Goal: Information Seeking & Learning: Learn about a topic

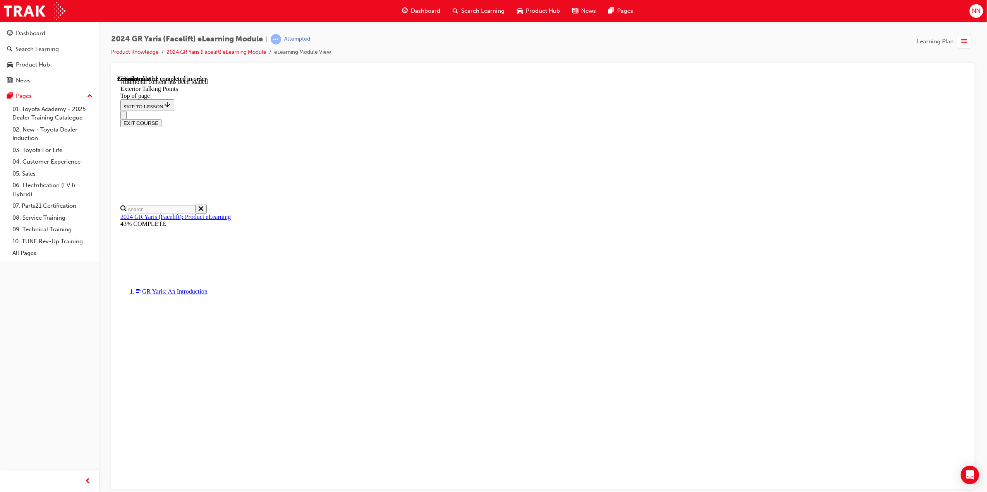
scroll to position [130, 0]
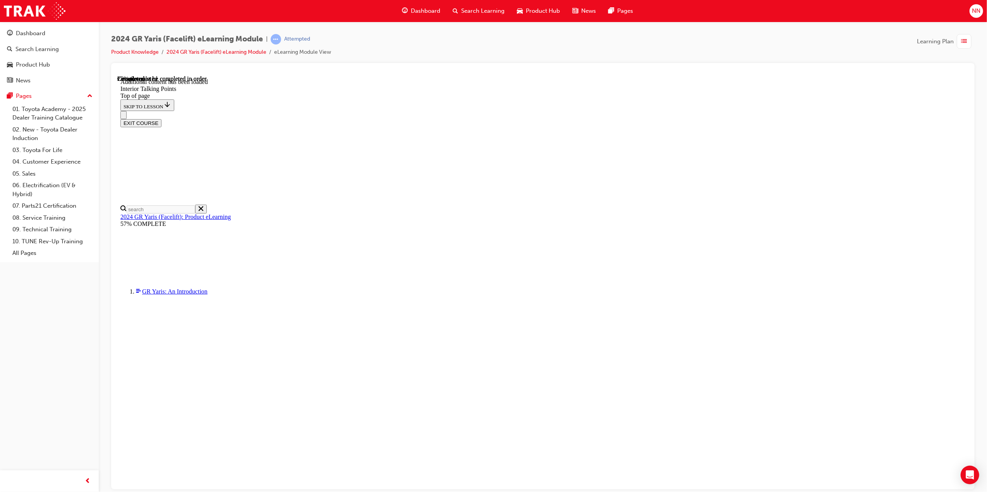
click at [971, 276] on div at bounding box center [542, 276] width 863 height 427
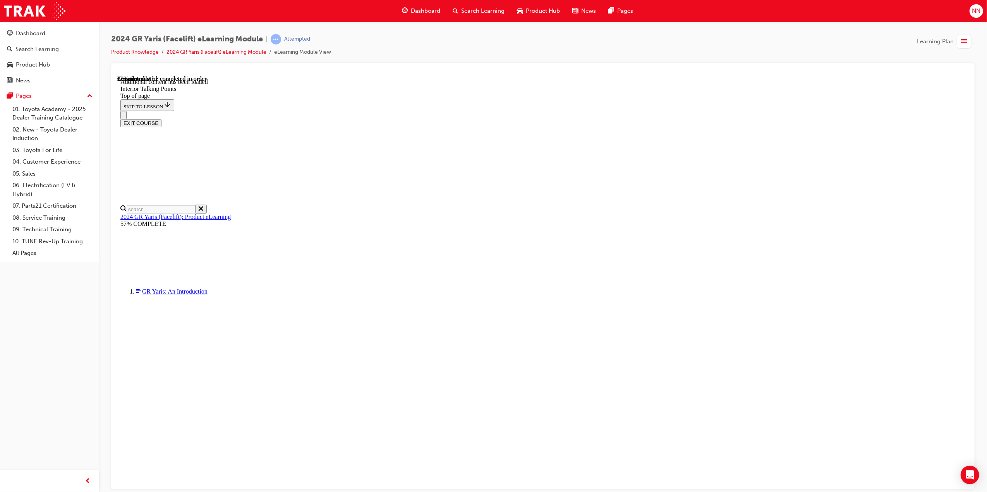
drag, startPoint x: 898, startPoint y: 263, endPoint x: 837, endPoint y: 247, distance: 63.5
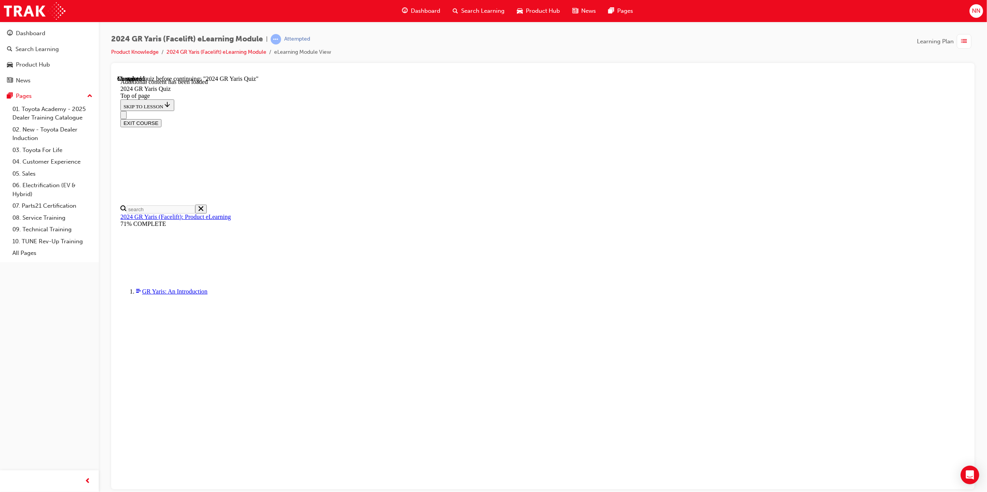
drag, startPoint x: 582, startPoint y: 189, endPoint x: 467, endPoint y: 195, distance: 115.9
drag, startPoint x: 467, startPoint y: 195, endPoint x: 436, endPoint y: 254, distance: 66.8
drag, startPoint x: 583, startPoint y: 194, endPoint x: 462, endPoint y: 190, distance: 121.6
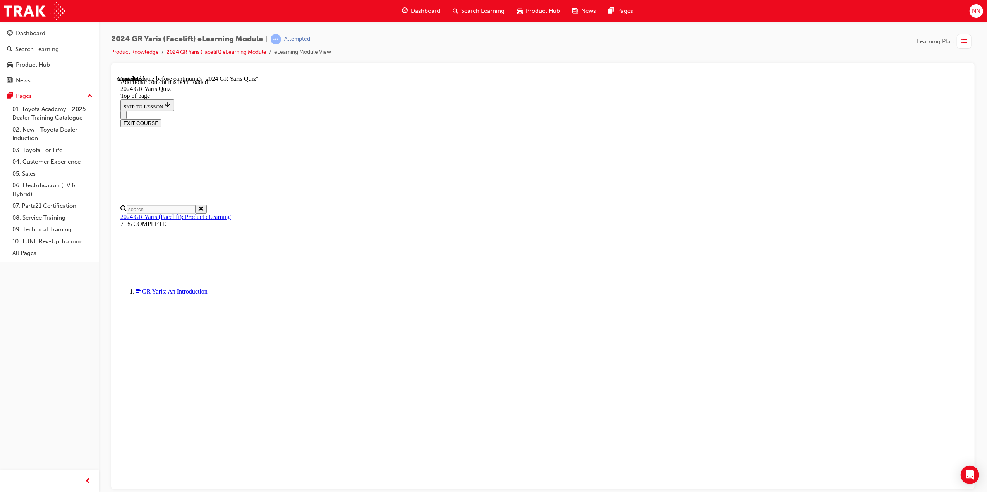
drag, startPoint x: 462, startPoint y: 190, endPoint x: 473, endPoint y: 223, distance: 35.0
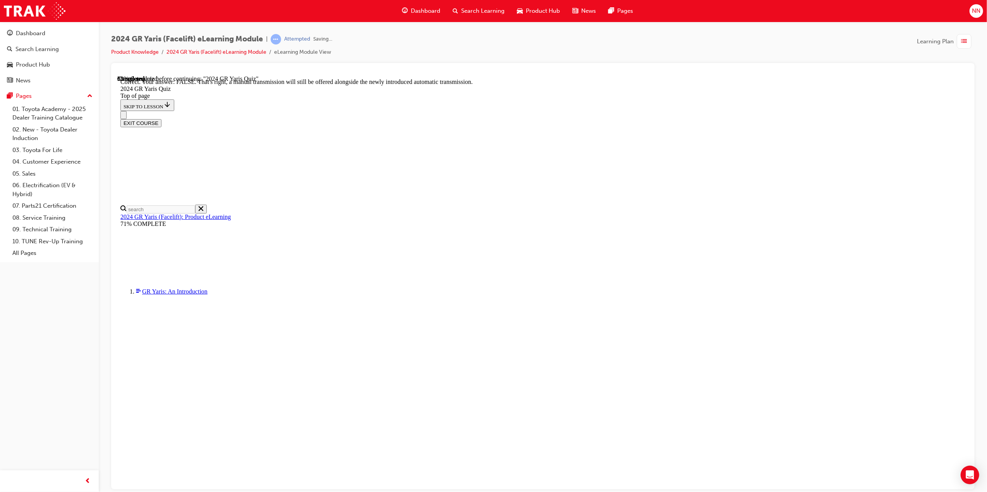
scroll to position [149, 0]
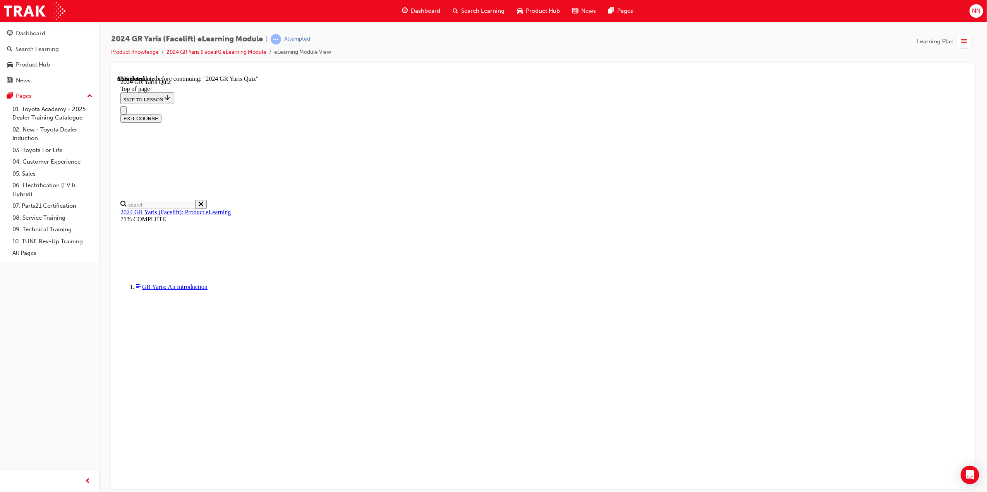
scroll to position [103, 0]
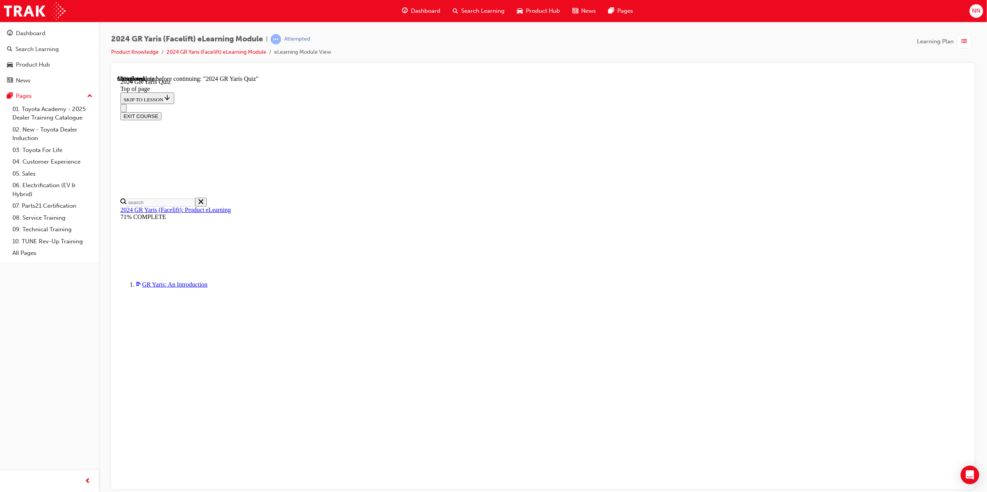
scroll to position [51, 0]
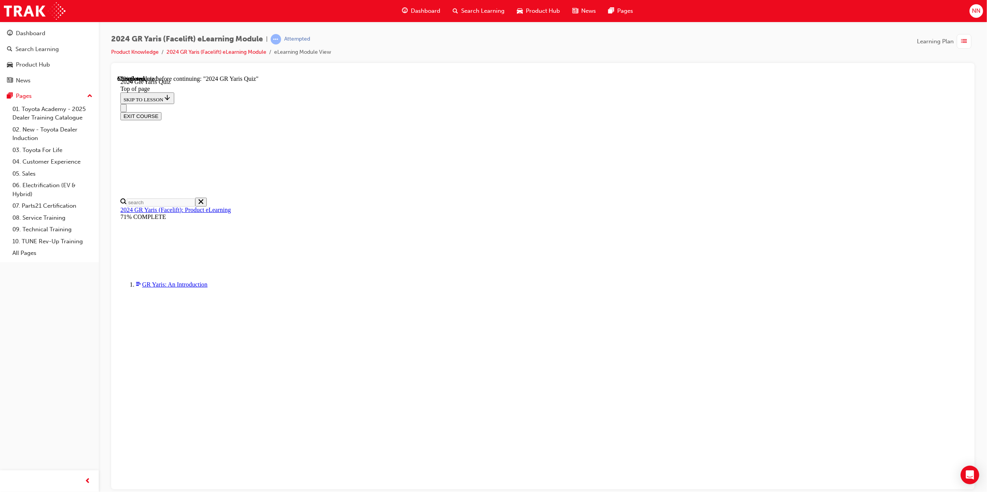
drag, startPoint x: 487, startPoint y: 409, endPoint x: 472, endPoint y: 407, distance: 15.2
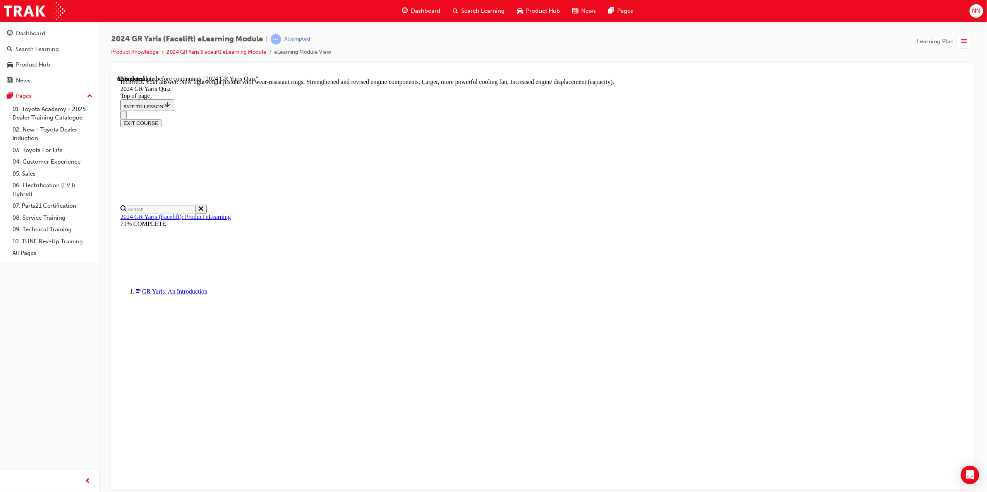
scroll to position [171, 0]
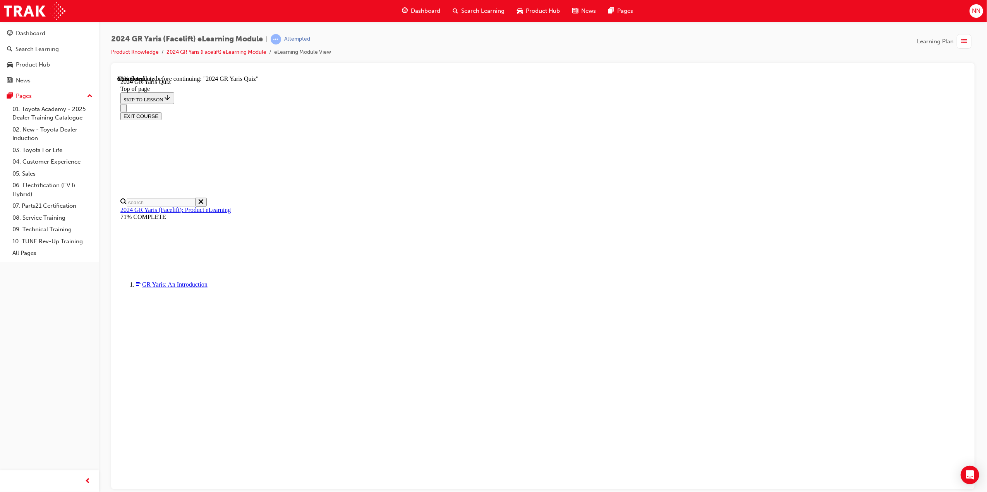
scroll to position [160, 0]
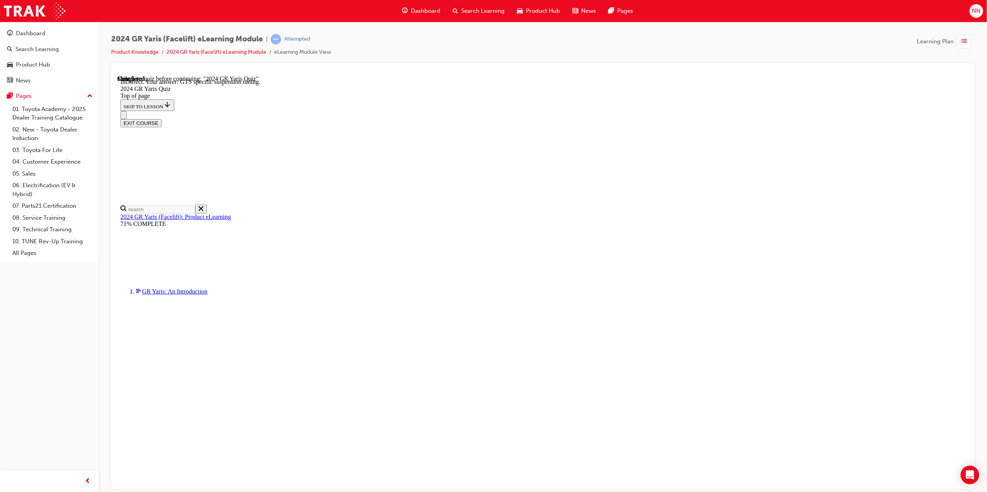
scroll to position [185, 0]
drag, startPoint x: 612, startPoint y: 468, endPoint x: 612, endPoint y: 463, distance: 5.4
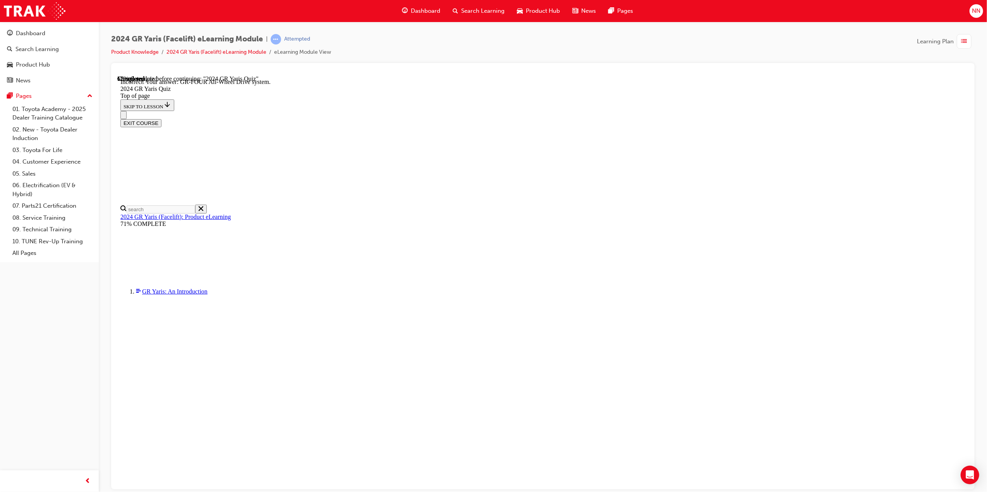
scroll to position [185, 0]
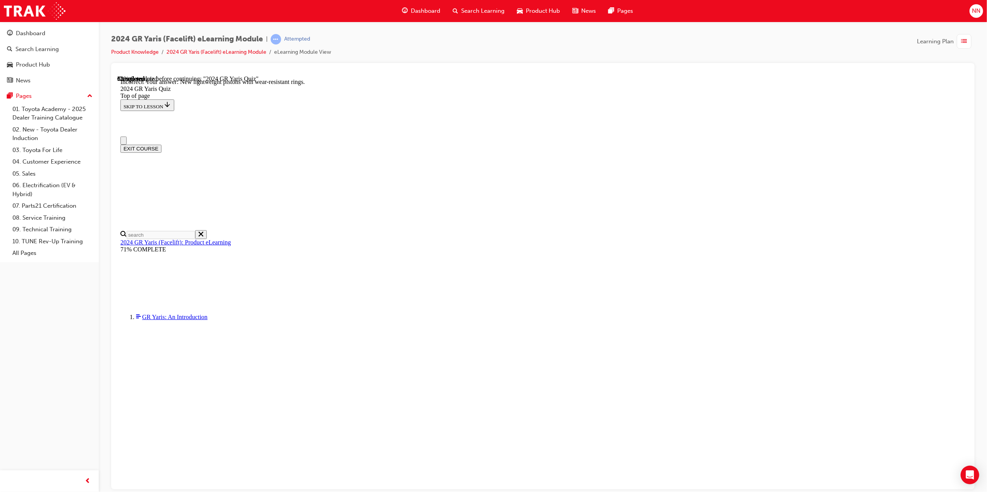
scroll to position [0, 0]
drag, startPoint x: 532, startPoint y: 230, endPoint x: 456, endPoint y: 214, distance: 77.5
copy p "What improvements have been made to the engine to support durability and improv…"
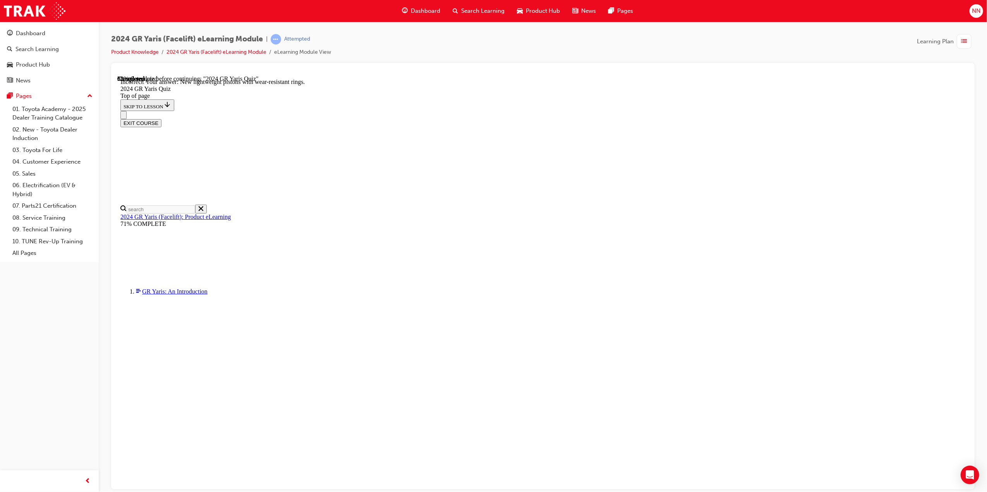
scroll to position [155, 0]
drag, startPoint x: 602, startPoint y: 472, endPoint x: 602, endPoint y: 455, distance: 16.6
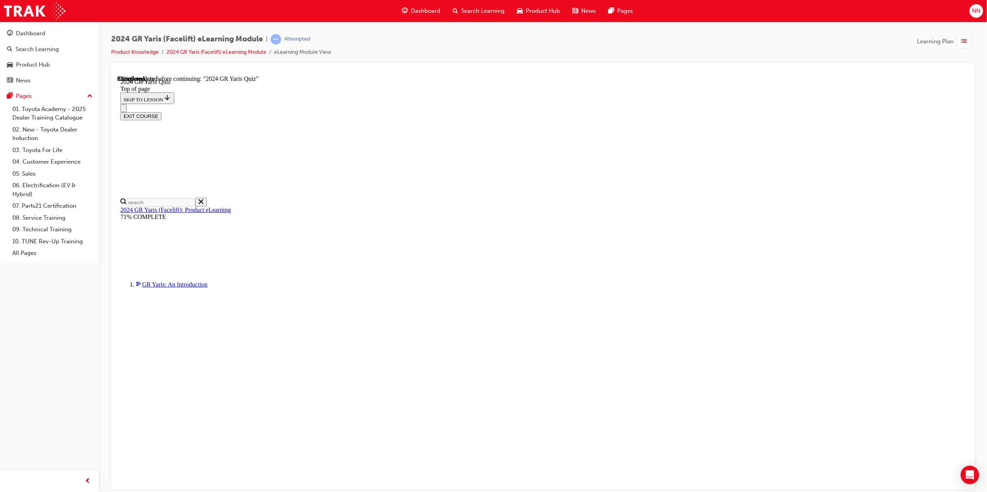
scroll to position [103, 0]
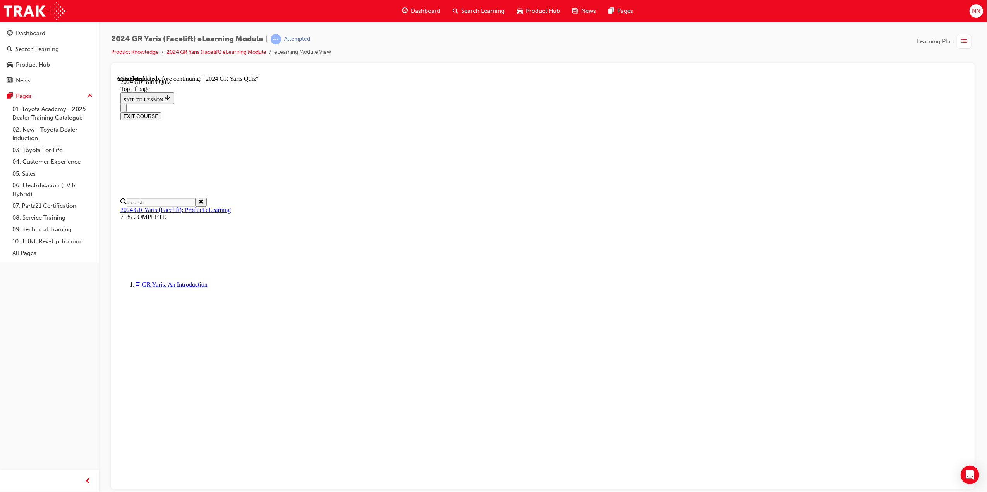
scroll to position [142, 0]
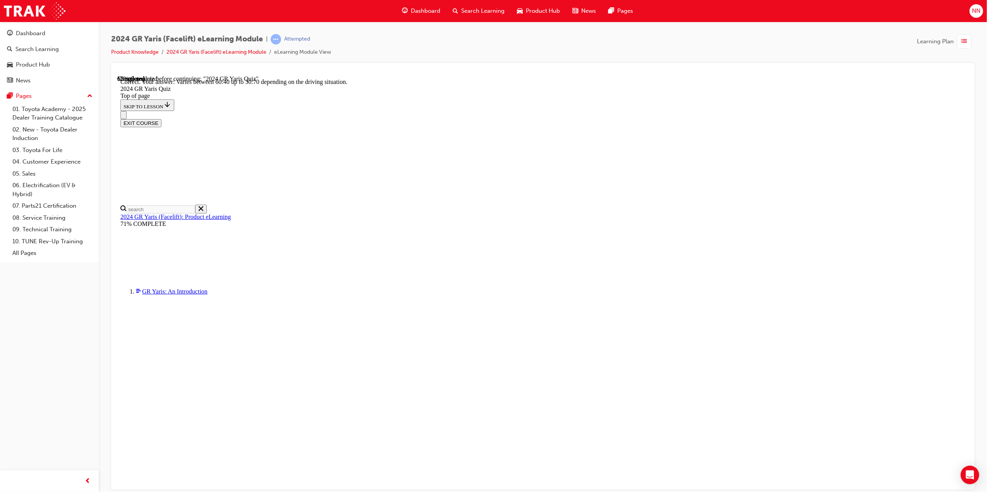
scroll to position [171, 0]
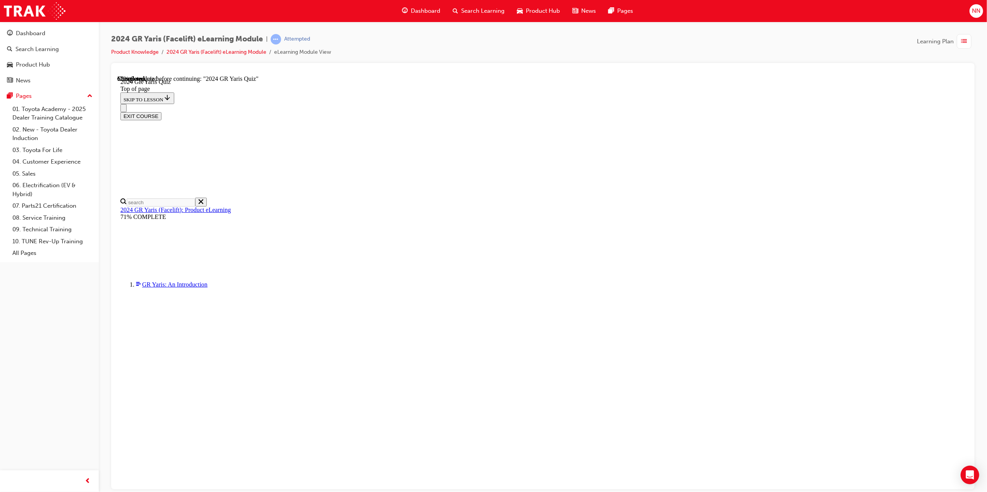
scroll to position [27, 0]
drag, startPoint x: 571, startPoint y: 191, endPoint x: 456, endPoint y: 195, distance: 115.8
copy strong "Which colour is exclusive to GTS grades"
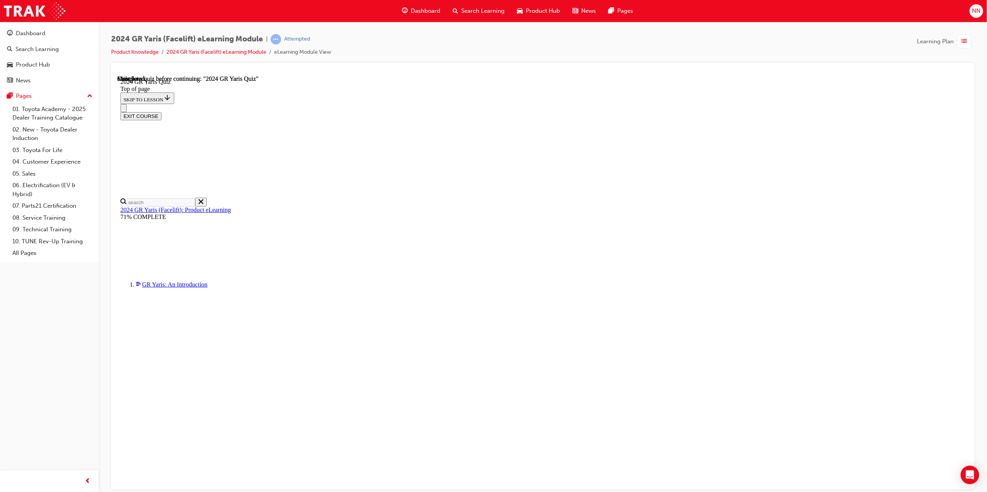
drag, startPoint x: 538, startPoint y: 138, endPoint x: 559, endPoint y: 145, distance: 22.2
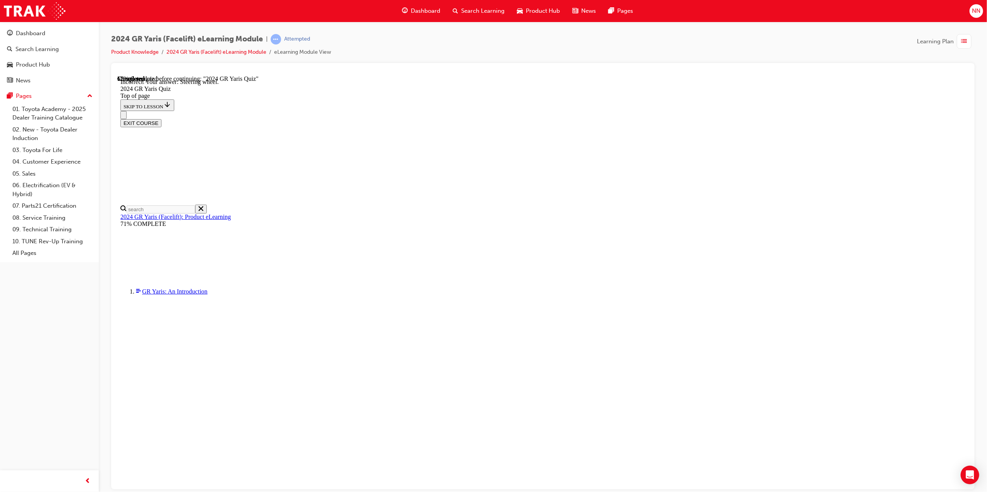
scroll to position [142, 0]
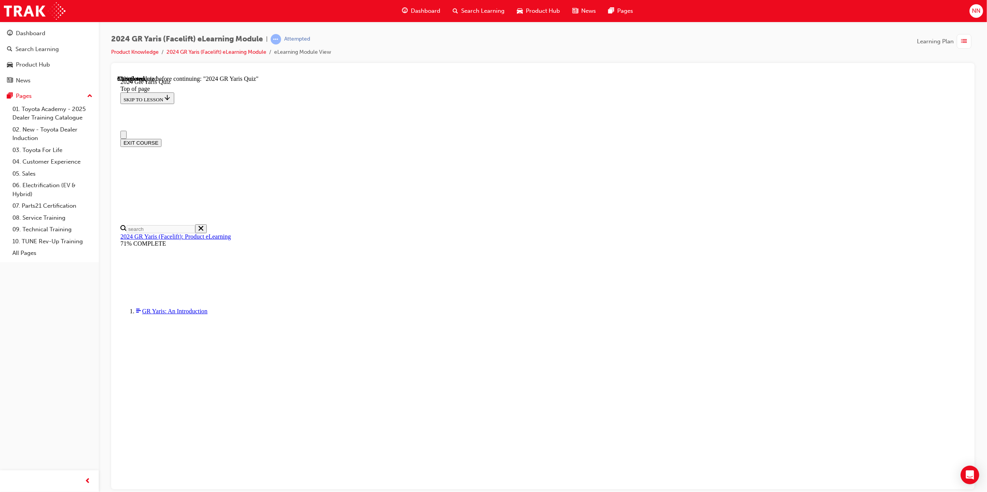
scroll to position [147, 0]
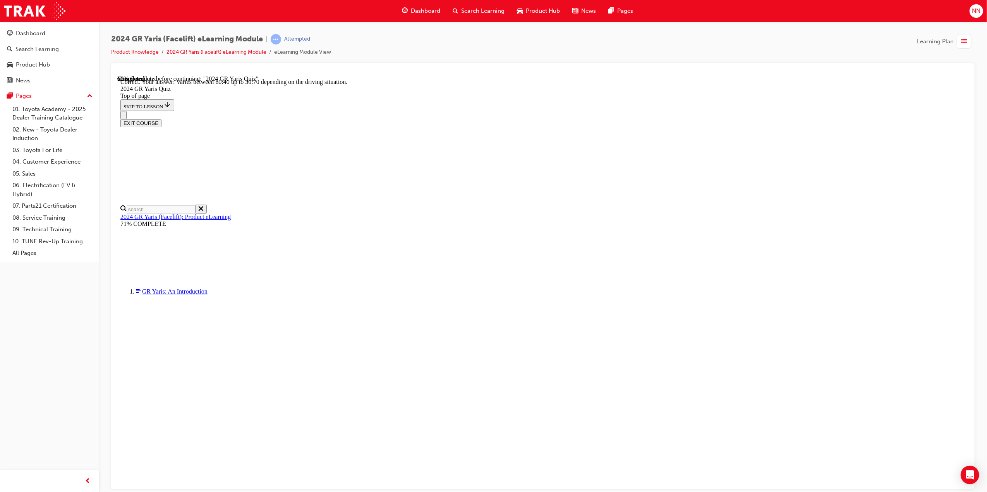
scroll to position [171, 0]
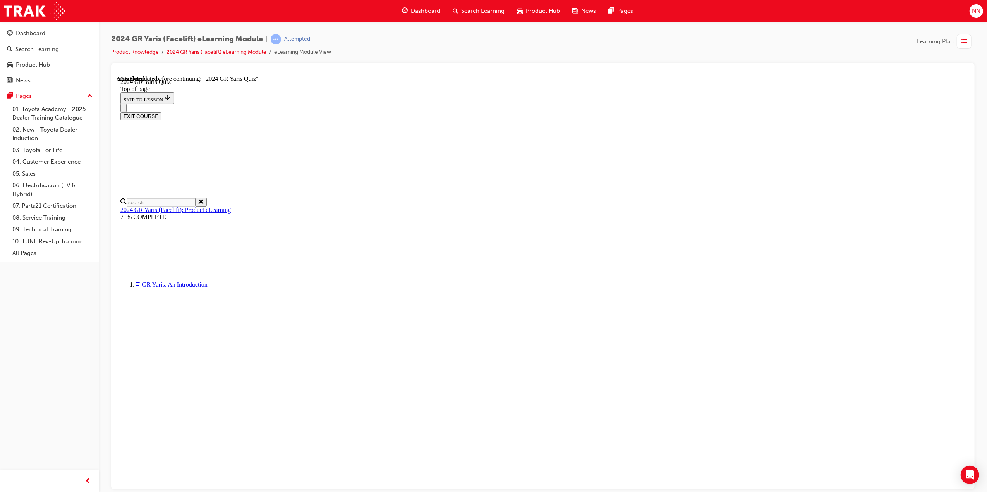
scroll to position [160, 0]
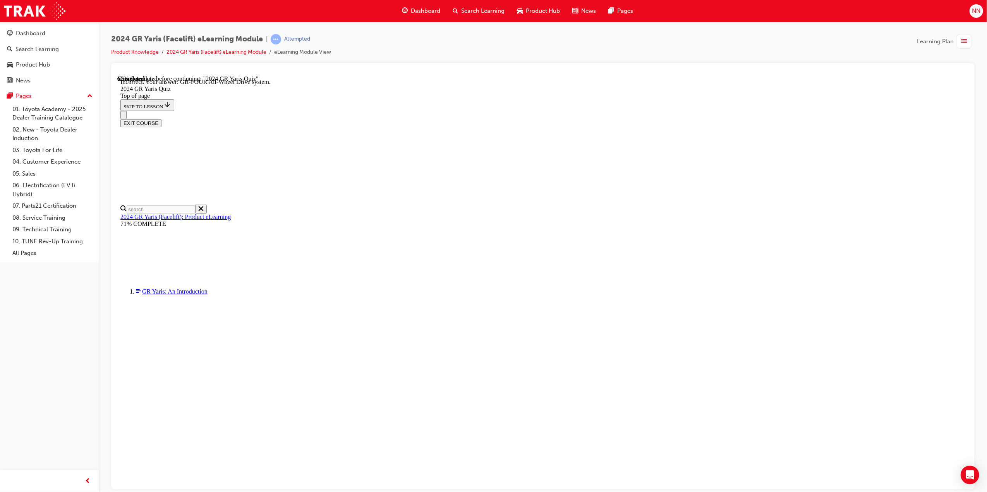
scroll to position [185, 0]
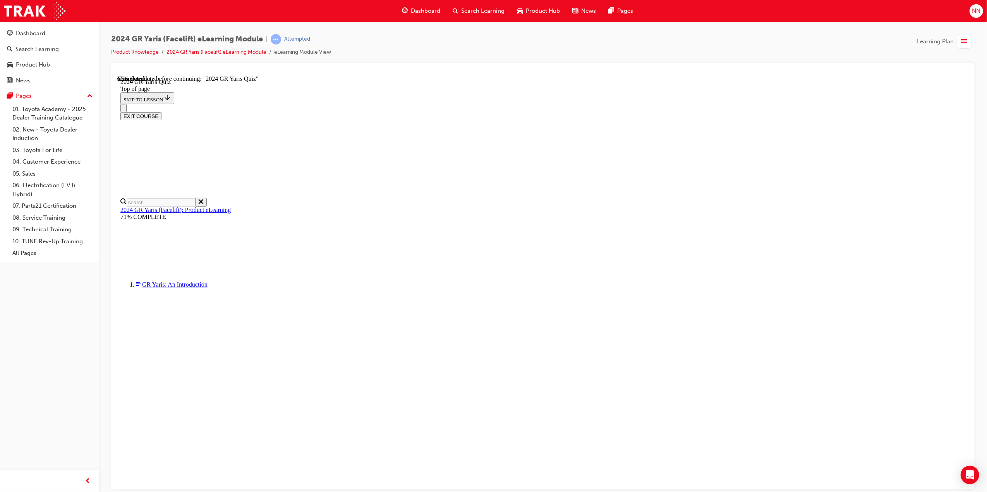
scroll to position [27, 0]
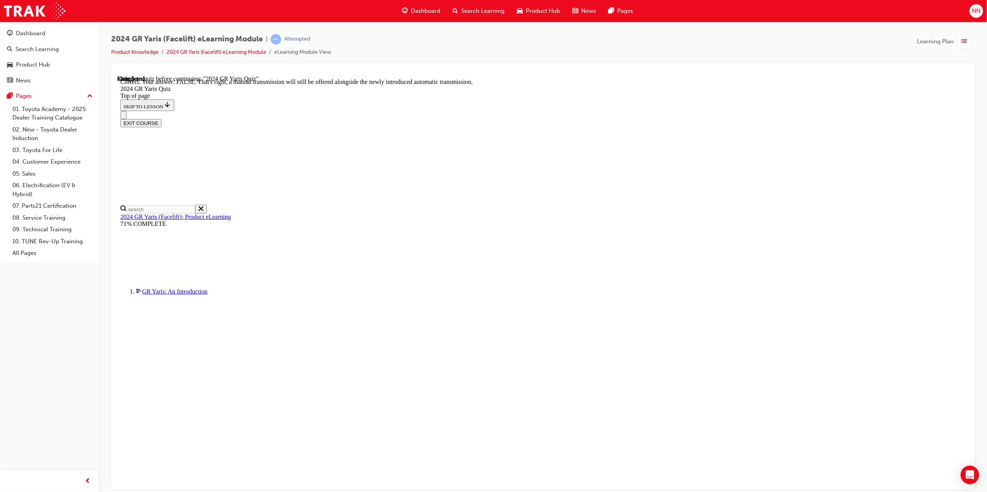
scroll to position [149, 0]
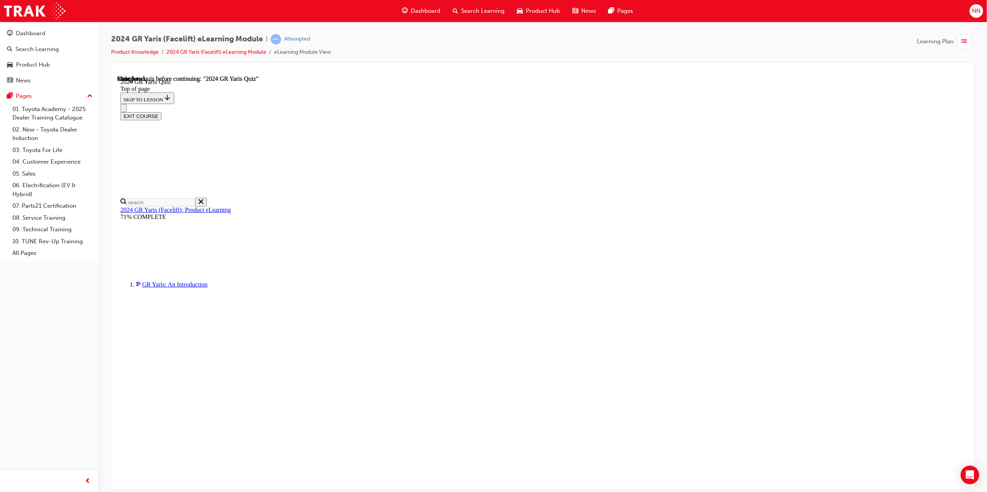
scroll to position [53, 0]
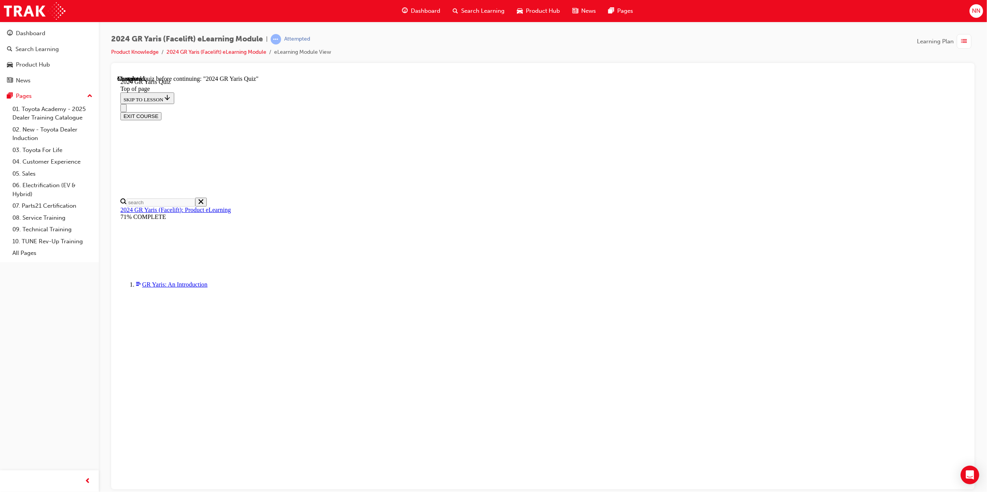
scroll to position [130, 0]
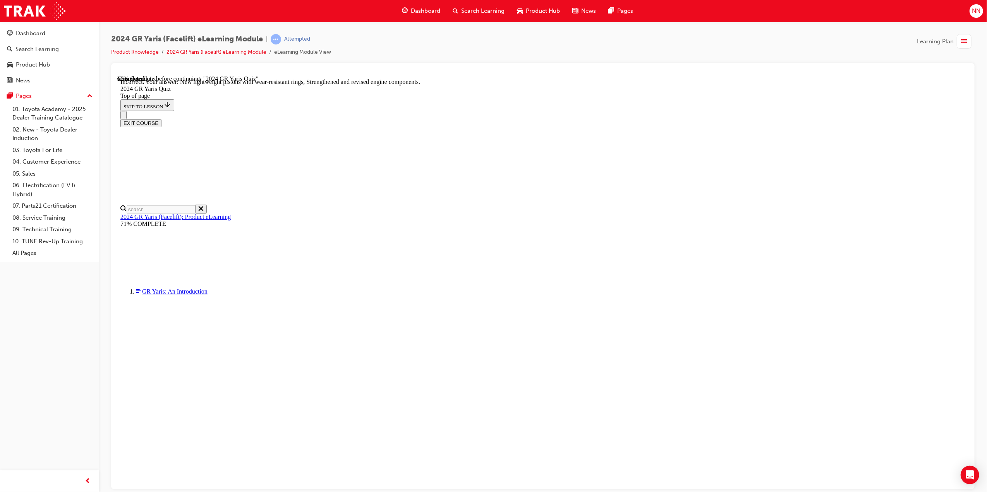
scroll to position [103, 0]
drag, startPoint x: 533, startPoint y: 125, endPoint x: 469, endPoint y: 113, distance: 65.0
drag, startPoint x: 610, startPoint y: 125, endPoint x: 374, endPoint y: 162, distance: 239.5
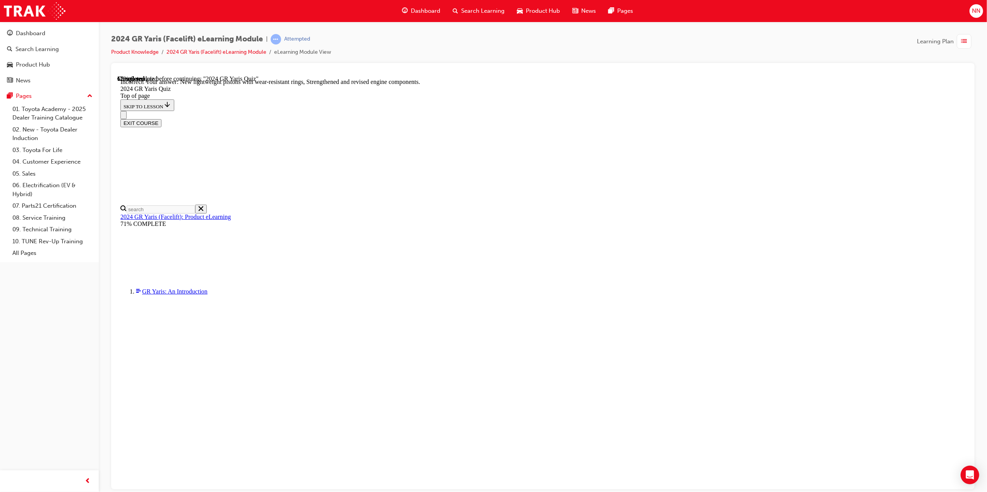
copy p "What improvements have been made to the engine to support durability and improv…"
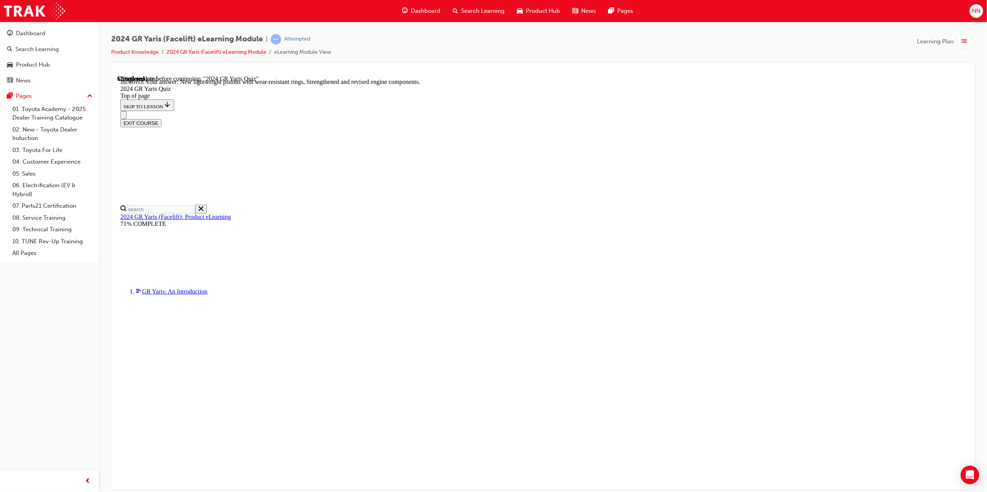
copy ul "Increased engine displacement (capacity)"
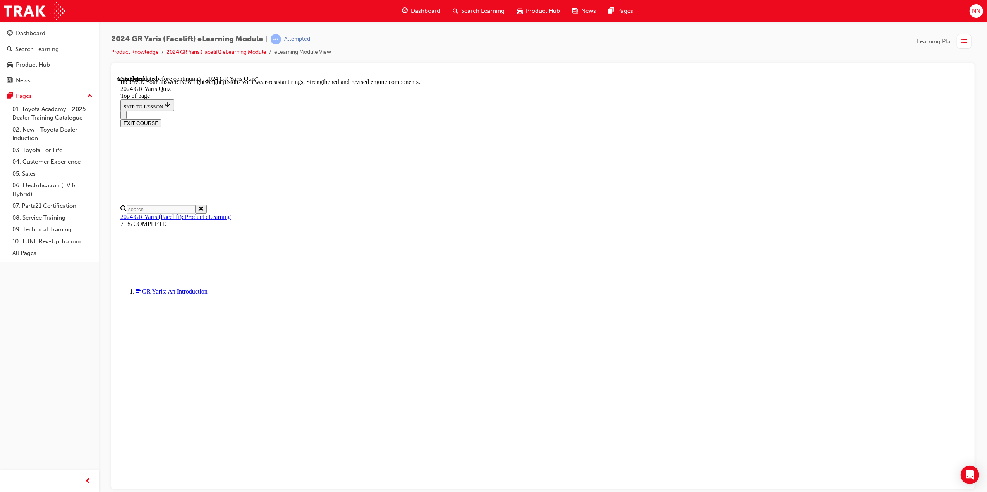
copy ul "New lightweight pistons with wear-resistant rings"
copy ul "Larger, more powerful cooling fan"
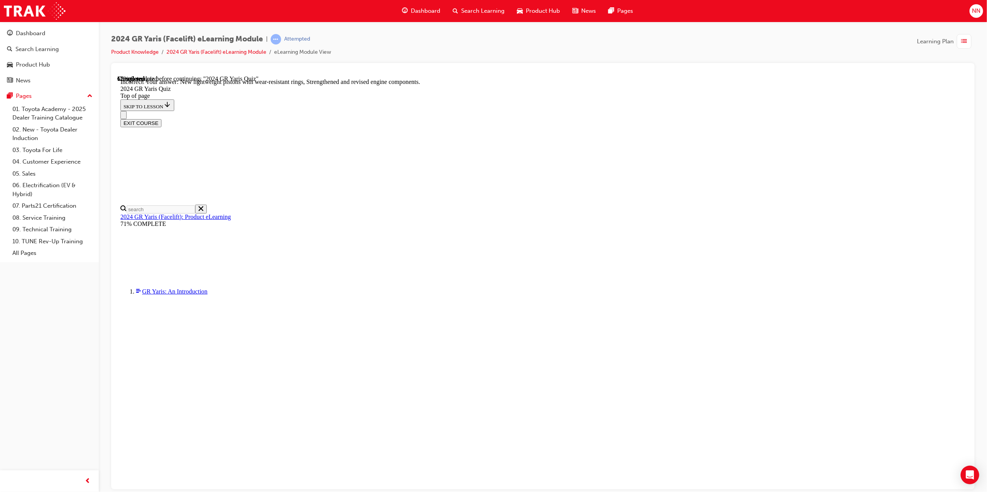
copy p "Strengthened and revised engine components"
drag, startPoint x: 505, startPoint y: 432, endPoint x: 520, endPoint y: 439, distance: 16.6
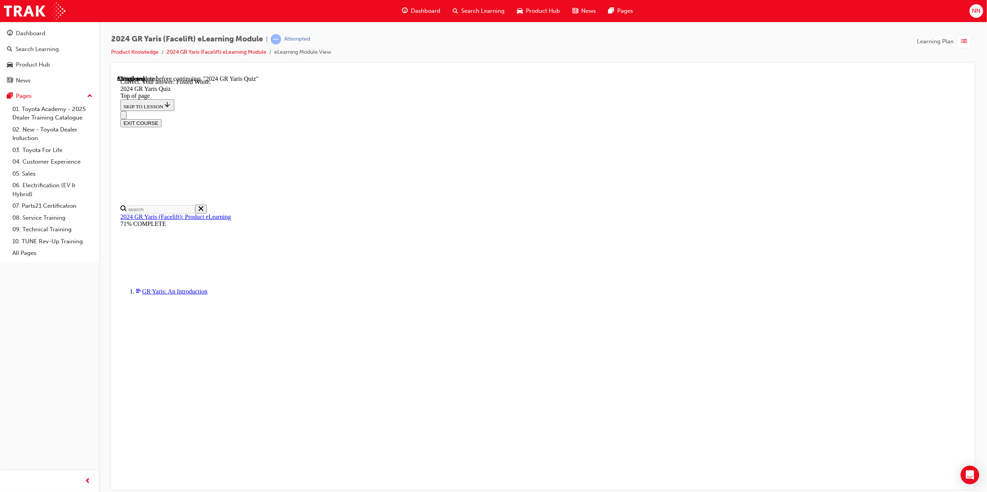
scroll to position [36, 0]
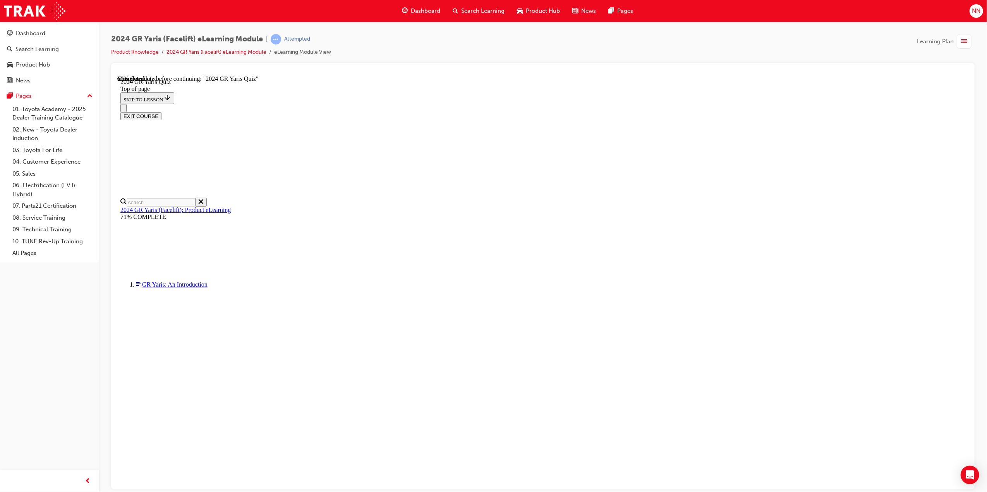
scroll to position [26, 0]
drag, startPoint x: 604, startPoint y: 475, endPoint x: 607, endPoint y: 471, distance: 5.0
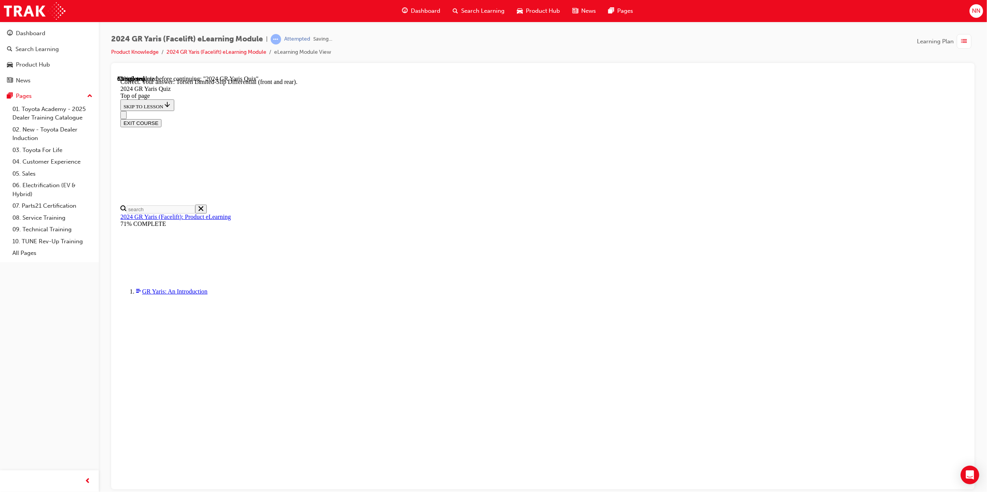
scroll to position [185, 0]
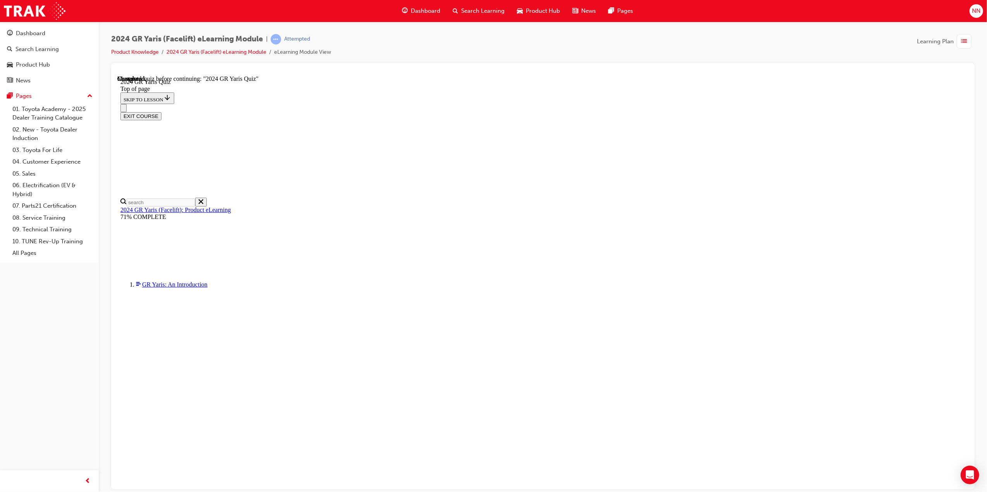
drag, startPoint x: 611, startPoint y: 415, endPoint x: 613, endPoint y: 405, distance: 9.9
drag, startPoint x: 595, startPoint y: 453, endPoint x: 606, endPoint y: 437, distance: 19.3
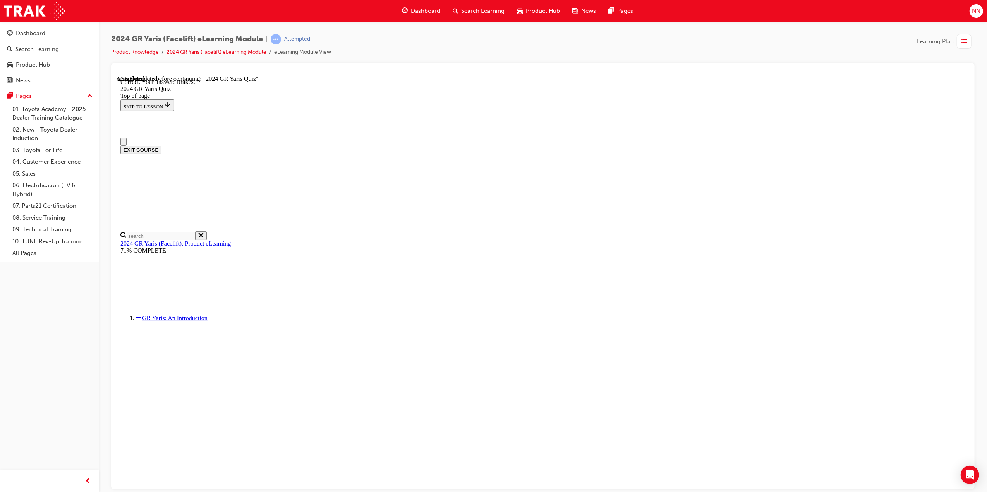
scroll to position [147, 0]
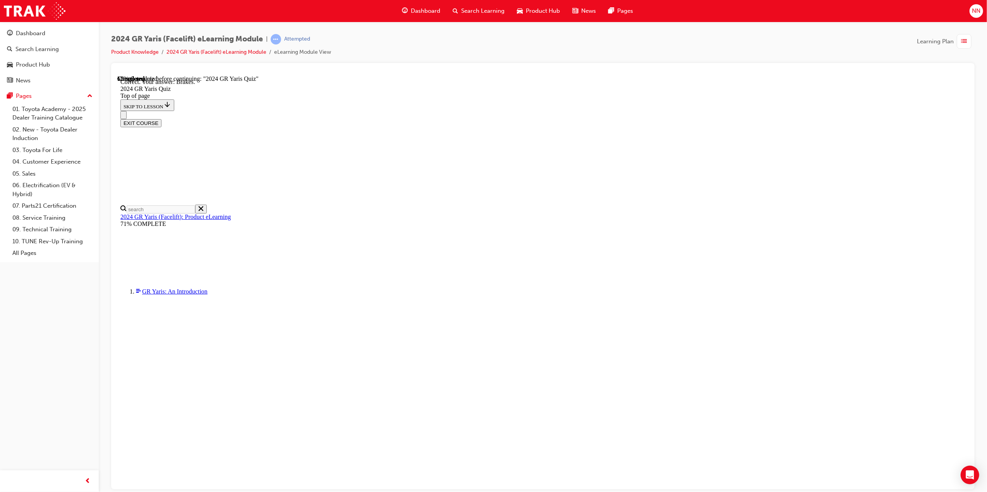
drag, startPoint x: 595, startPoint y: 412, endPoint x: 480, endPoint y: 419, distance: 114.8
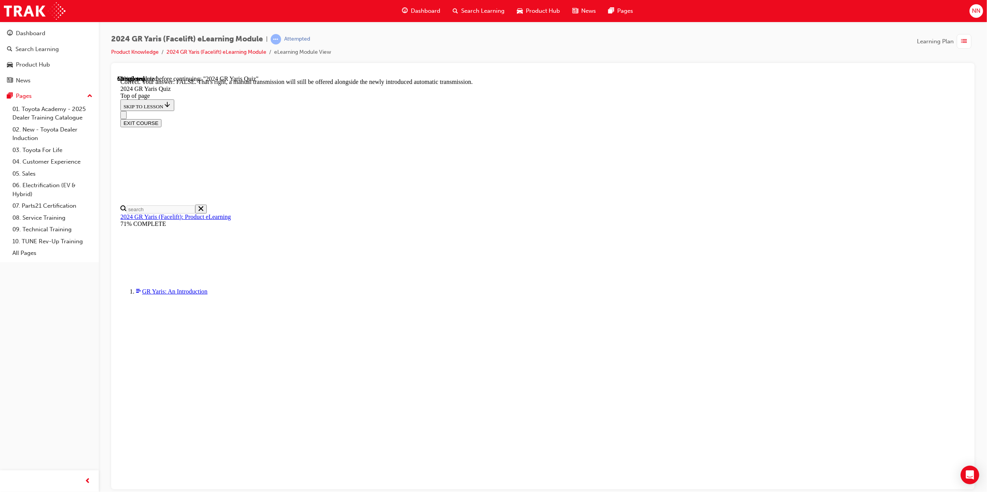
scroll to position [149, 0]
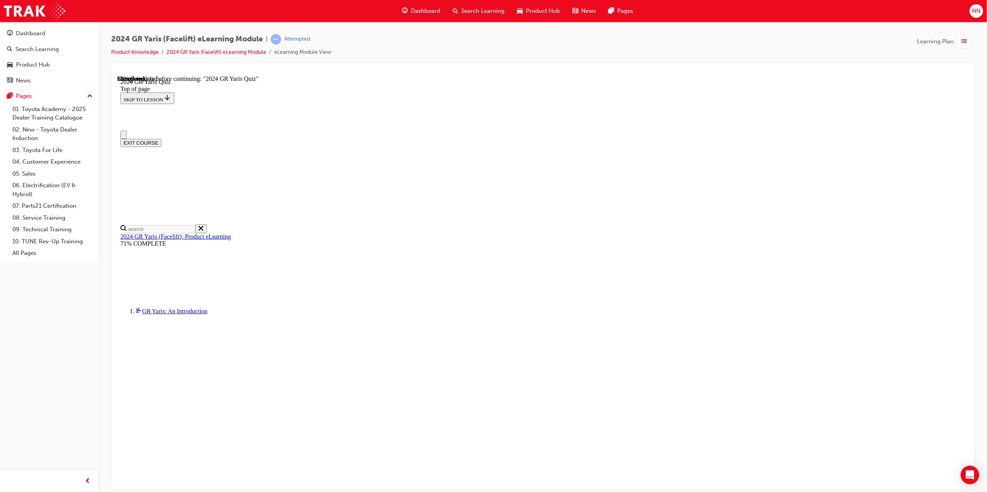
scroll to position [0, 0]
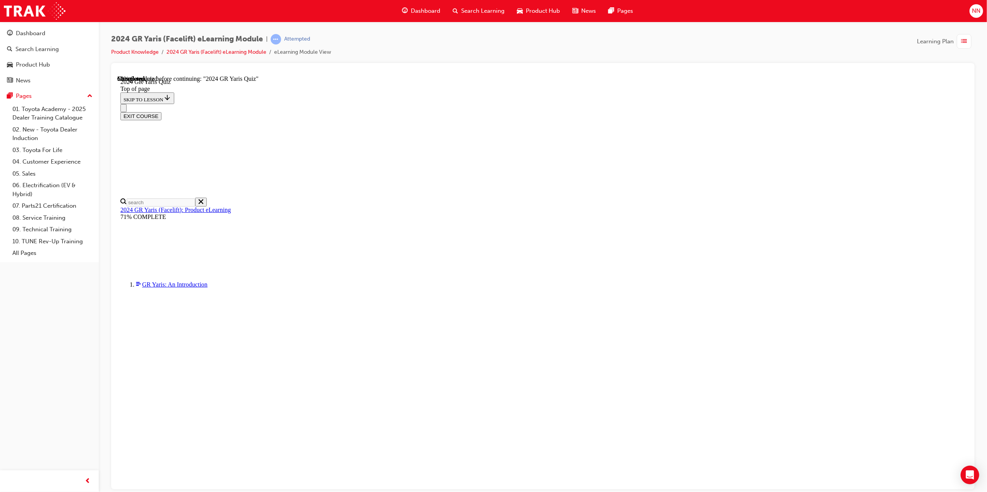
drag, startPoint x: 553, startPoint y: 408, endPoint x: 536, endPoint y: 407, distance: 16.7
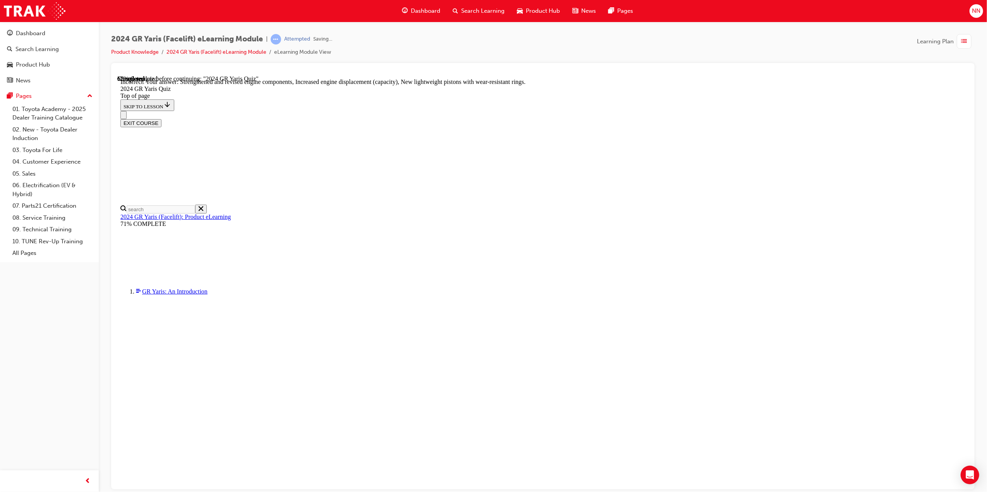
scroll to position [171, 0]
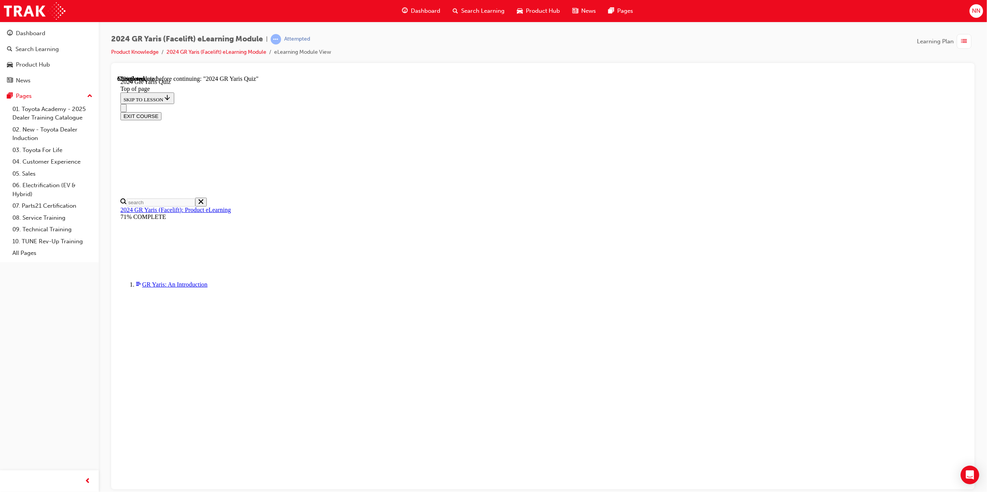
scroll to position [27, 0]
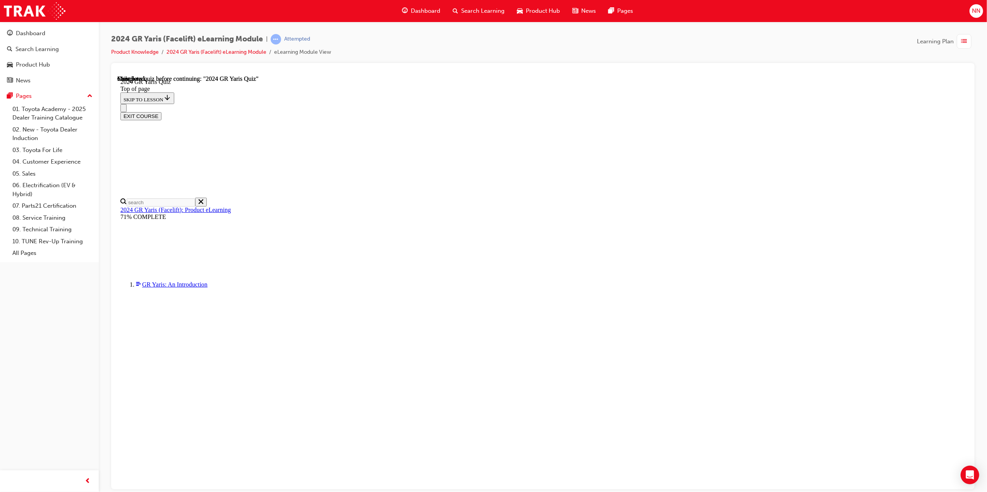
scroll to position [53, 0]
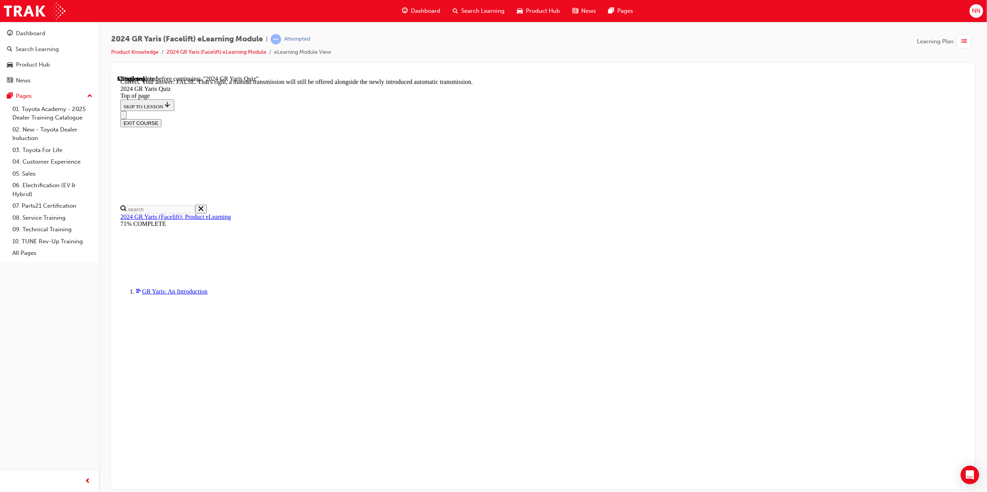
scroll to position [149, 0]
drag, startPoint x: 601, startPoint y: 419, endPoint x: 606, endPoint y: 418, distance: 4.4
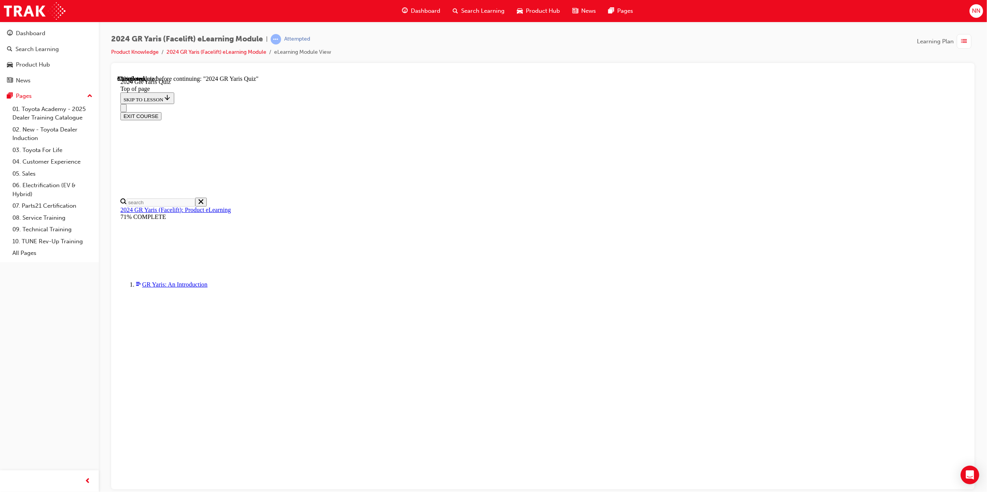
scroll to position [129, 0]
drag, startPoint x: 607, startPoint y: 419, endPoint x: 628, endPoint y: 413, distance: 21.8
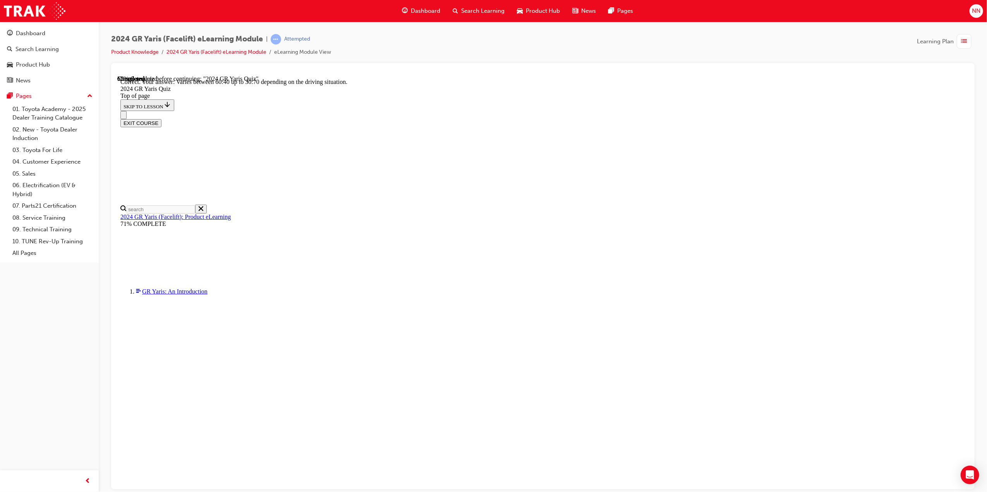
scroll to position [171, 0]
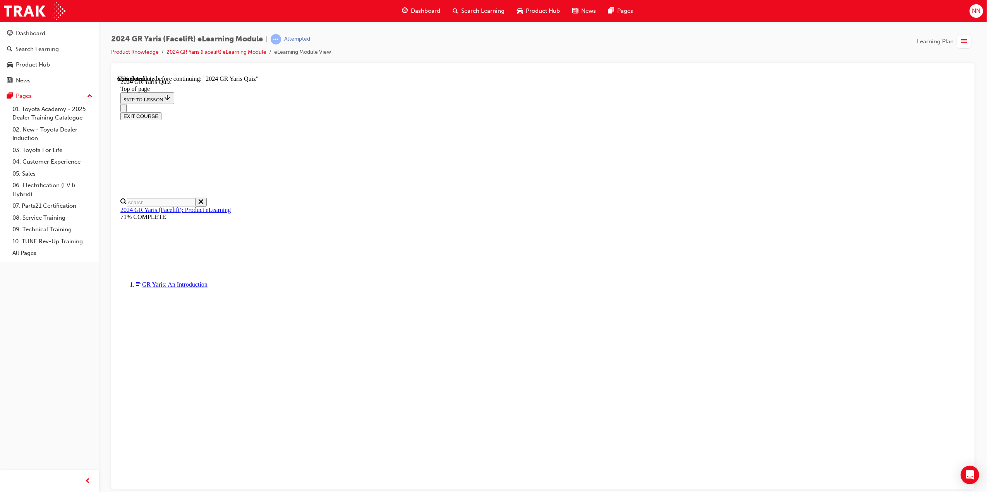
scroll to position [160, 0]
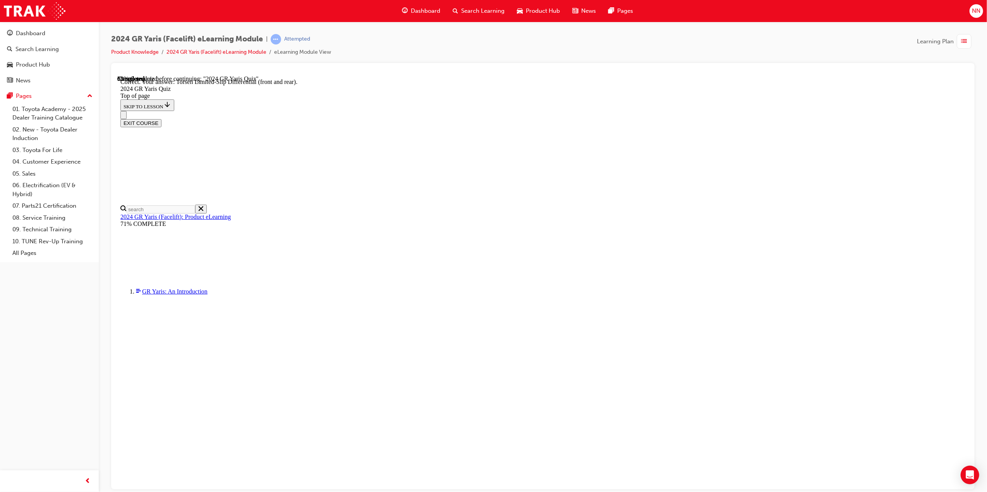
scroll to position [185, 0]
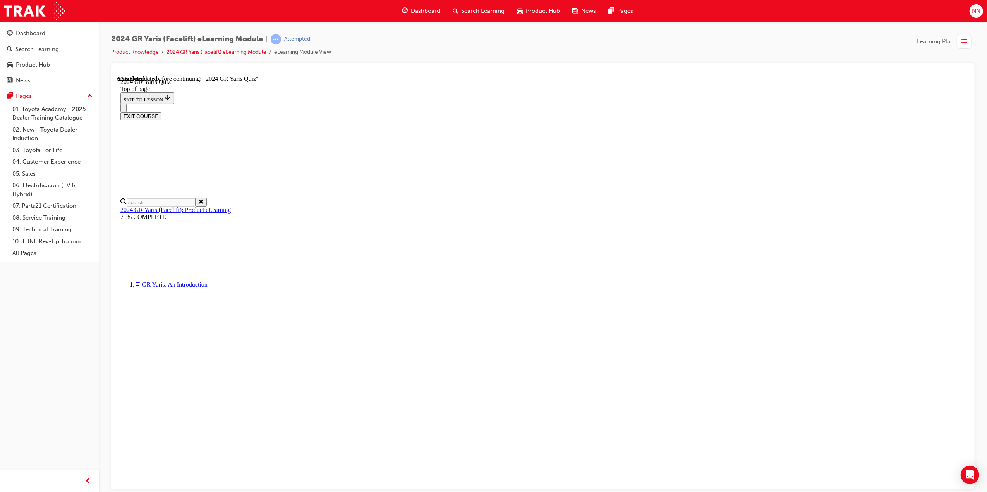
scroll to position [27, 0]
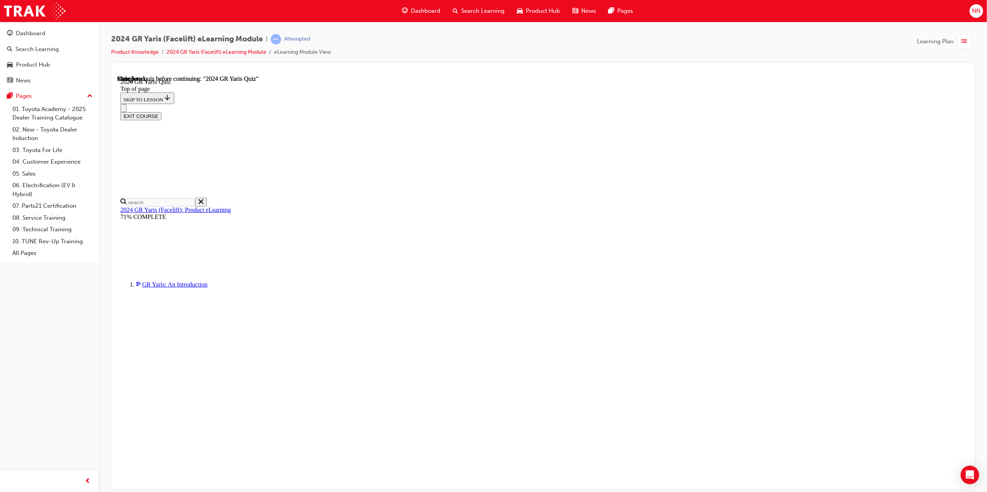
scroll to position [53, 0]
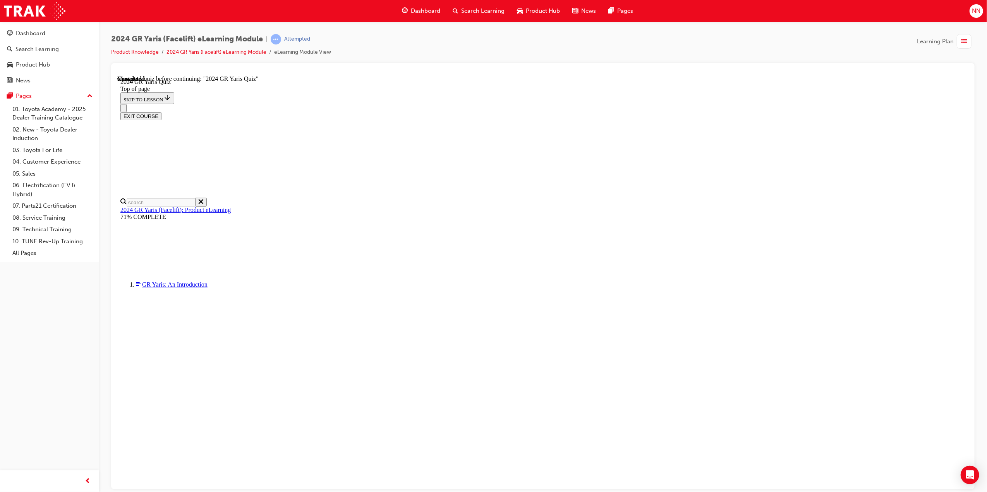
drag, startPoint x: 515, startPoint y: 350, endPoint x: 525, endPoint y: 347, distance: 9.8
drag, startPoint x: 525, startPoint y: 347, endPoint x: 526, endPoint y: 321, distance: 26.0
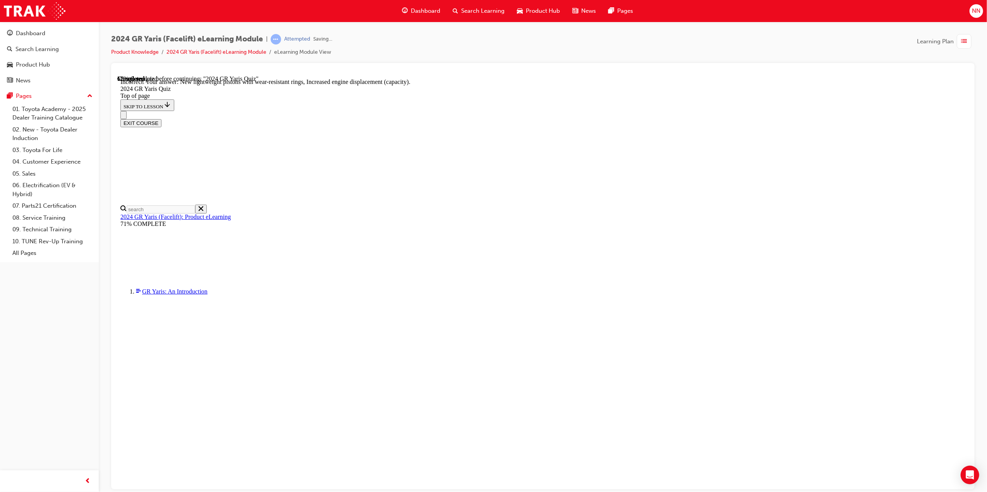
scroll to position [171, 0]
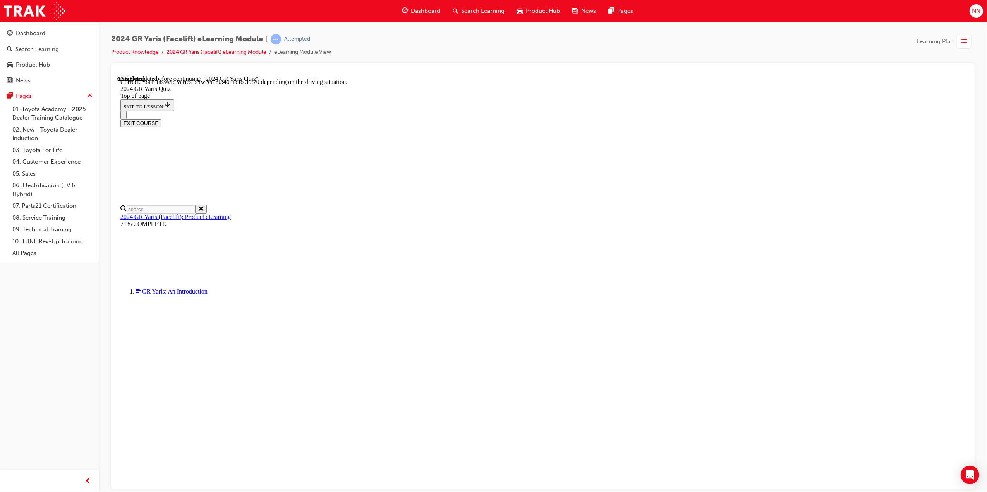
scroll to position [171, 0]
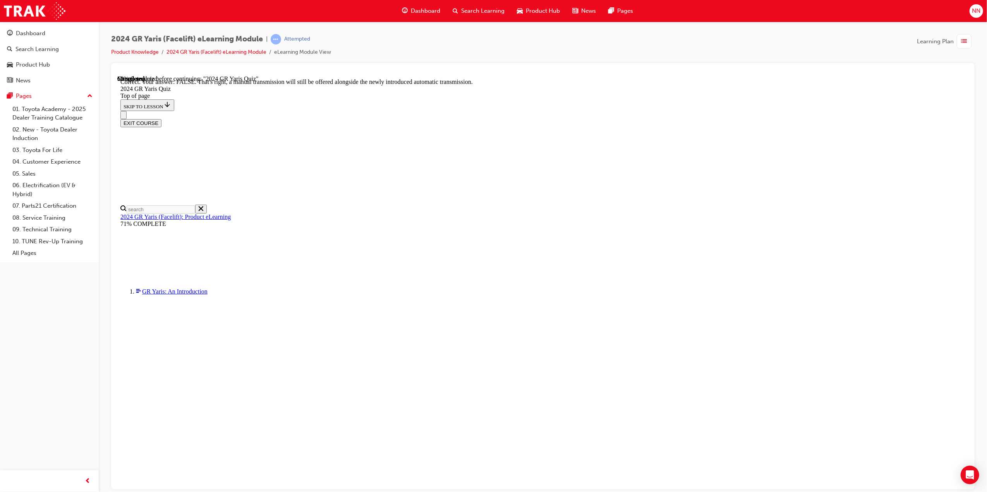
scroll to position [149, 0]
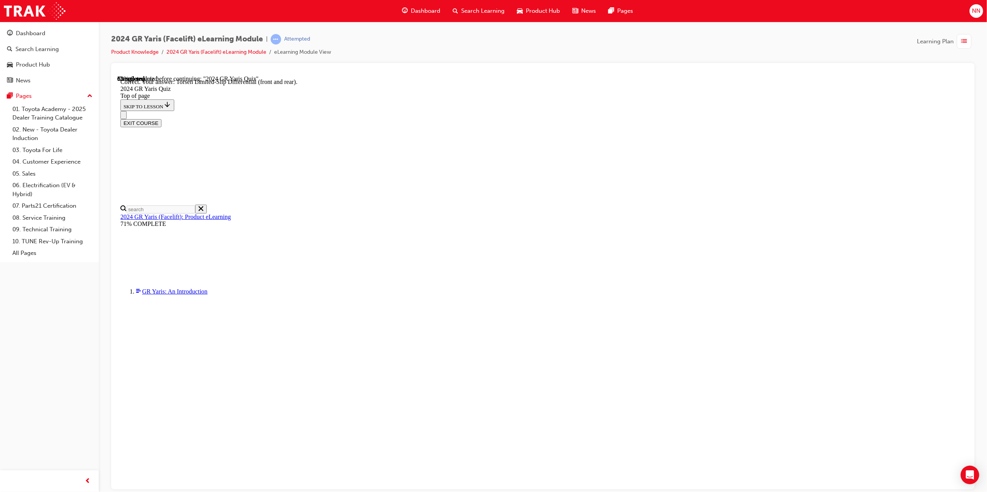
scroll to position [185, 0]
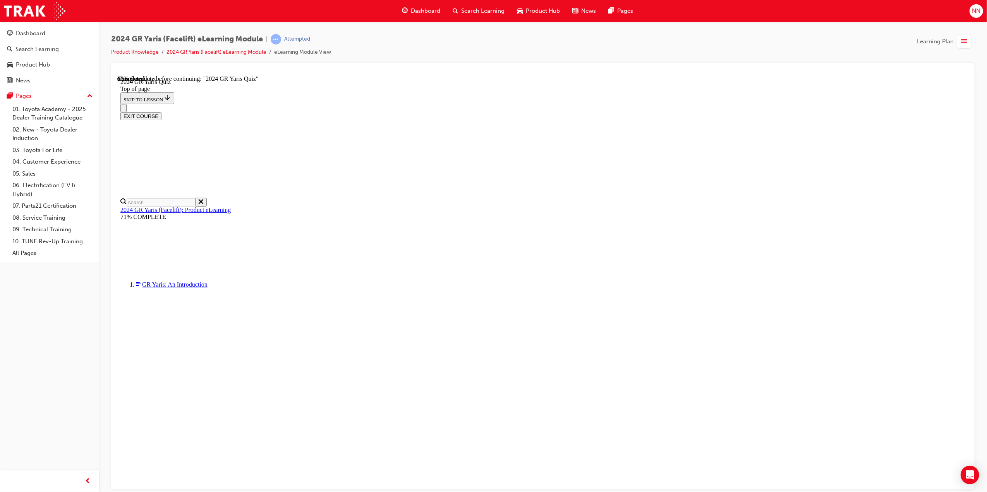
scroll to position [103, 0]
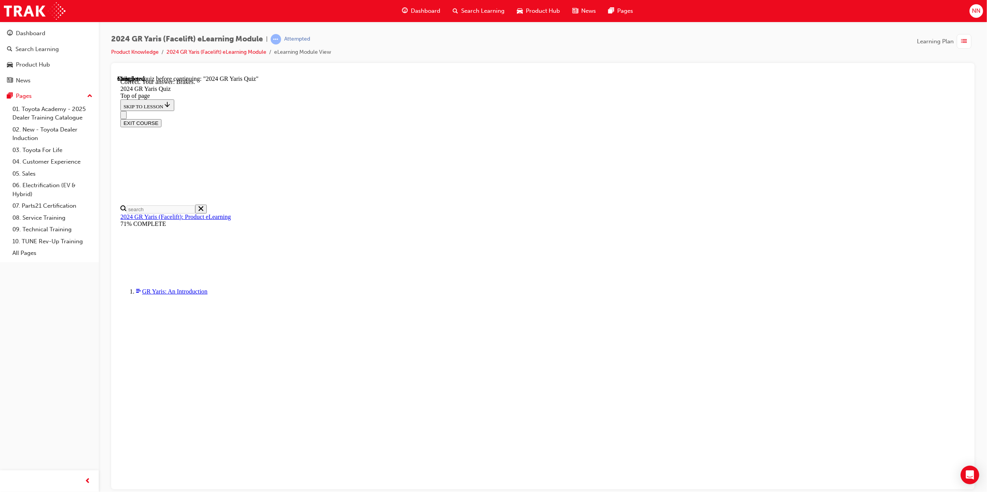
scroll to position [53, 0]
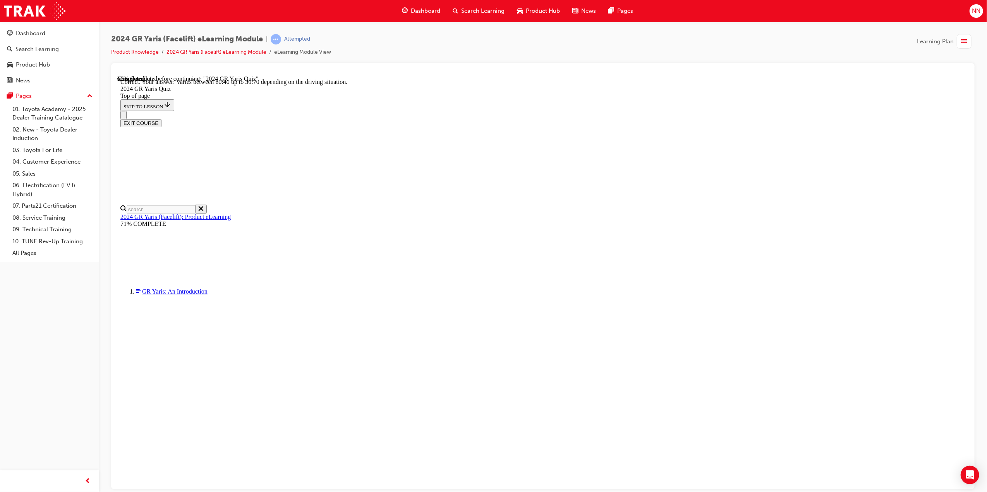
scroll to position [171, 0]
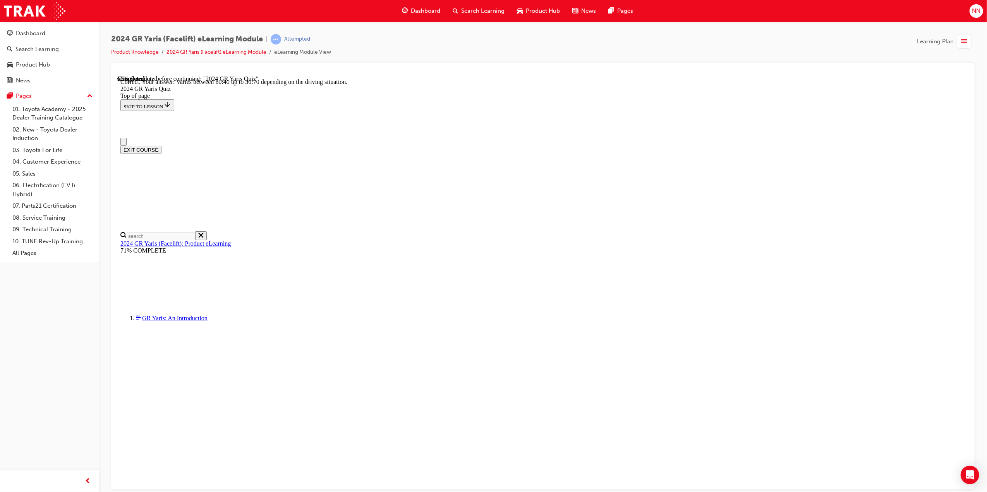
scroll to position [129, 0]
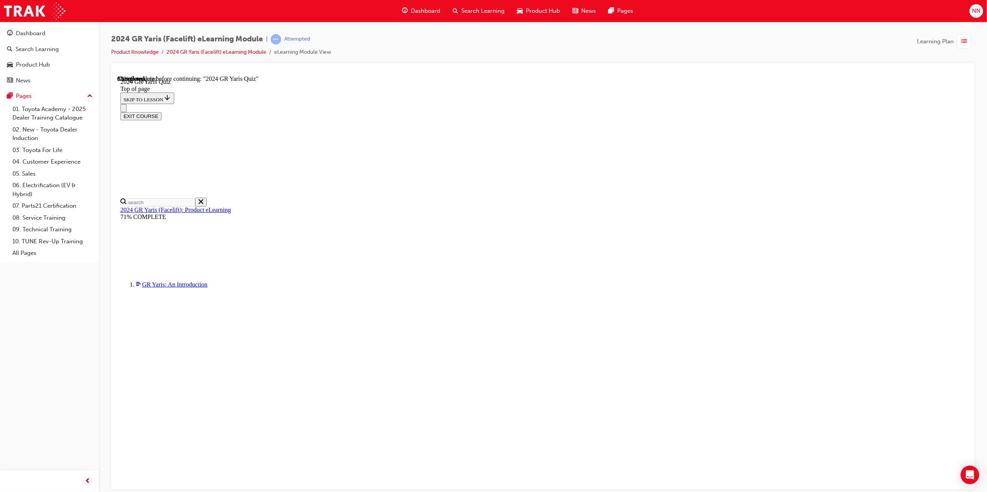
scroll to position [77, 0]
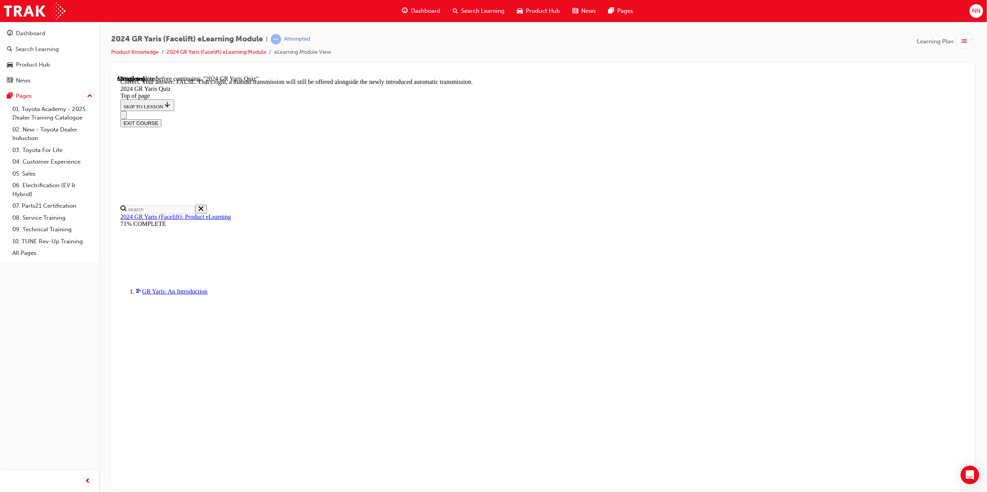
scroll to position [149, 0]
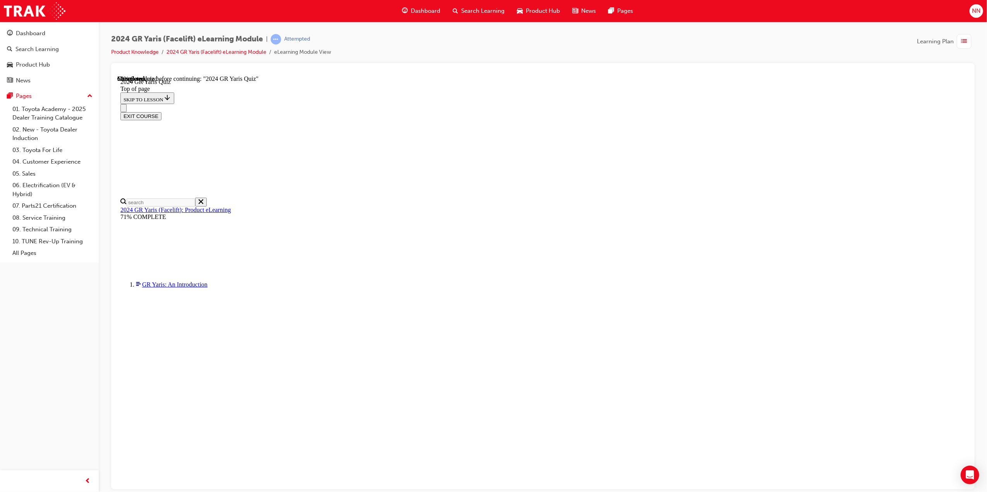
scroll to position [160, 0]
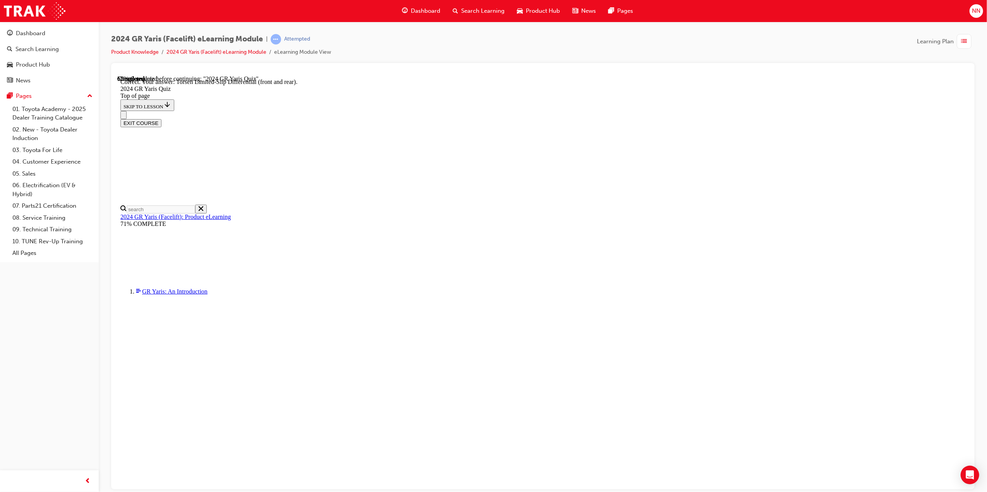
scroll to position [185, 0]
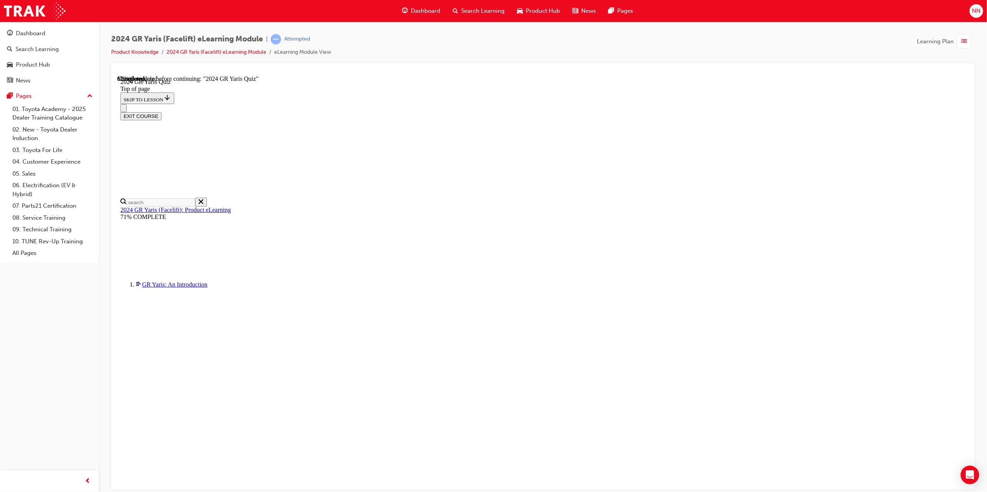
scroll to position [147, 0]
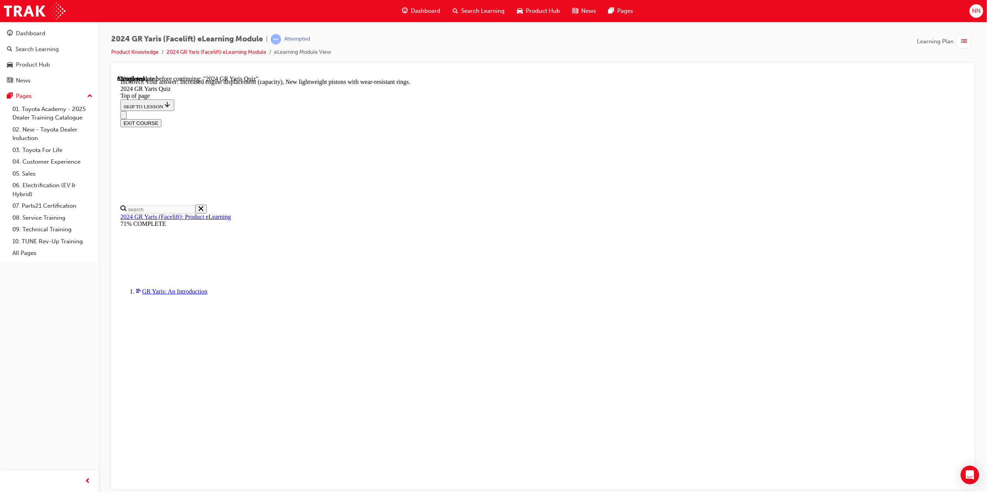
scroll to position [171, 0]
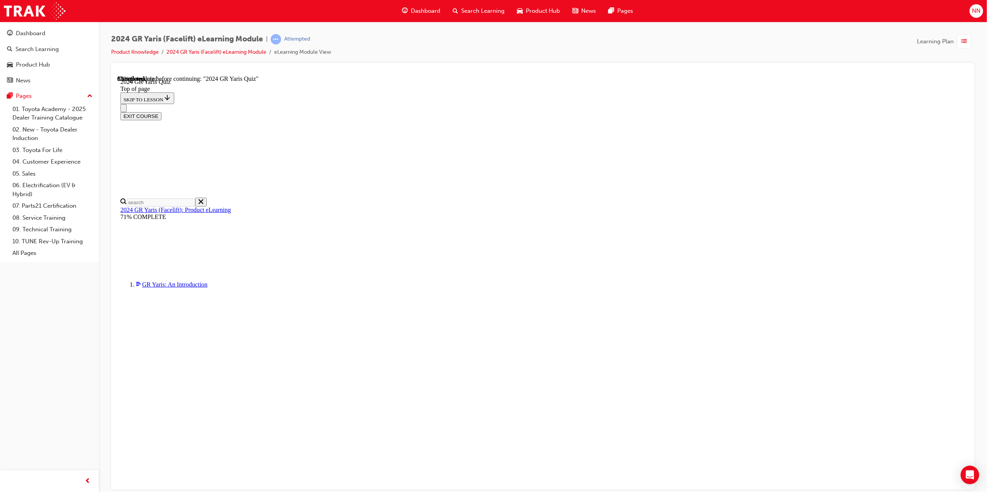
drag, startPoint x: 472, startPoint y: 362, endPoint x: 507, endPoint y: 377, distance: 37.8
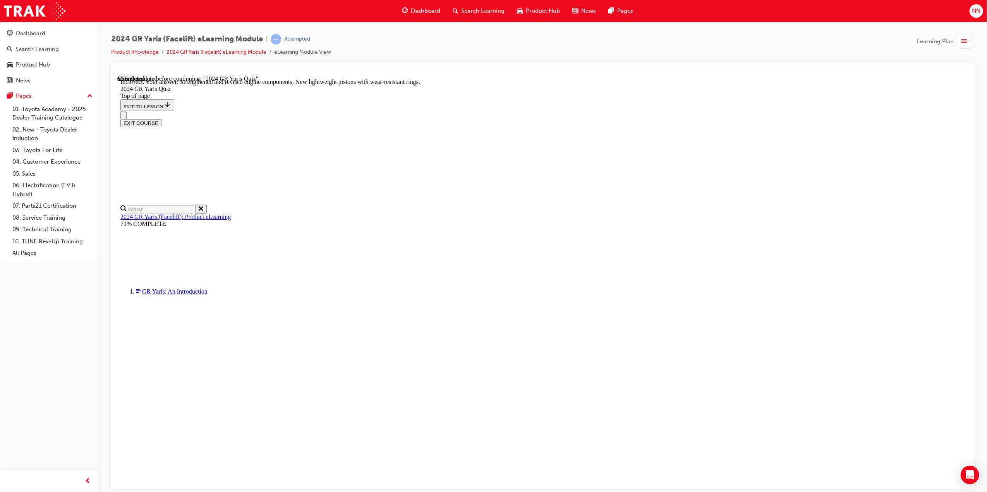
scroll to position [171, 0]
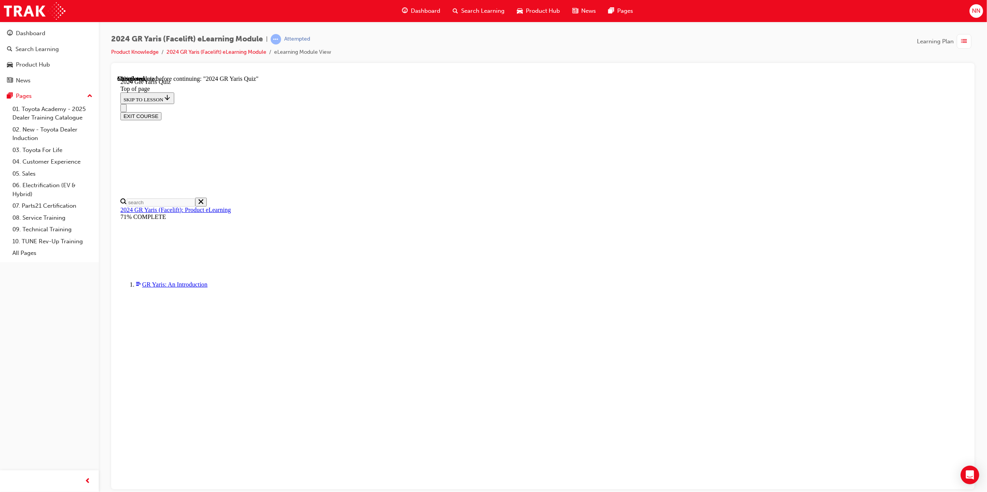
scroll to position [103, 0]
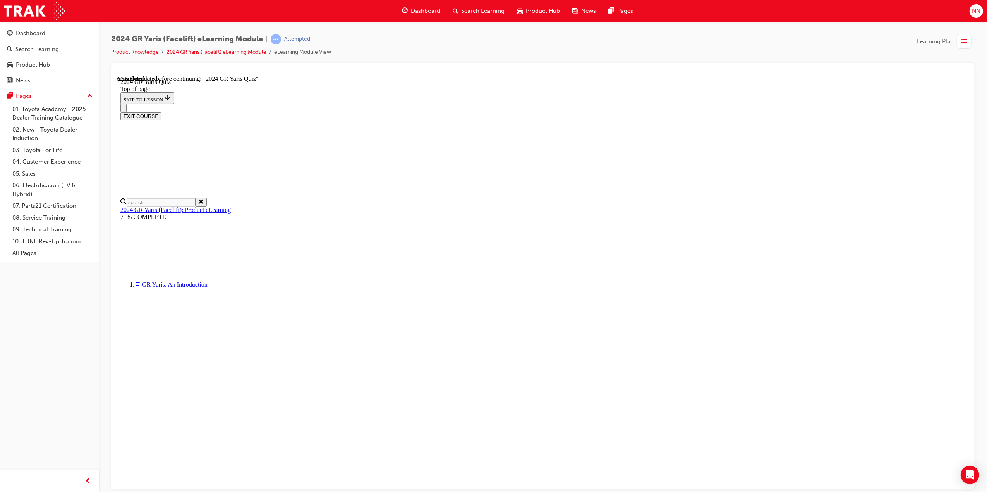
scroll to position [146, 0]
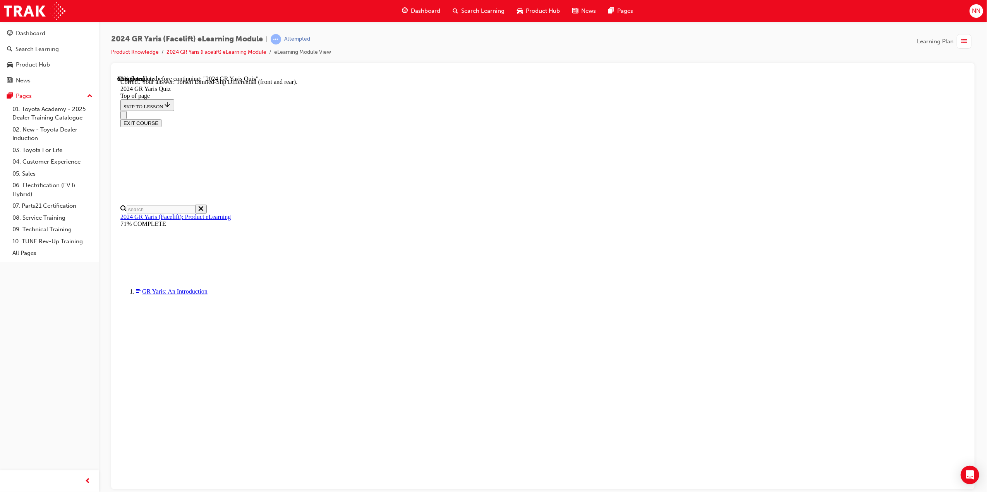
scroll to position [185, 0]
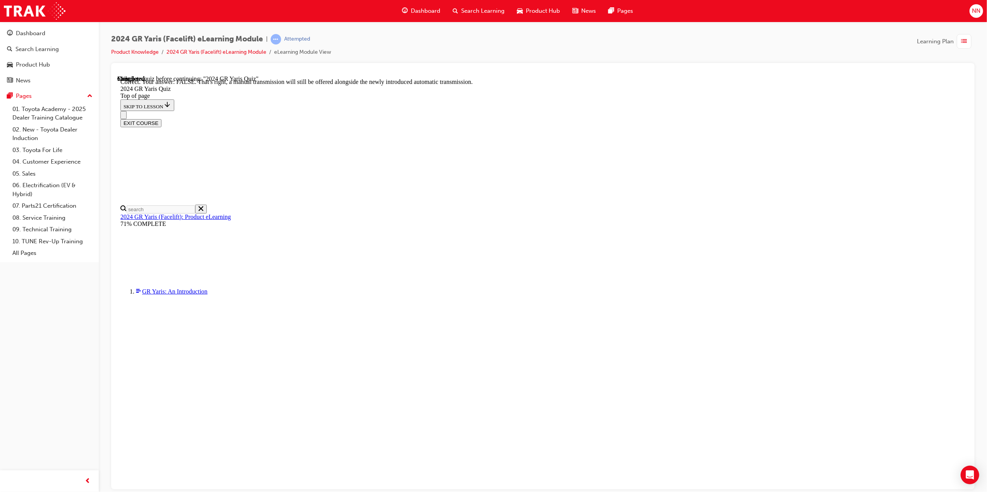
scroll to position [149, 0]
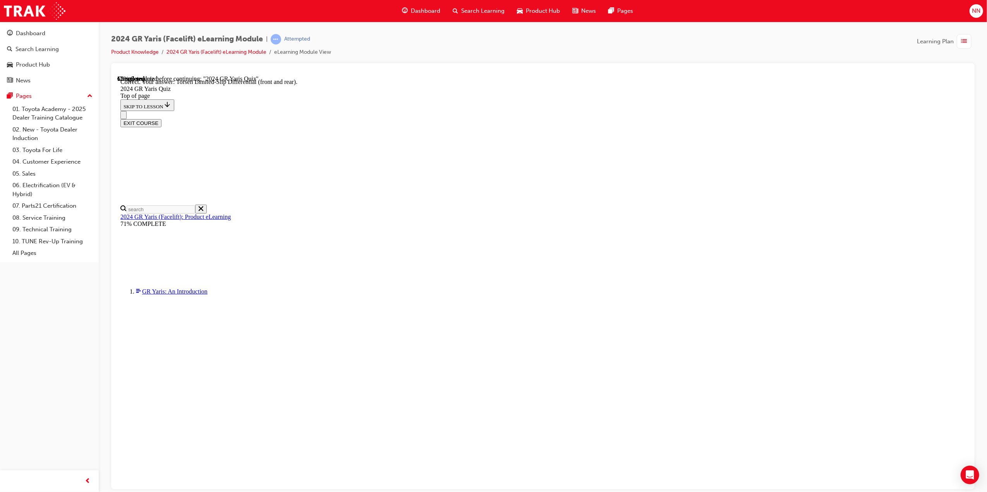
scroll to position [185, 0]
drag, startPoint x: 490, startPoint y: 331, endPoint x: 525, endPoint y: 360, distance: 46.2
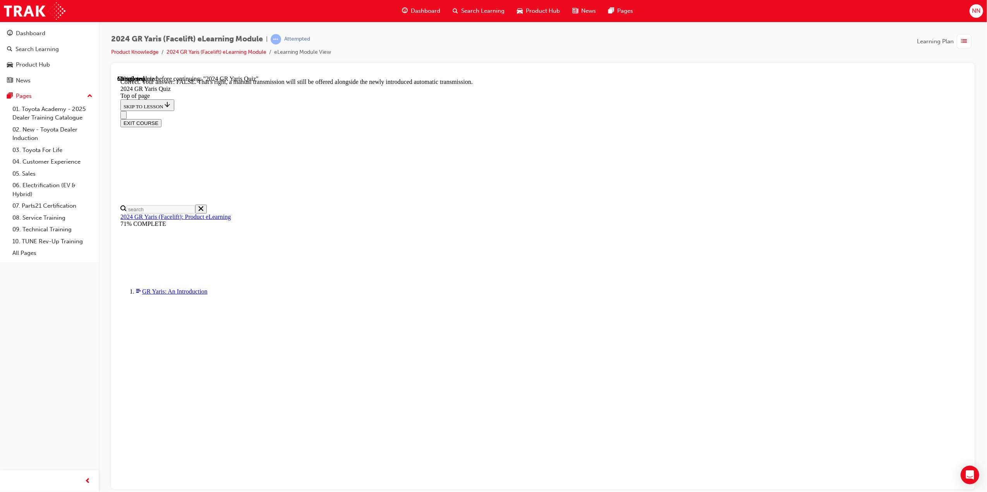
scroll to position [149, 0]
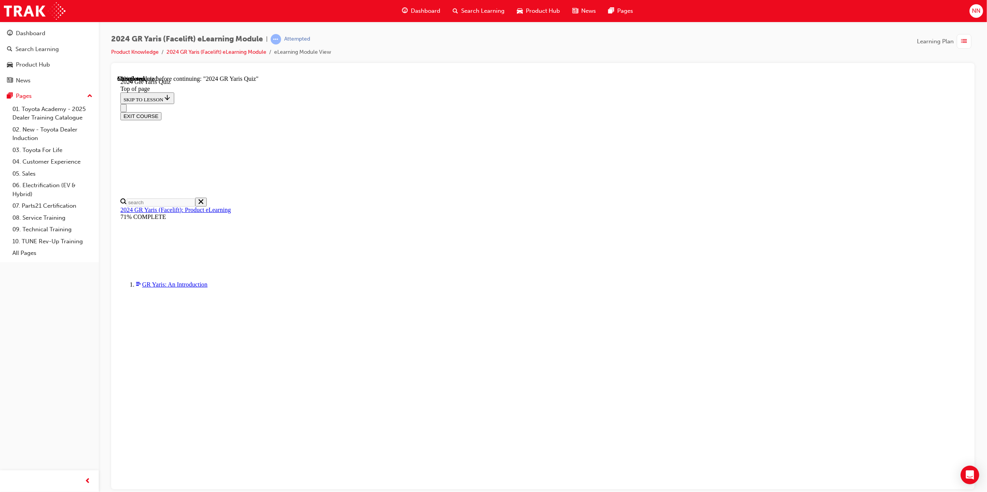
scroll to position [147, 0]
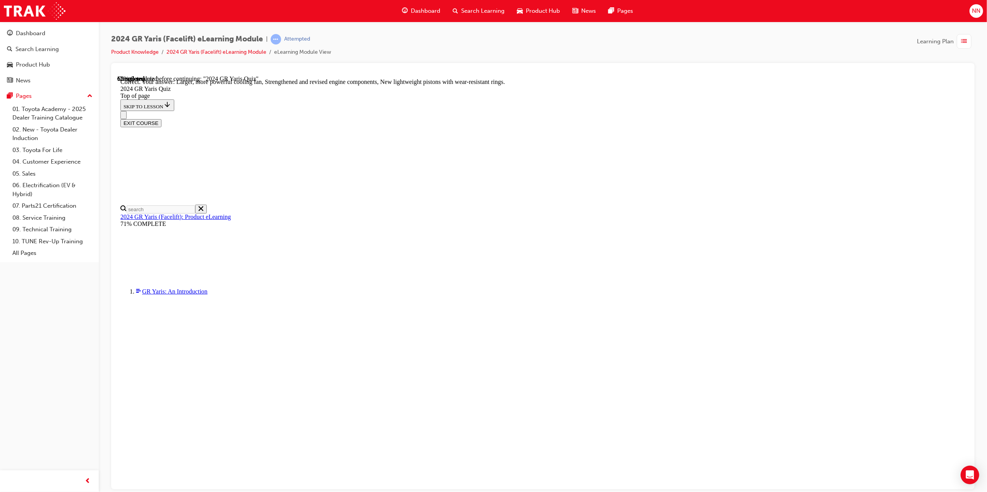
scroll to position [171, 0]
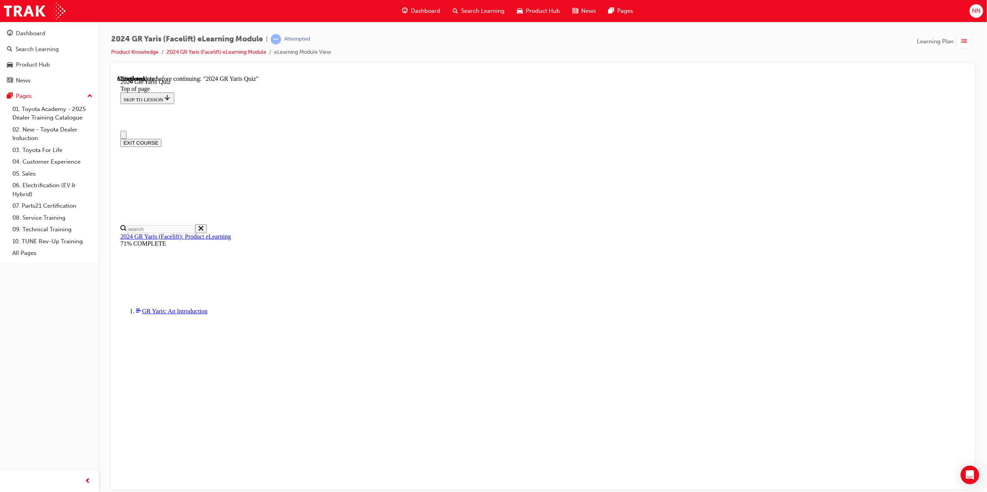
scroll to position [147, 0]
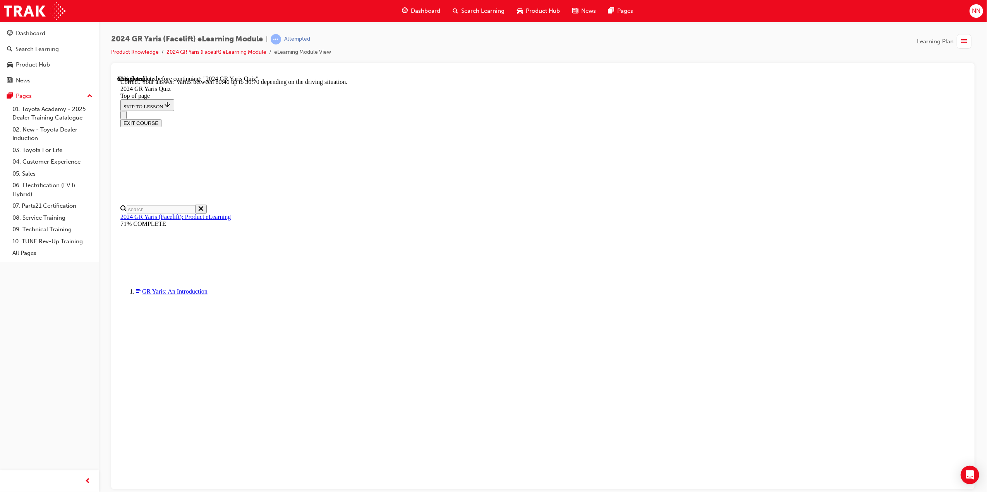
scroll to position [171, 0]
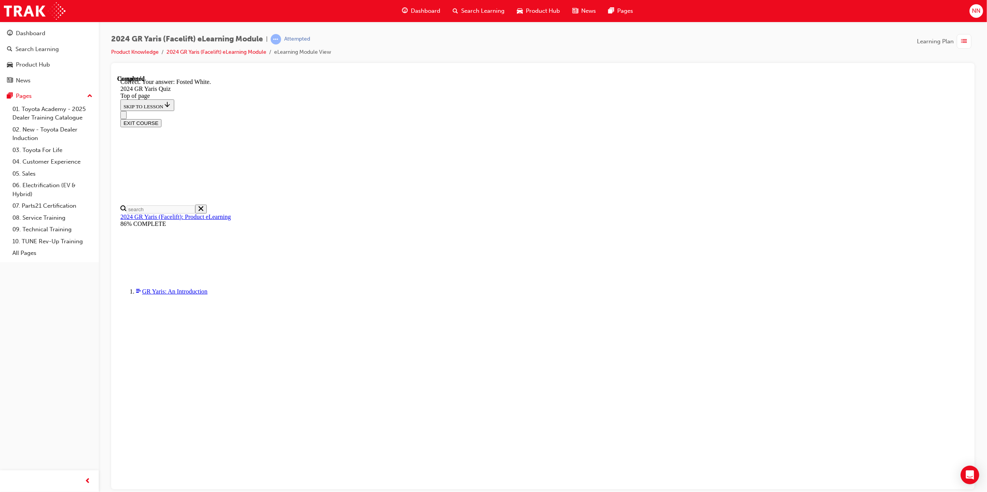
scroll to position [36, 0]
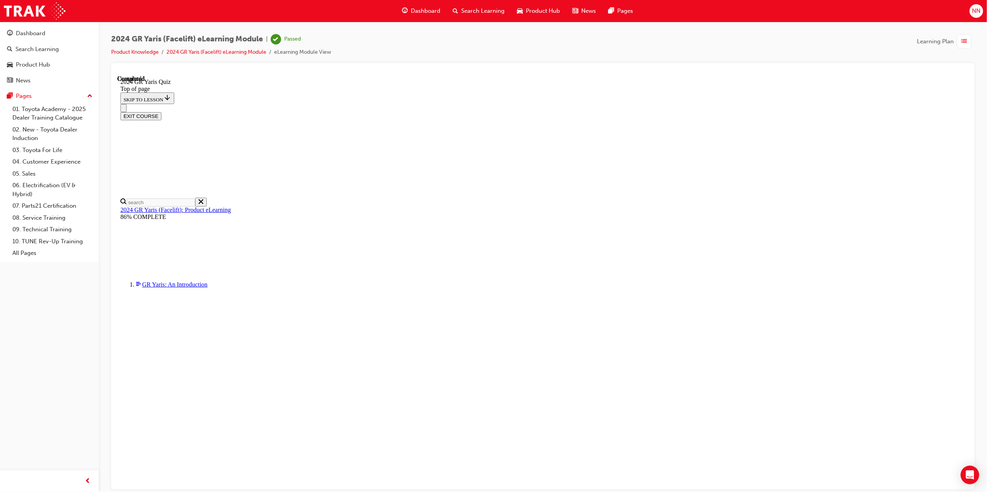
scroll to position [53, 0]
click at [161, 112] on button "EXIT COURSE" at bounding box center [140, 116] width 41 height 8
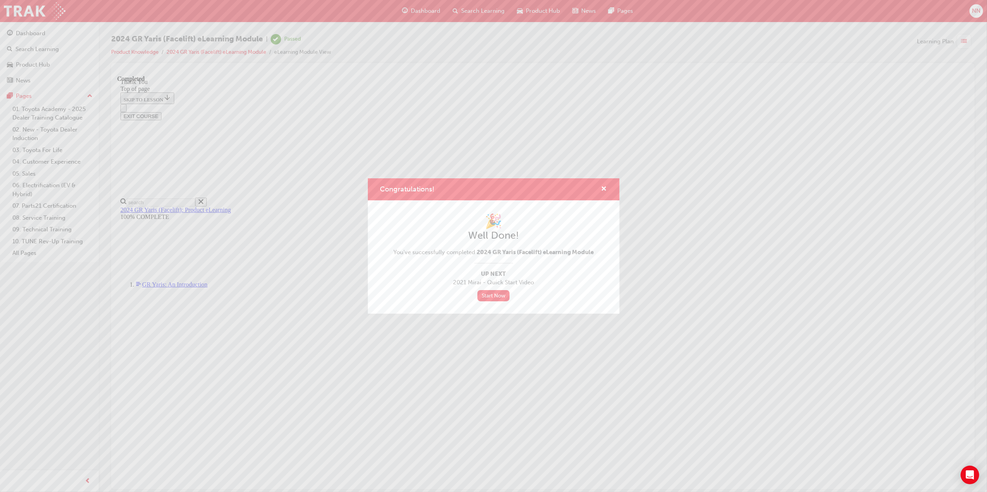
click at [599, 188] on div "Congratulations!" at bounding box center [601, 190] width 12 height 10
click at [606, 190] on span "cross-icon" at bounding box center [604, 189] width 6 height 7
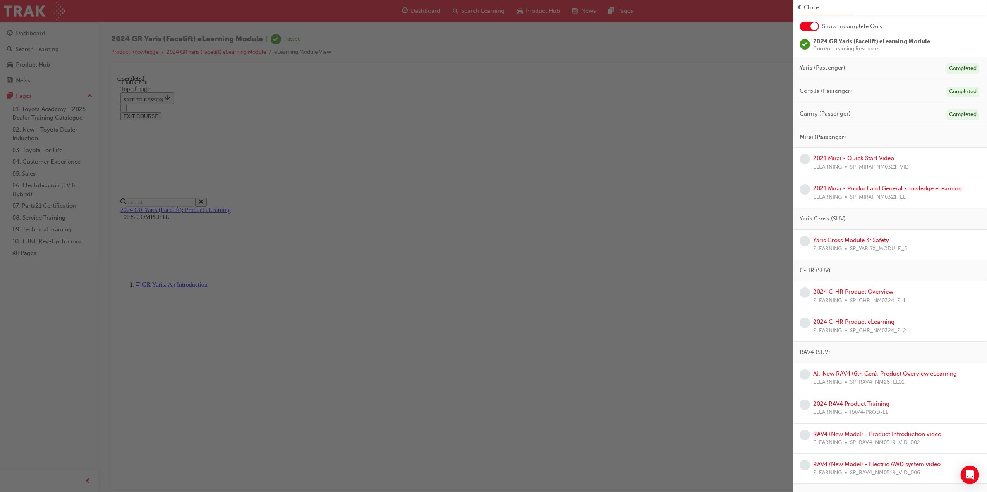
scroll to position [36, 0]
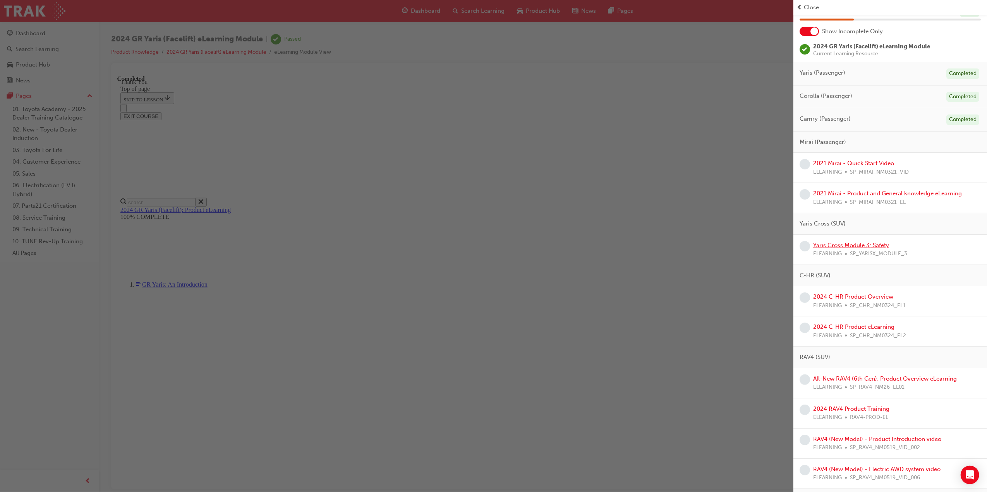
click at [853, 245] on link "Yaris Cross Module 3: Safety" at bounding box center [851, 245] width 76 height 7
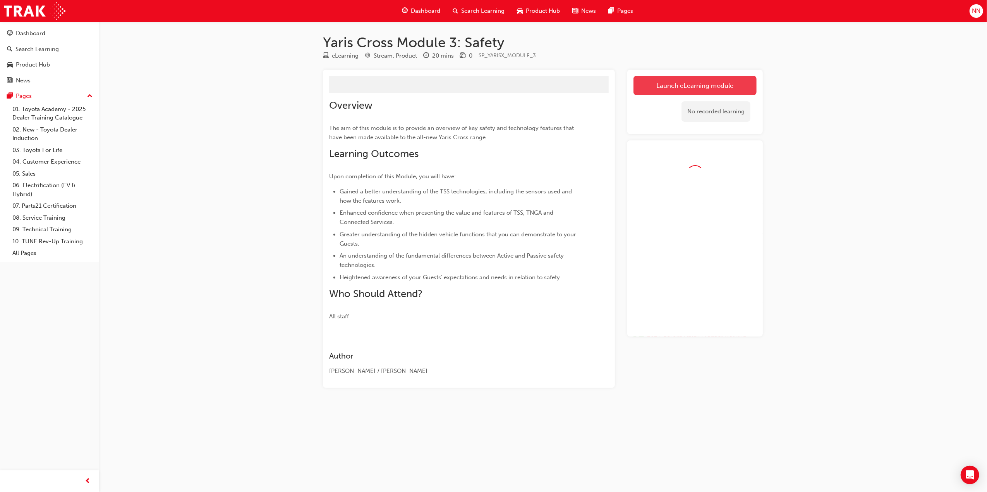
click at [664, 82] on link "Launch eLearning module" at bounding box center [694, 85] width 123 height 19
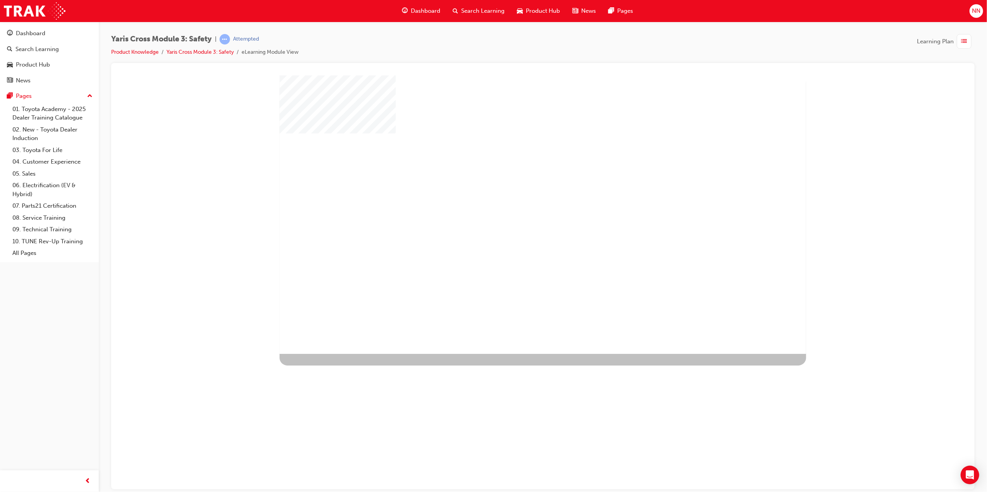
click at [520, 192] on div "play" at bounding box center [520, 192] width 0 height 0
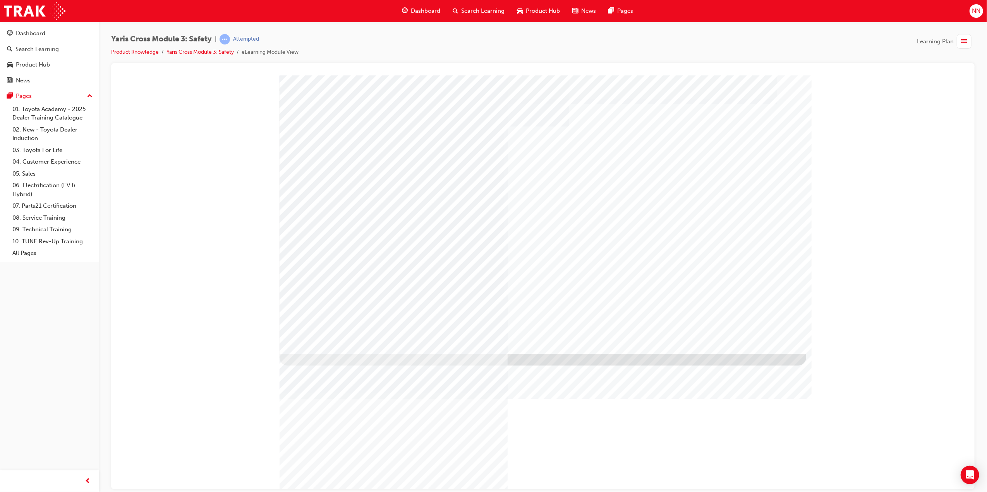
drag, startPoint x: 753, startPoint y: 343, endPoint x: 753, endPoint y: 348, distance: 5.0
click at [753, 348] on div "multistate" at bounding box center [542, 214] width 527 height 279
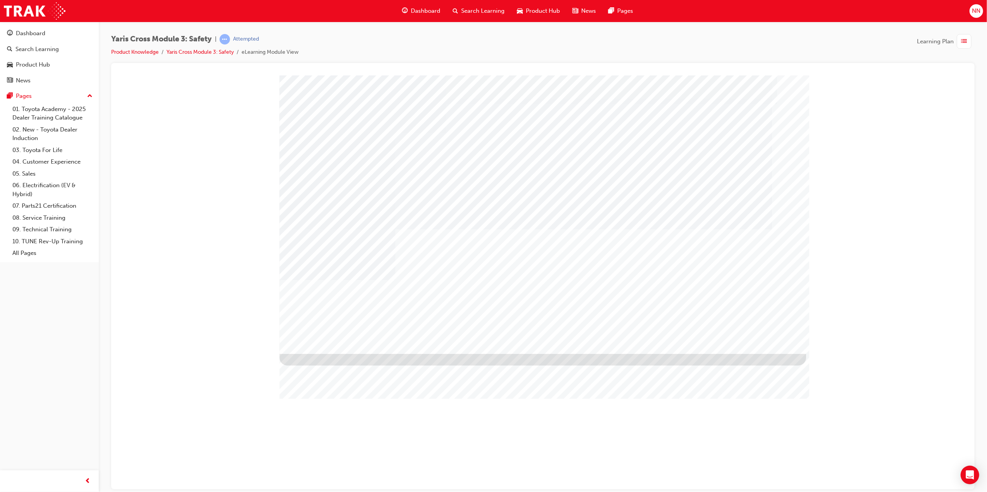
click at [750, 338] on div at bounding box center [542, 214] width 527 height 279
drag, startPoint x: 759, startPoint y: 339, endPoint x: 763, endPoint y: 340, distance: 4.3
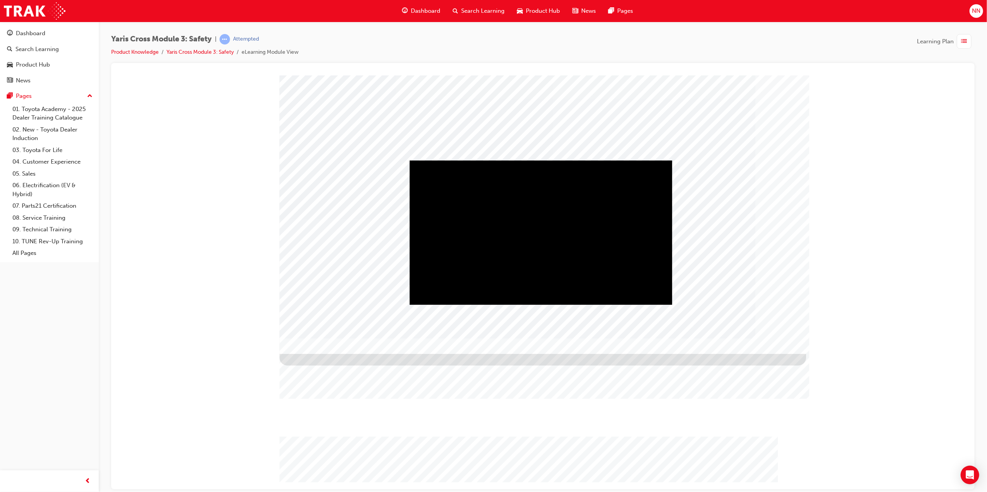
click at [542, 160] on div "Play" at bounding box center [540, 160] width 262 height 0
drag, startPoint x: 510, startPoint y: 294, endPoint x: 561, endPoint y: 292, distance: 51.2
click at [561, 160] on div "Video" at bounding box center [540, 160] width 262 height 0
drag, startPoint x: 474, startPoint y: 296, endPoint x: 525, endPoint y: 291, distance: 51.7
click at [524, 160] on div "Video" at bounding box center [540, 160] width 262 height 0
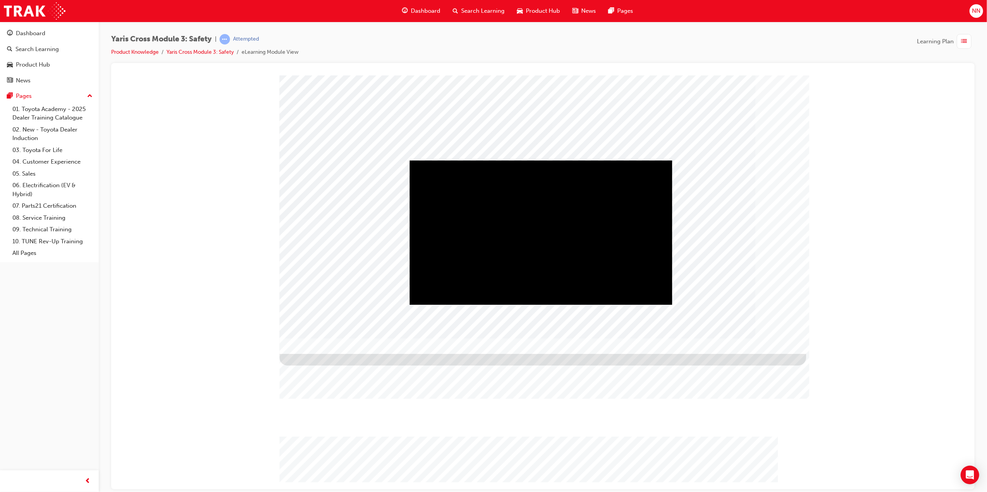
drag, startPoint x: 530, startPoint y: 299, endPoint x: 578, endPoint y: 297, distance: 48.0
click at [552, 160] on div "Progress, Video at 0 seconds" at bounding box center [480, 160] width 143 height 0
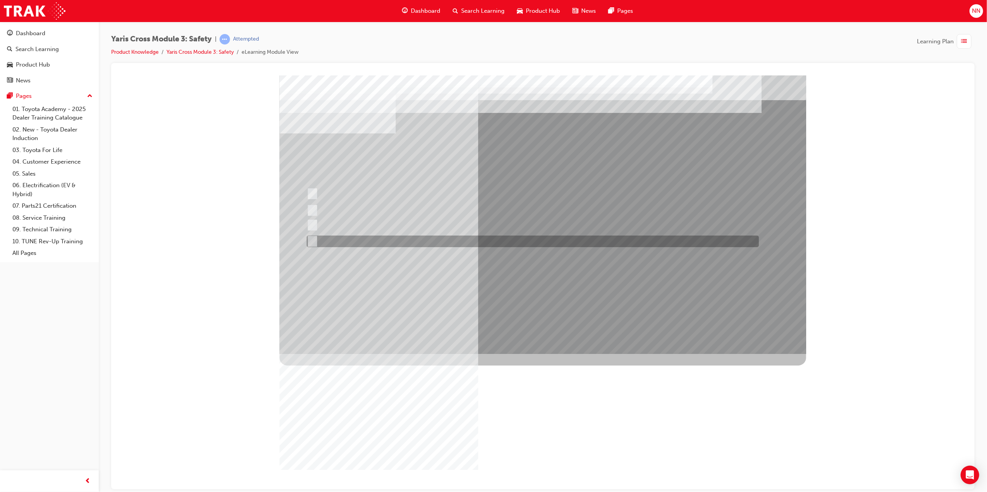
click at [314, 240] on input "Blind Spot Monitor (BSM)" at bounding box center [310, 241] width 9 height 9
checkbox input "true"
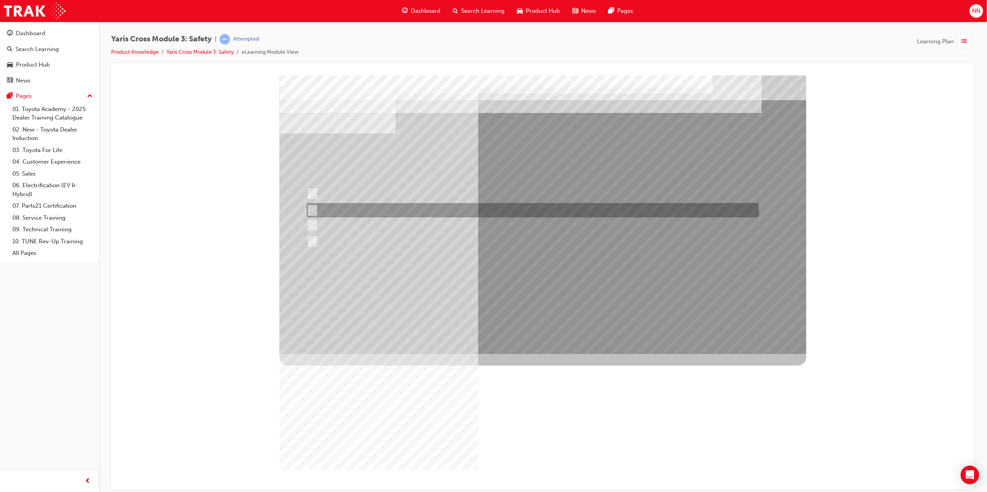
click at [314, 211] on input "SRS Airbags" at bounding box center [310, 210] width 9 height 9
checkbox input "true"
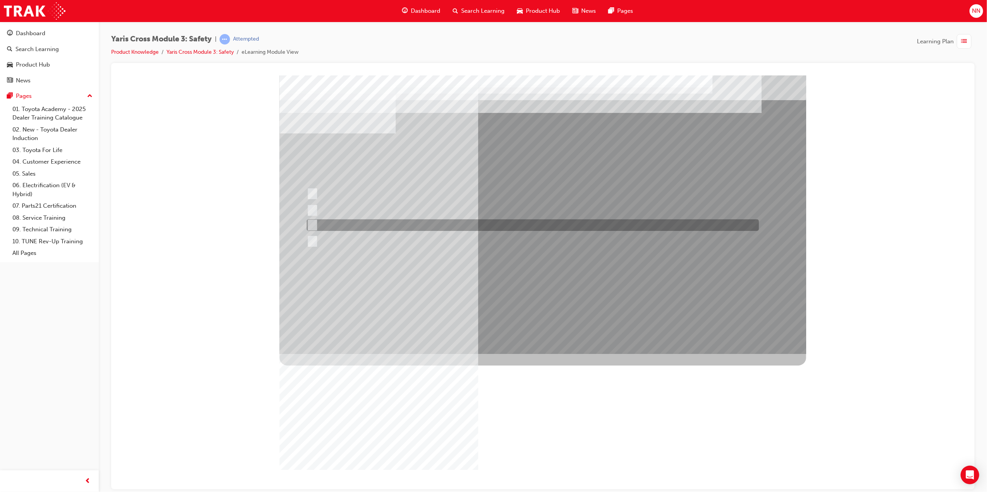
click at [309, 226] on input "Pre-Collision System (PCS)" at bounding box center [310, 225] width 9 height 9
checkbox input "true"
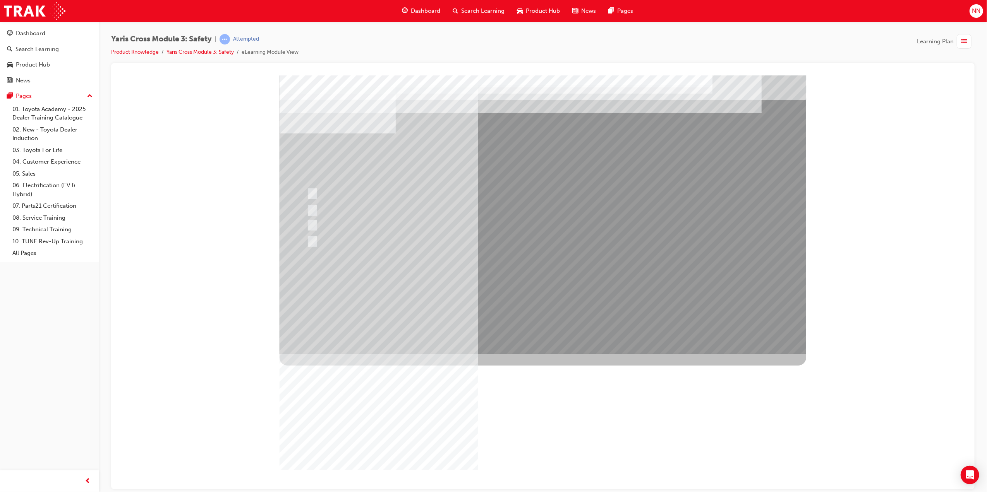
click at [539, 287] on div at bounding box center [542, 214] width 527 height 279
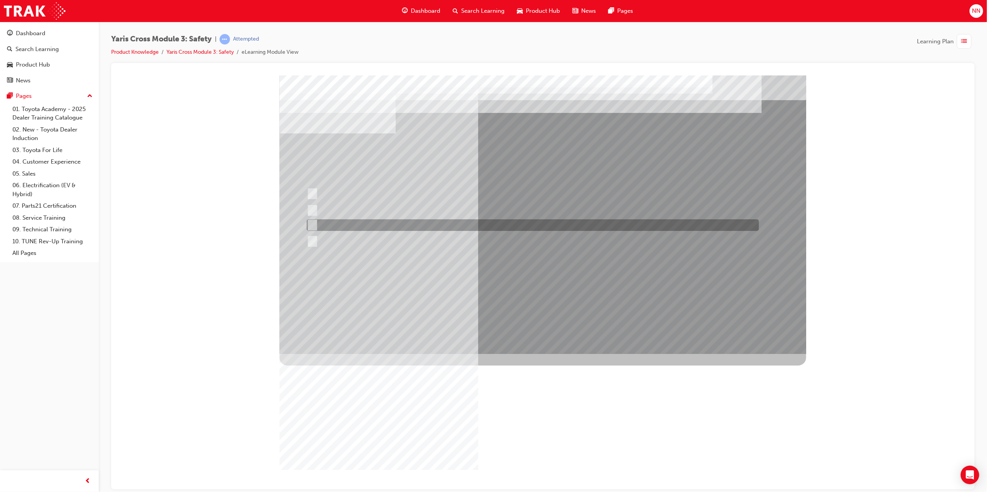
click at [317, 222] on div at bounding box center [530, 226] width 452 height 12
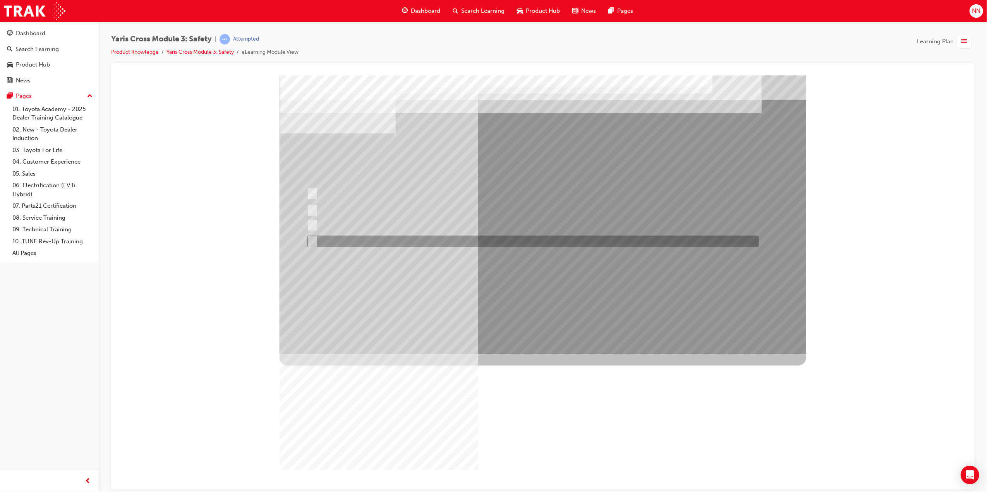
click at [317, 240] on div at bounding box center [530, 242] width 452 height 12
radio input "false"
radio input "true"
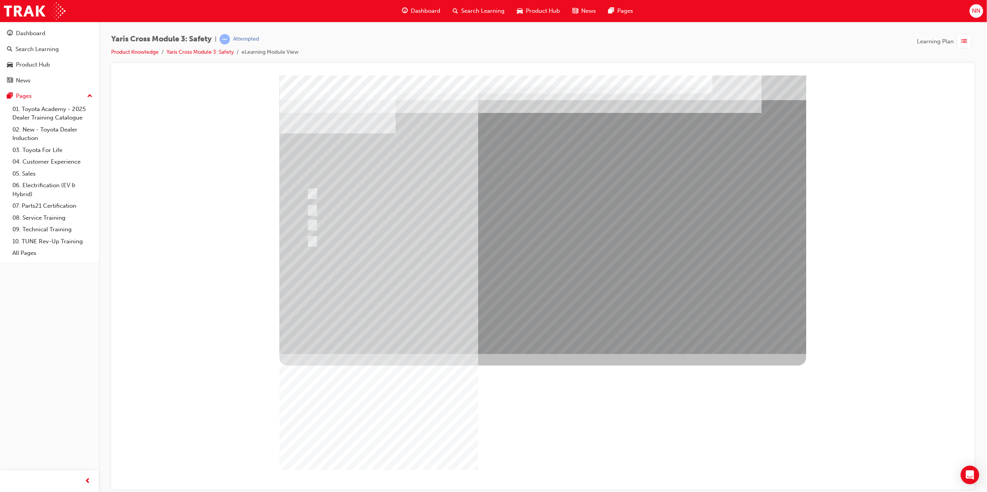
click at [311, 229] on input "Pre-Collision System (PCS)" at bounding box center [310, 225] width 9 height 9
radio input "true"
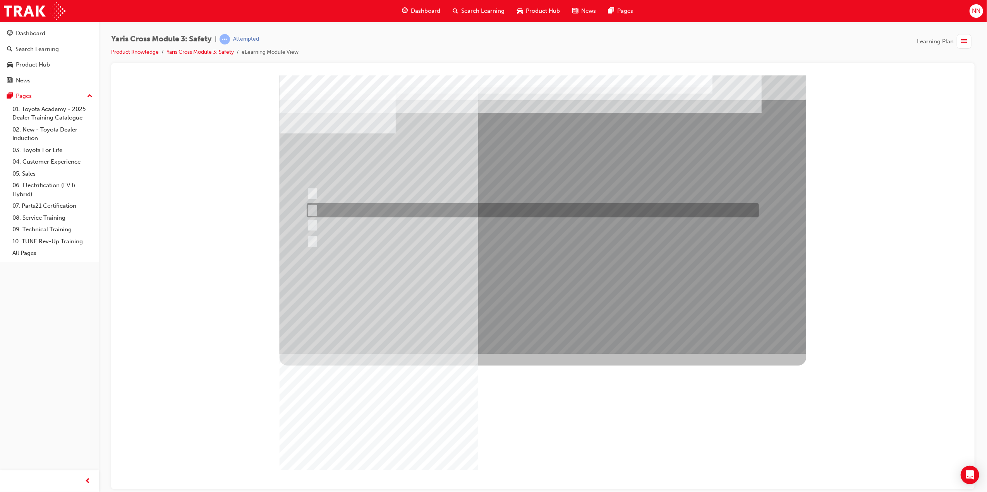
drag, startPoint x: 314, startPoint y: 208, endPoint x: 314, endPoint y: 217, distance: 9.7
click at [314, 209] on input "SRS Airbags" at bounding box center [310, 210] width 9 height 9
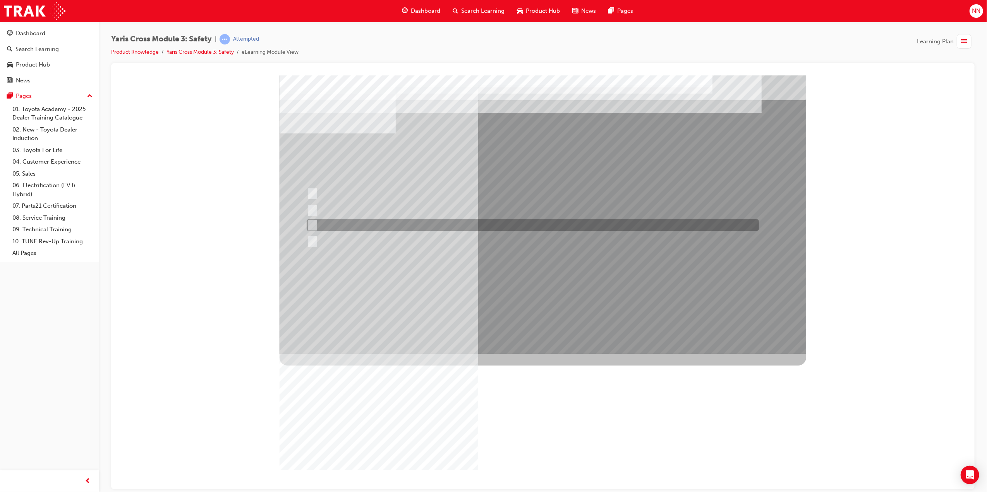
click at [315, 225] on div at bounding box center [530, 226] width 452 height 12
radio input "false"
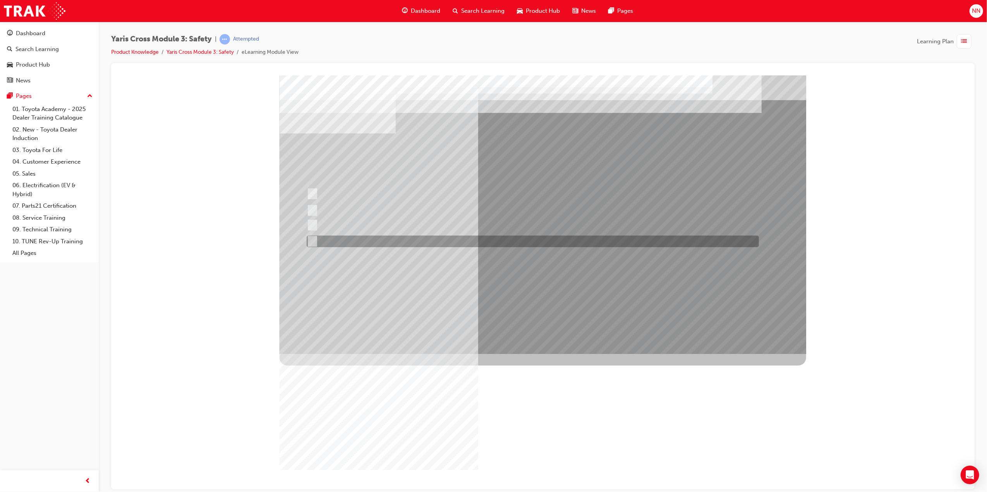
click at [315, 242] on div at bounding box center [530, 242] width 452 height 12
radio input "false"
radio input "true"
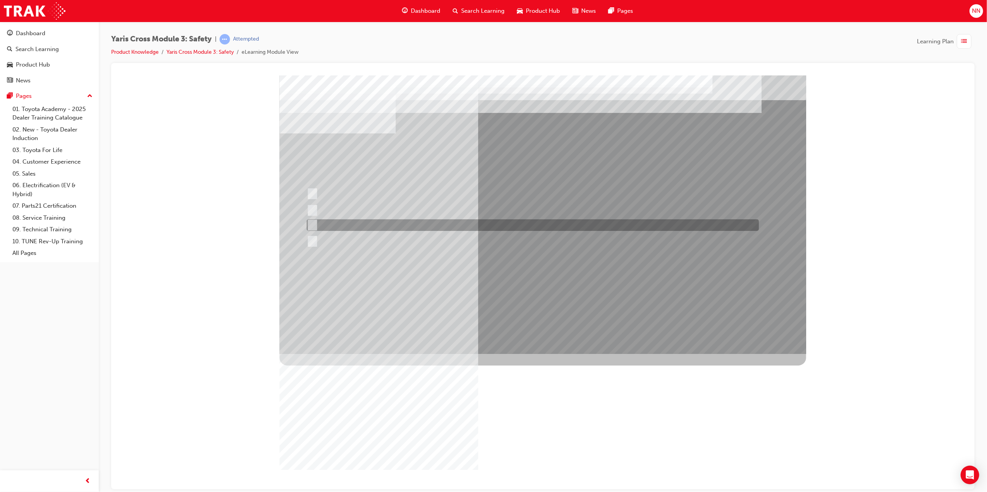
click at [322, 225] on div at bounding box center [530, 226] width 452 height 12
radio input "true"
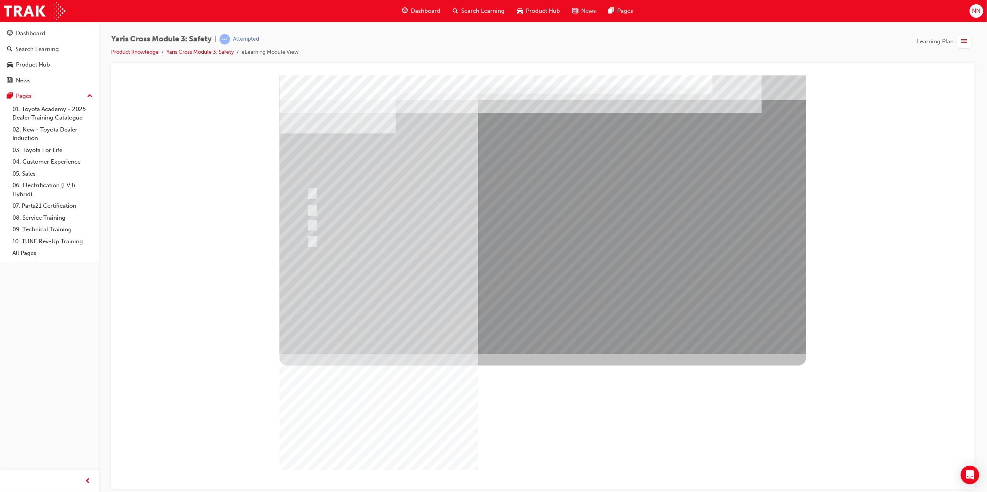
click at [579, 292] on div at bounding box center [542, 214] width 527 height 279
click at [316, 242] on div at bounding box center [530, 242] width 452 height 12
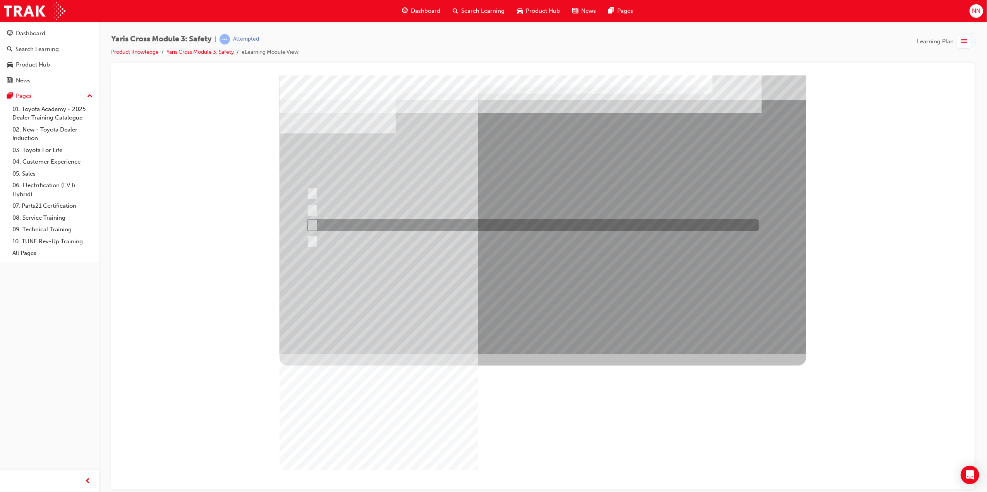
click at [372, 226] on div at bounding box center [530, 226] width 452 height 12
radio input "true"
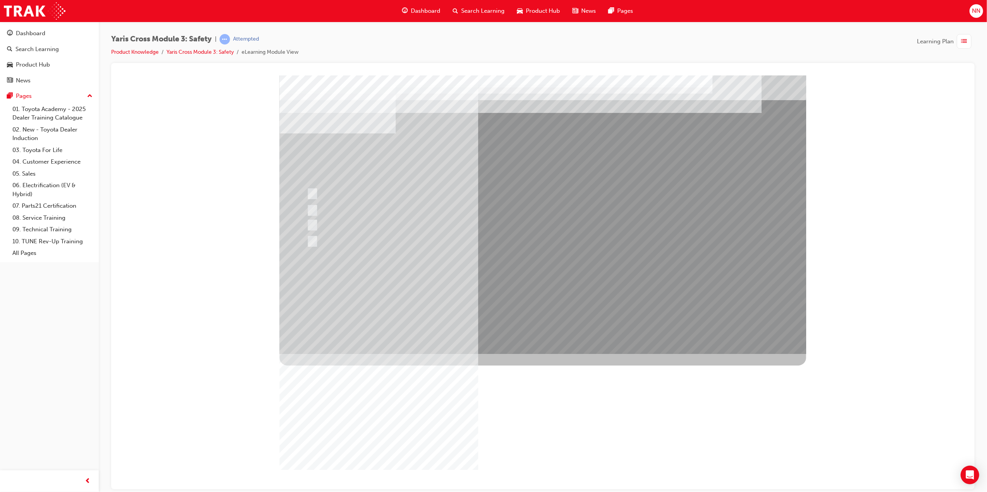
click at [587, 297] on div at bounding box center [542, 214] width 527 height 279
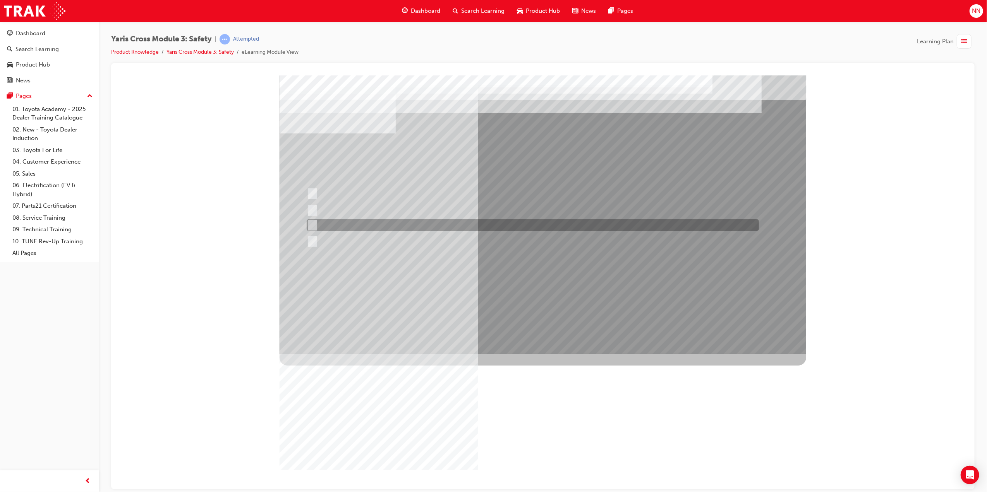
click at [422, 225] on div at bounding box center [530, 226] width 452 height 12
radio input "true"
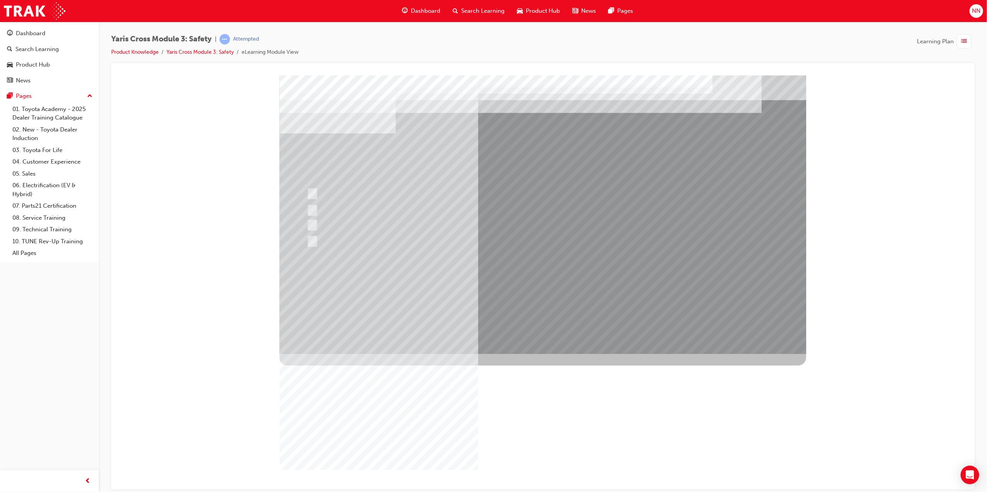
click at [383, 189] on div at bounding box center [542, 214] width 527 height 279
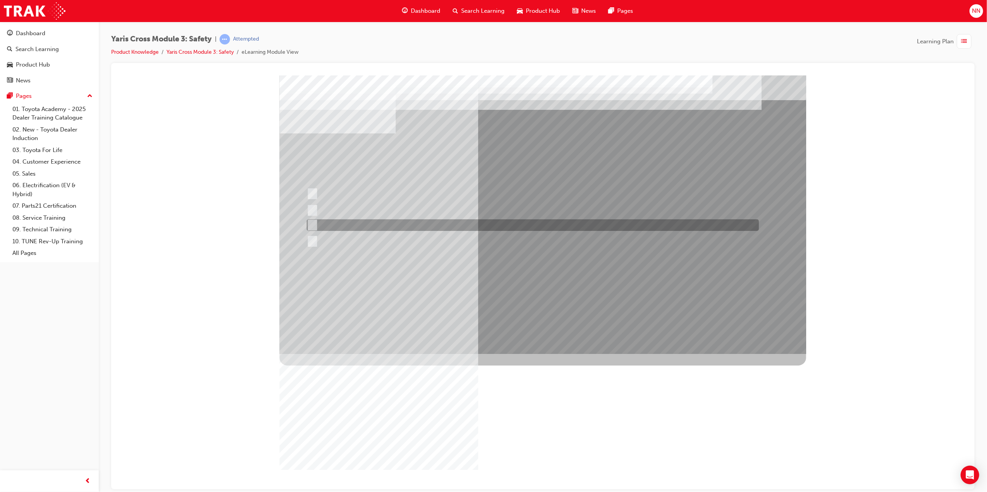
click at [359, 223] on div at bounding box center [530, 226] width 452 height 12
radio input "true"
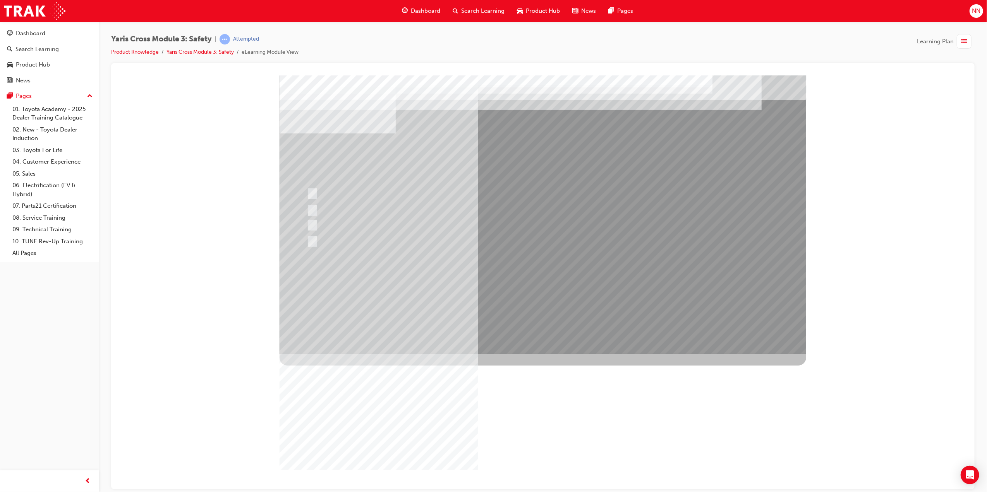
click at [607, 288] on div at bounding box center [542, 214] width 527 height 279
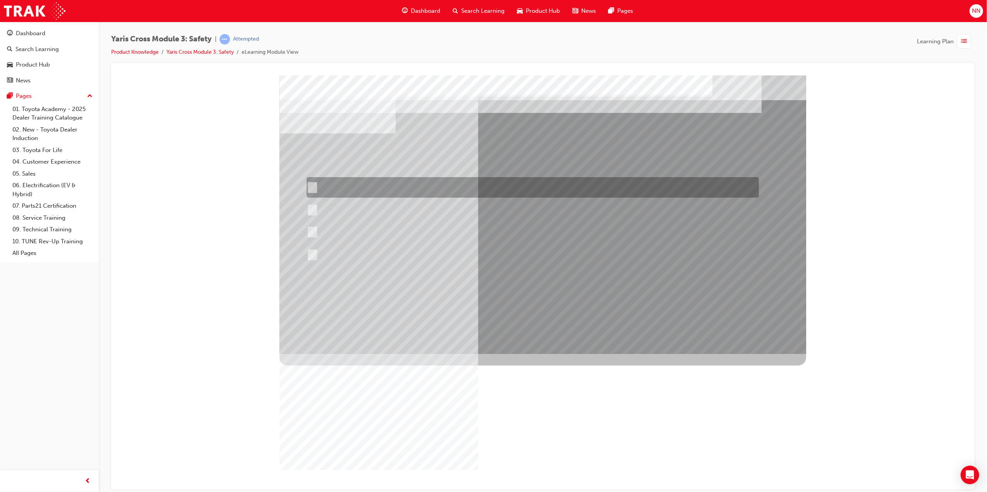
click at [413, 189] on div at bounding box center [530, 187] width 452 height 21
radio input "true"
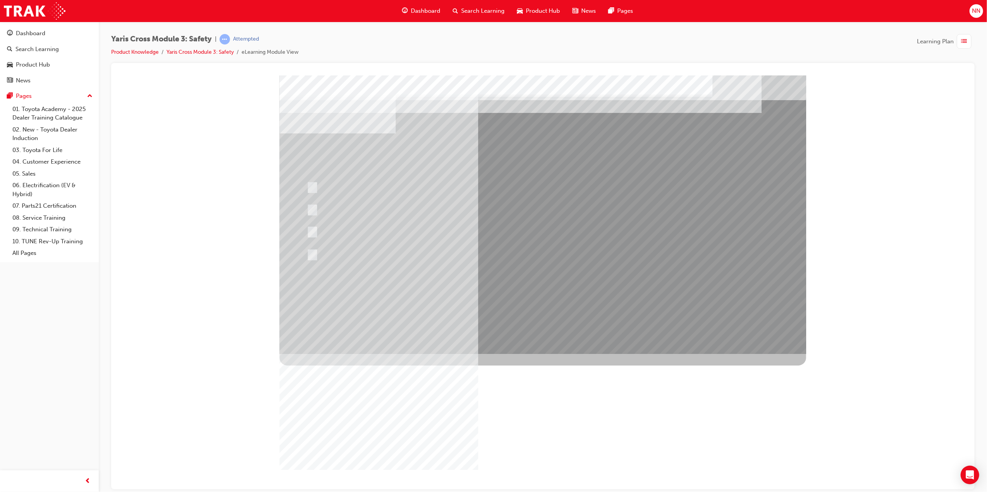
click at [419, 231] on div at bounding box center [542, 214] width 527 height 279
click at [375, 229] on div at bounding box center [530, 232] width 452 height 24
click at [314, 231] on div at bounding box center [530, 232] width 452 height 24
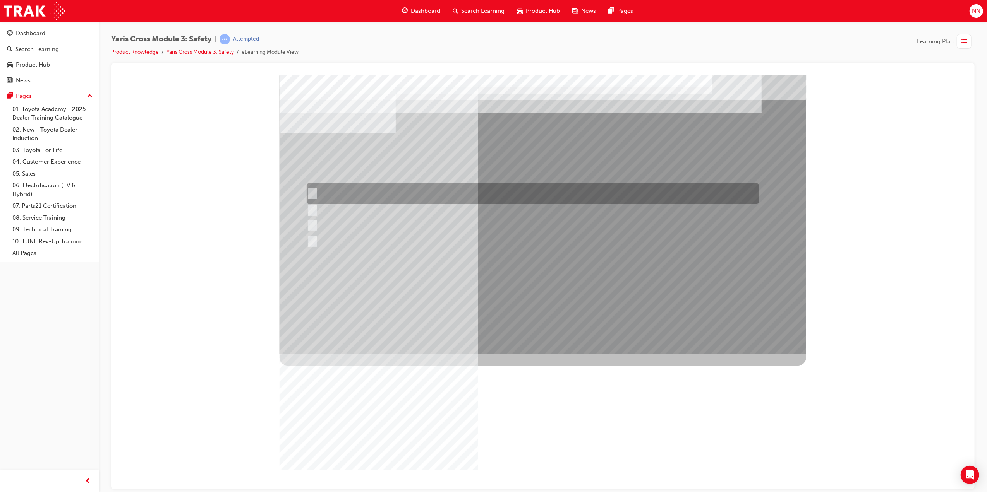
click at [379, 192] on div at bounding box center [530, 194] width 452 height 21
radio input "true"
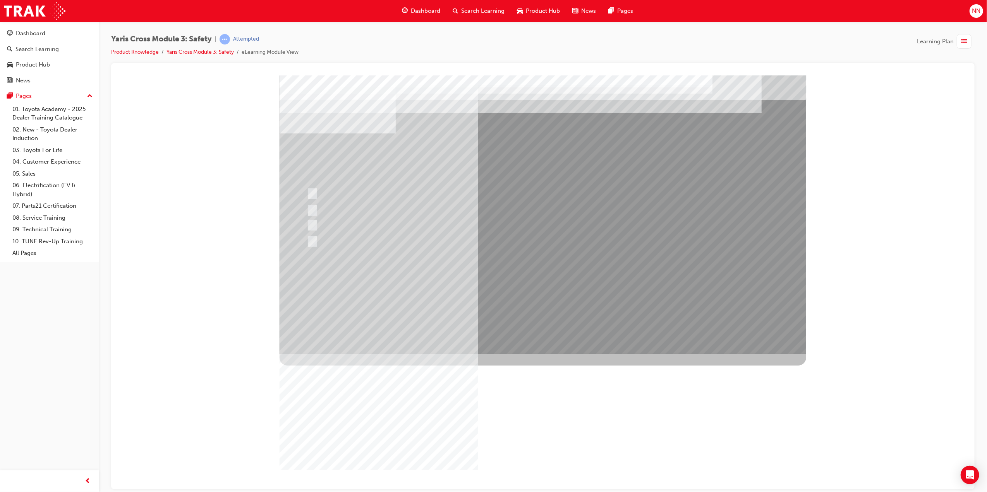
click at [319, 220] on div at bounding box center [542, 214] width 527 height 279
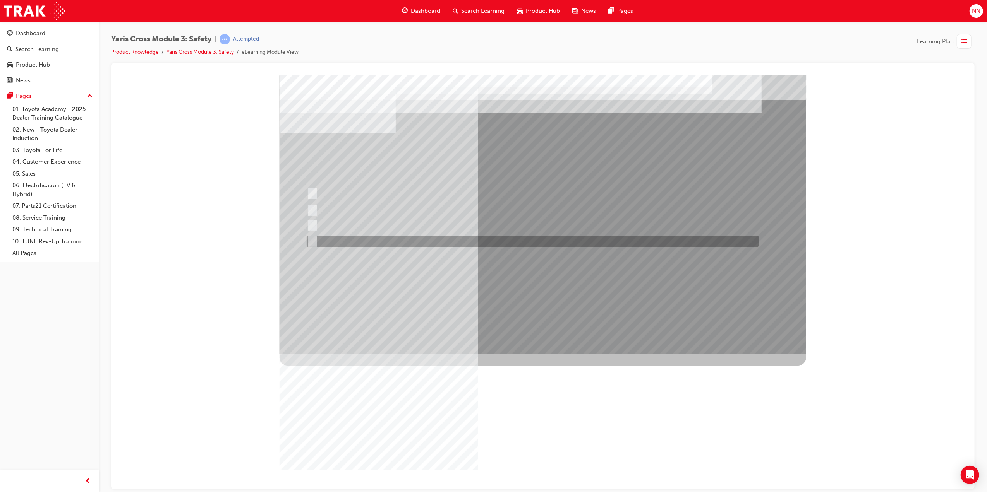
click at [380, 243] on div at bounding box center [530, 242] width 452 height 12
checkbox input "true"
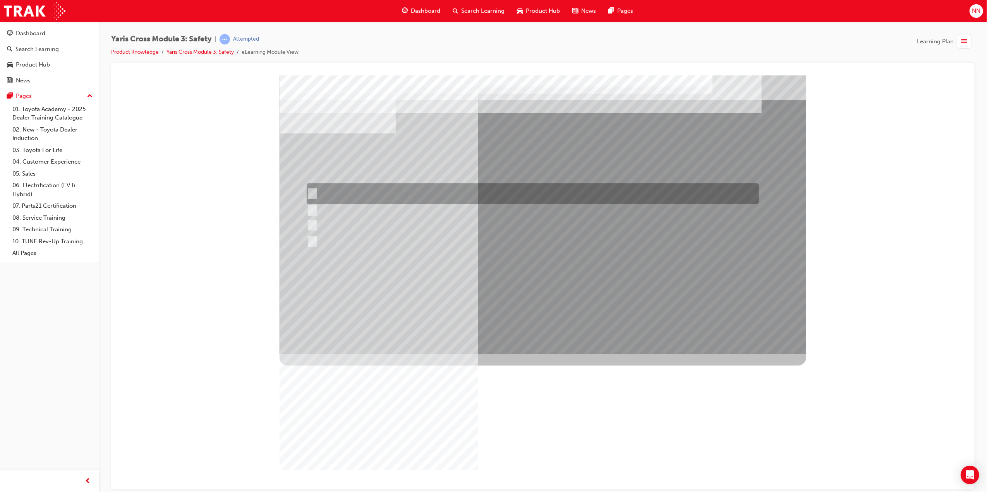
click at [388, 186] on div at bounding box center [530, 194] width 452 height 21
checkbox input "true"
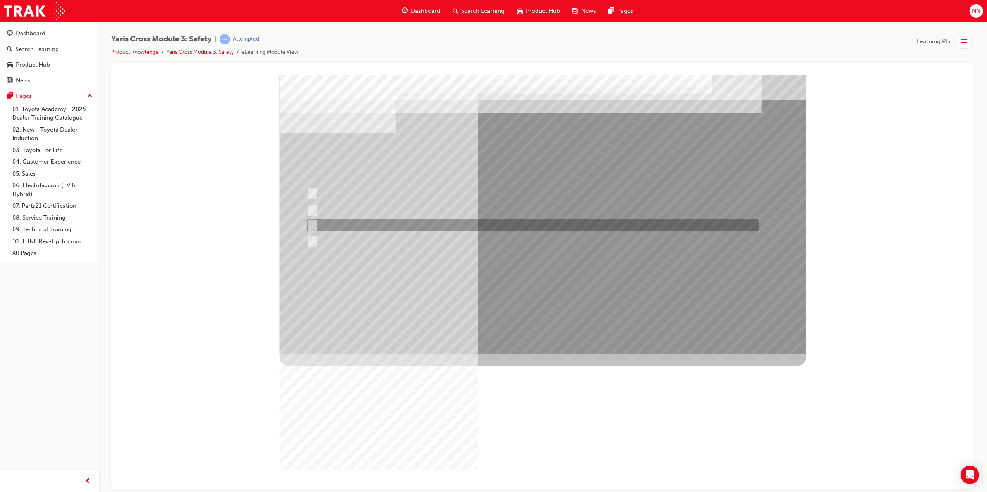
click at [468, 224] on div at bounding box center [530, 226] width 452 height 12
checkbox input "true"
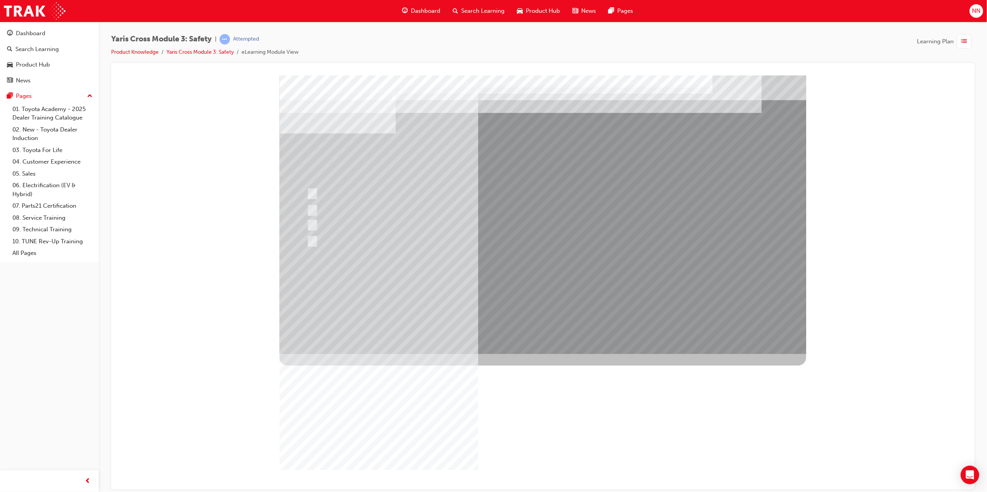
click at [590, 292] on div at bounding box center [542, 214] width 527 height 279
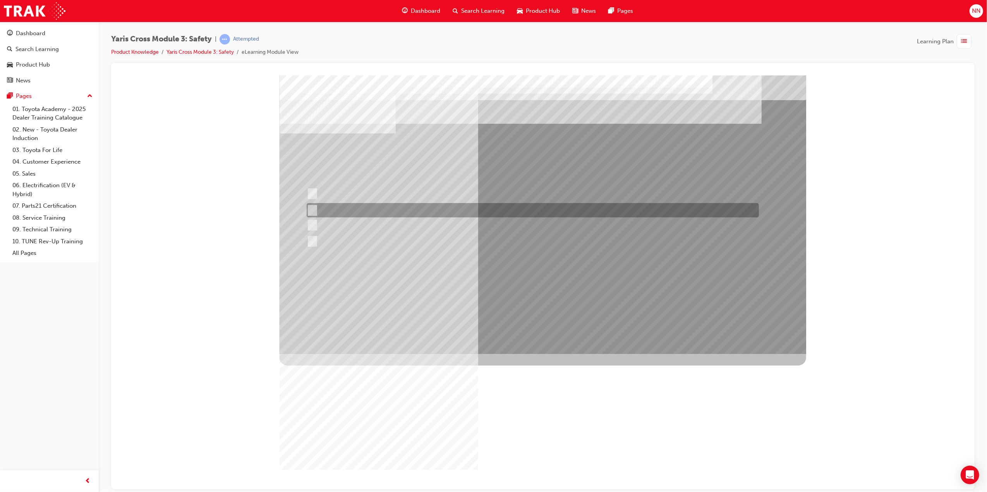
click at [350, 212] on div at bounding box center [530, 210] width 452 height 14
radio input "true"
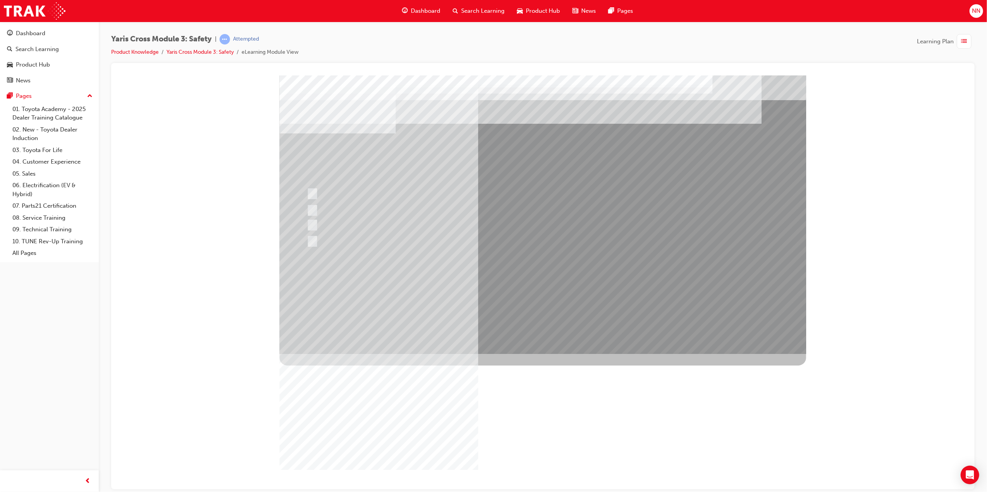
click at [349, 190] on div at bounding box center [542, 214] width 527 height 279
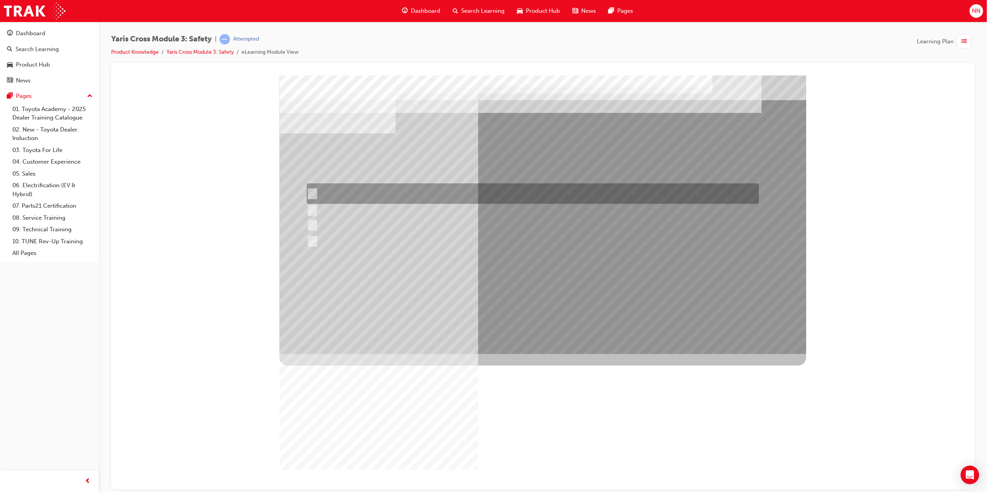
click at [329, 192] on div at bounding box center [530, 194] width 452 height 21
radio input "true"
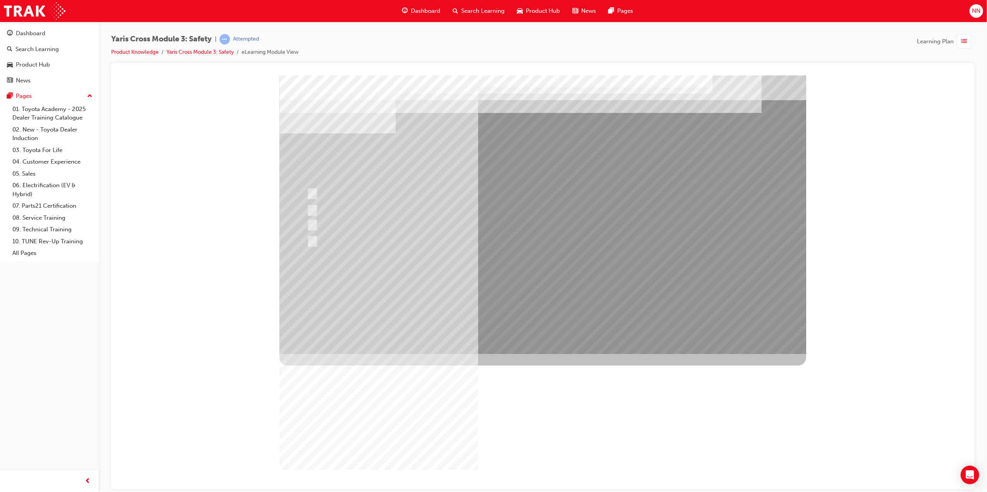
click at [358, 222] on div at bounding box center [542, 214] width 527 height 279
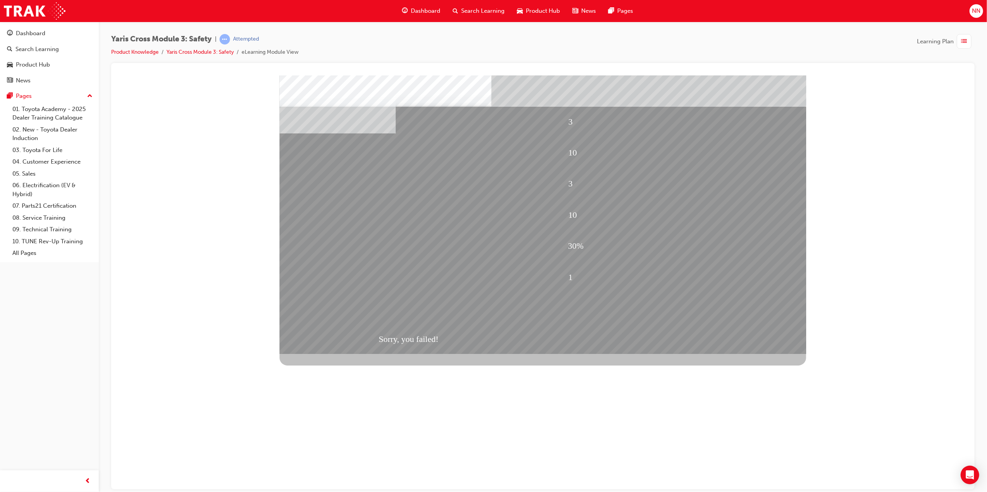
click at [618, 348] on div "Sorry, you failed!" at bounding box center [542, 339] width 329 height 31
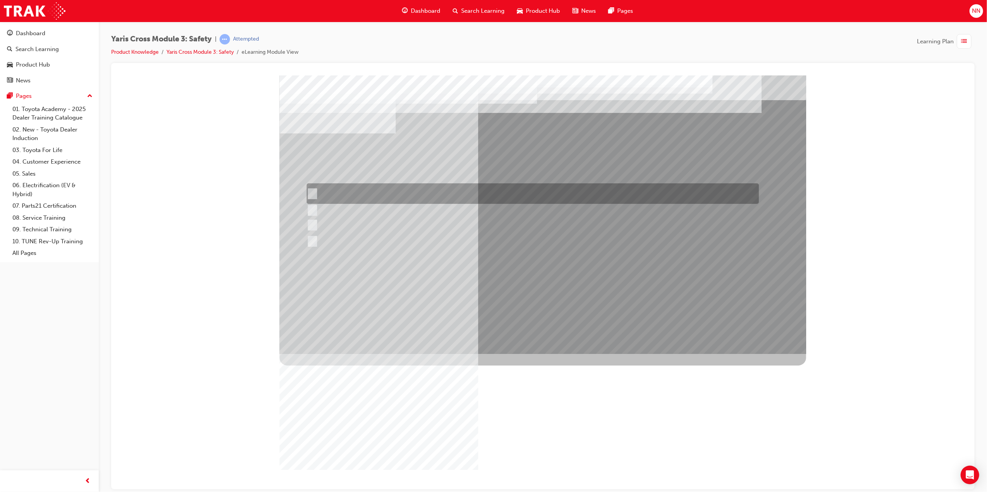
click at [322, 193] on div at bounding box center [530, 194] width 452 height 21
checkbox input "true"
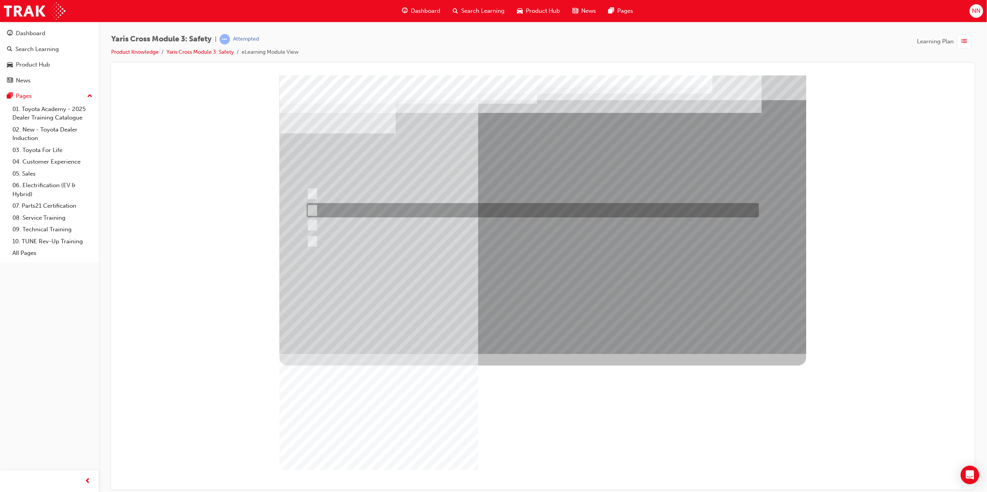
click at [316, 211] on div at bounding box center [530, 210] width 452 height 14
click at [314, 212] on div at bounding box center [530, 210] width 452 height 14
checkbox input "false"
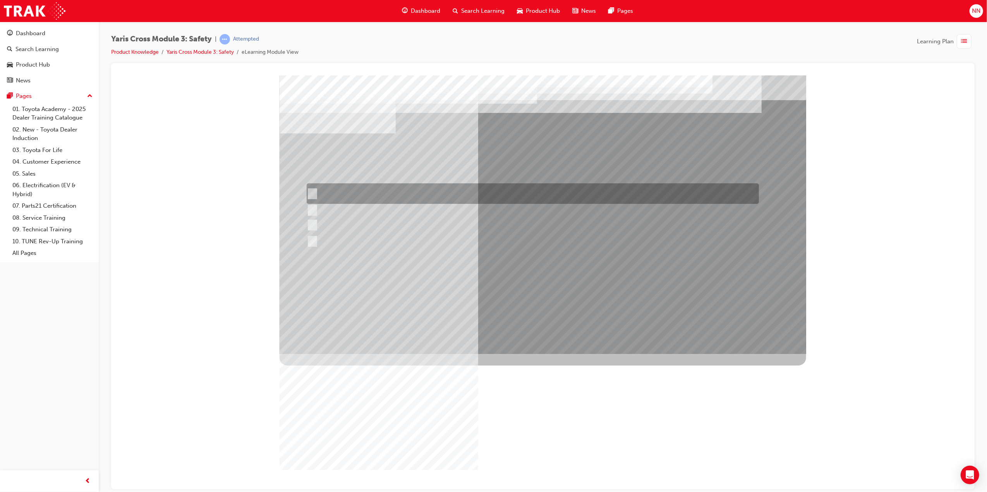
click at [313, 192] on input "Lane Departure Assist with Steering Control" at bounding box center [310, 194] width 9 height 9
checkbox input "false"
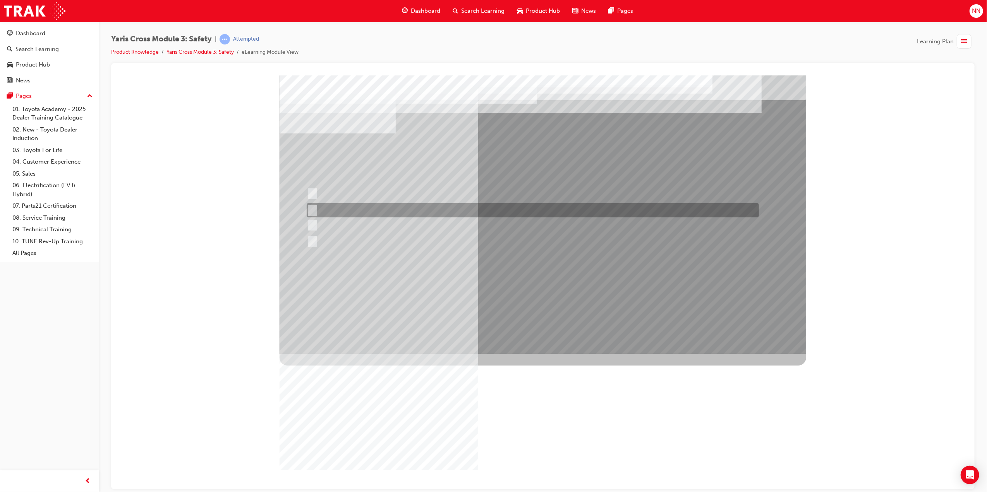
click at [313, 209] on input "SRS Airbags" at bounding box center [310, 210] width 9 height 9
drag, startPoint x: 314, startPoint y: 209, endPoint x: 313, endPoint y: 221, distance: 12.1
click at [313, 209] on div at bounding box center [530, 210] width 452 height 14
checkbox input "false"
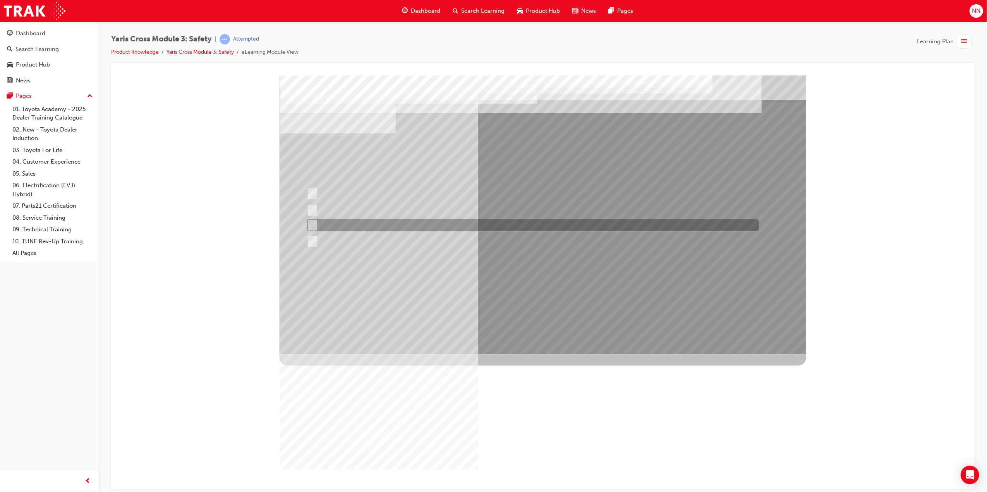
click at [313, 224] on input "Pre-Collision System (PCS)" at bounding box center [310, 225] width 9 height 9
checkbox input "true"
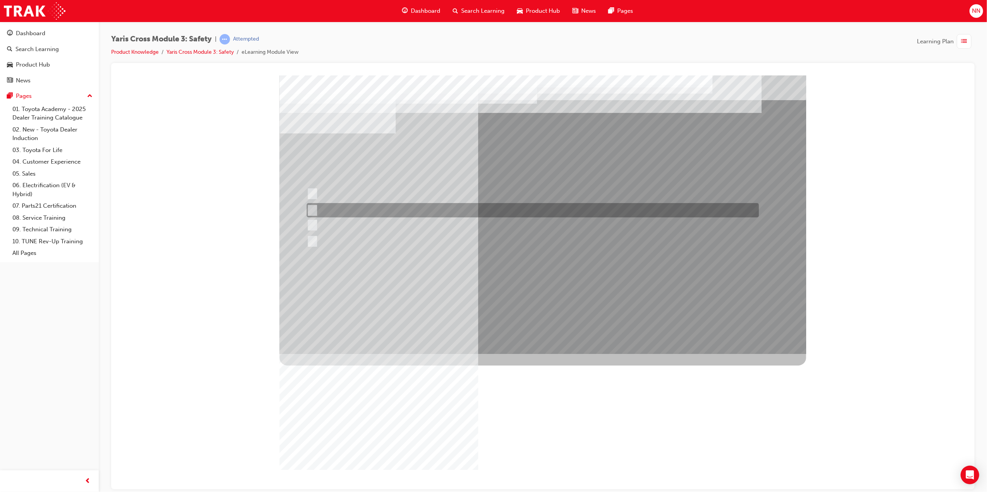
click at [313, 209] on input "SRS Airbags" at bounding box center [310, 210] width 9 height 9
click at [314, 209] on input "SRS Airbags" at bounding box center [310, 210] width 9 height 9
checkbox input "false"
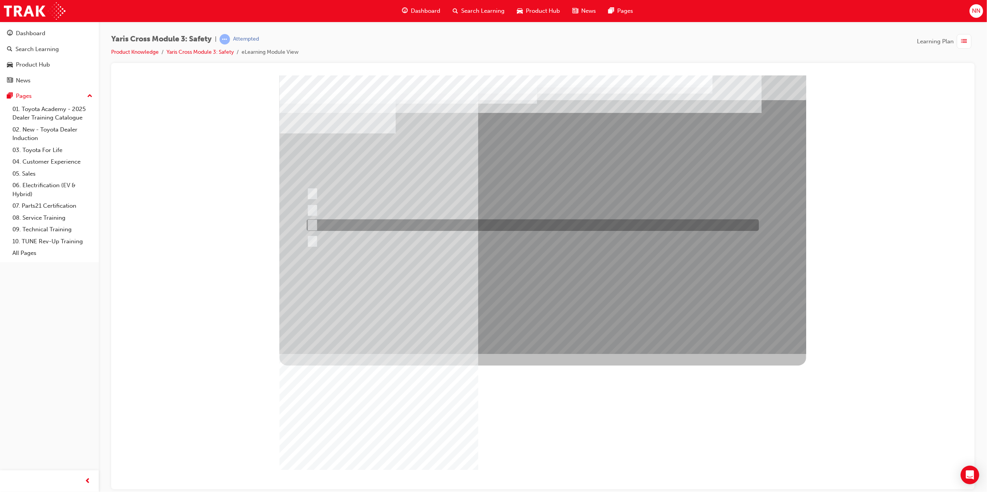
click at [314, 223] on input "Pre-Collision System (PCS)" at bounding box center [310, 225] width 9 height 9
checkbox input "false"
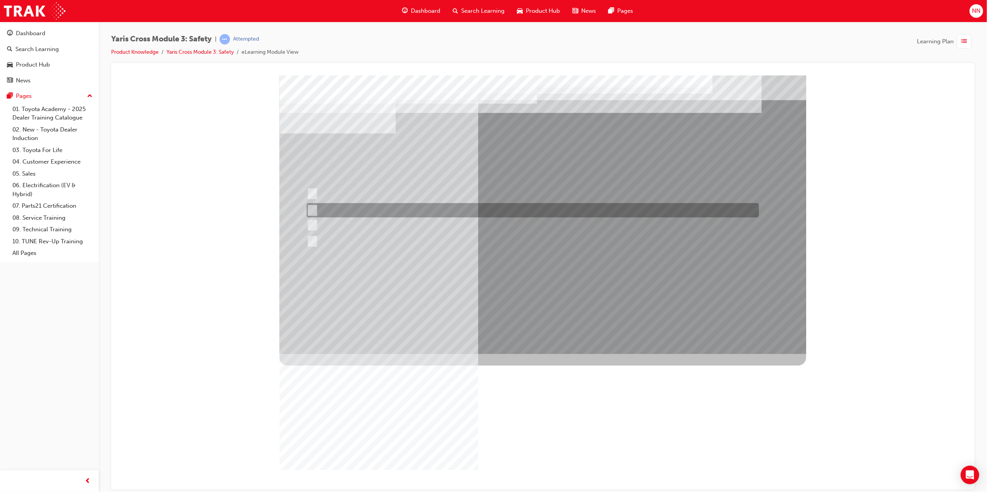
click at [317, 209] on div at bounding box center [530, 210] width 452 height 14
checkbox input "true"
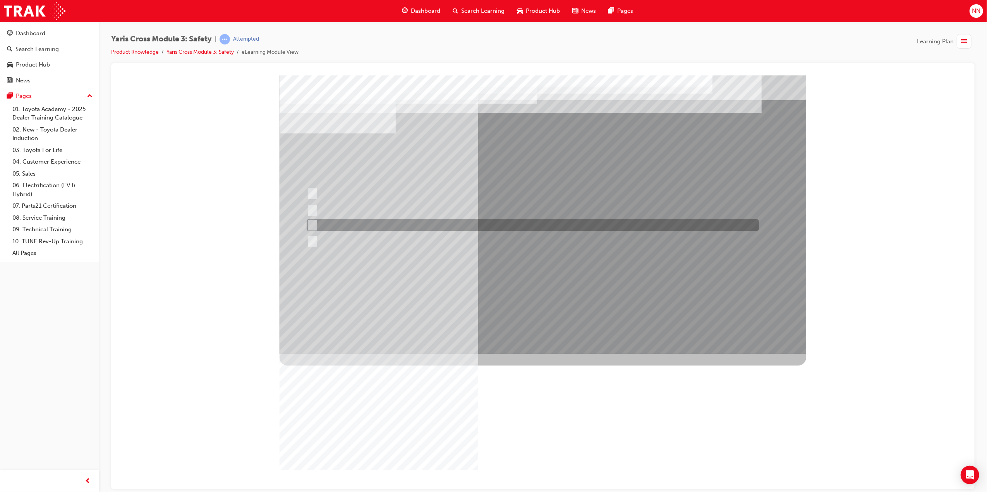
click at [313, 227] on input "Pre-Collision System (PCS)" at bounding box center [310, 225] width 9 height 9
checkbox input "true"
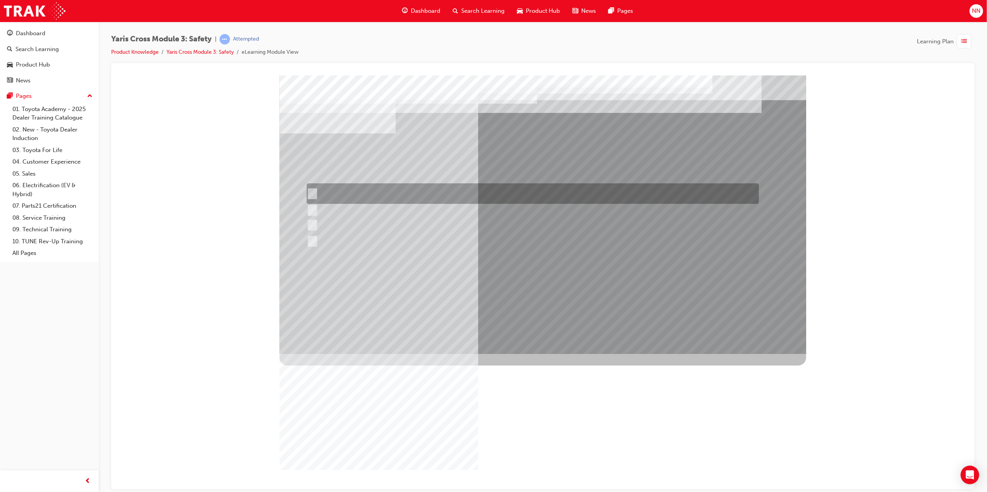
drag, startPoint x: 316, startPoint y: 194, endPoint x: 343, endPoint y: 202, distance: 28.3
click at [316, 194] on div at bounding box center [530, 194] width 452 height 21
checkbox input "true"
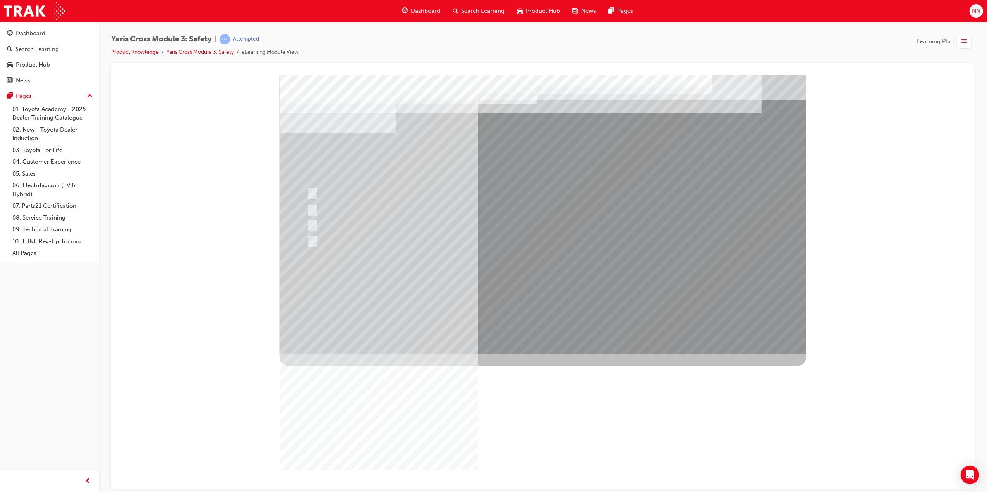
click at [604, 291] on div at bounding box center [542, 214] width 527 height 279
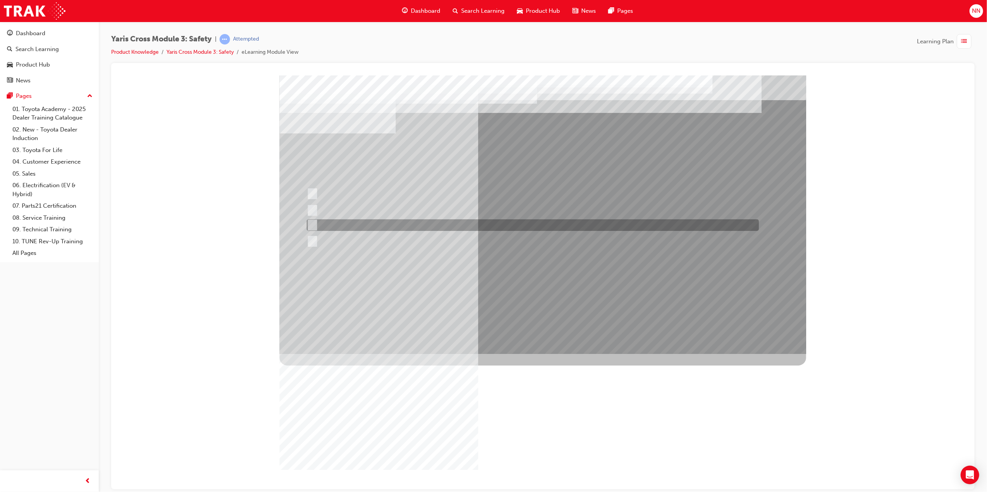
click at [315, 226] on div at bounding box center [530, 226] width 452 height 12
radio input "true"
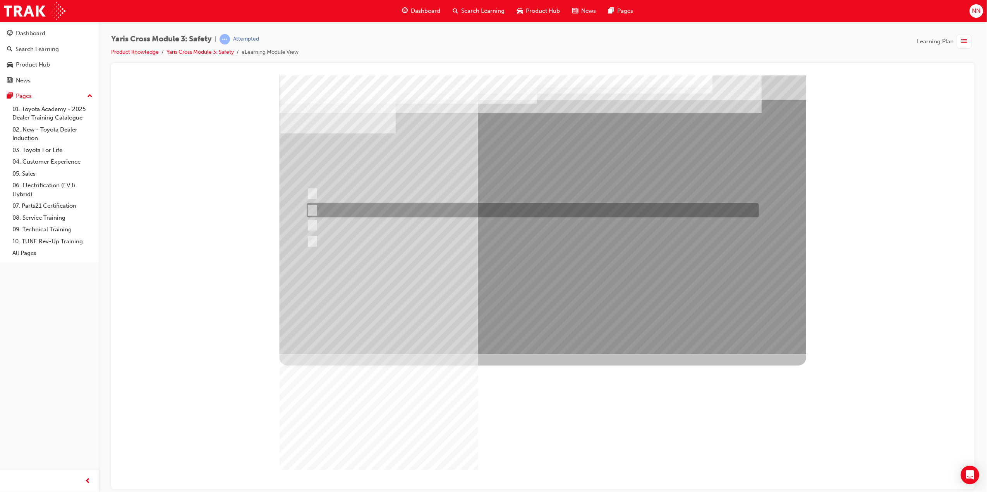
click at [311, 208] on input "SRS Airbags" at bounding box center [310, 210] width 9 height 9
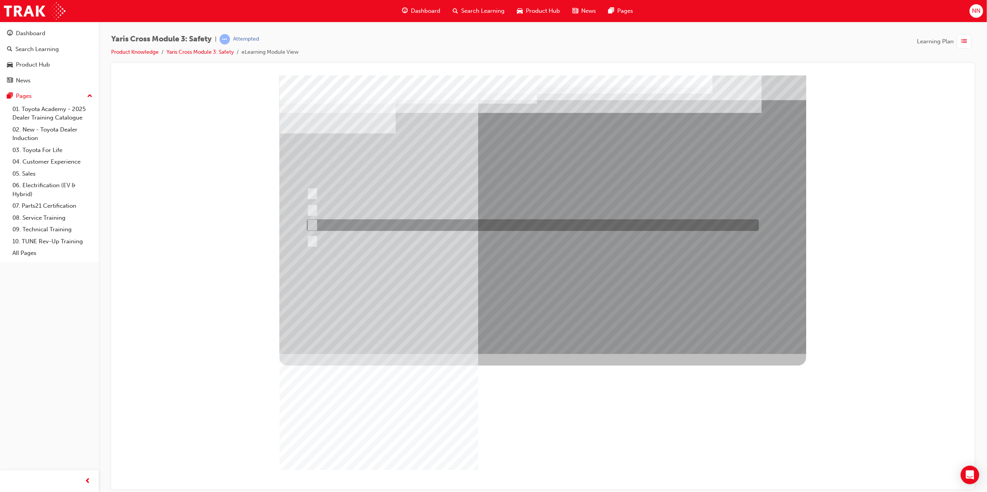
click at [316, 226] on div at bounding box center [530, 226] width 452 height 12
radio input "false"
radio input "true"
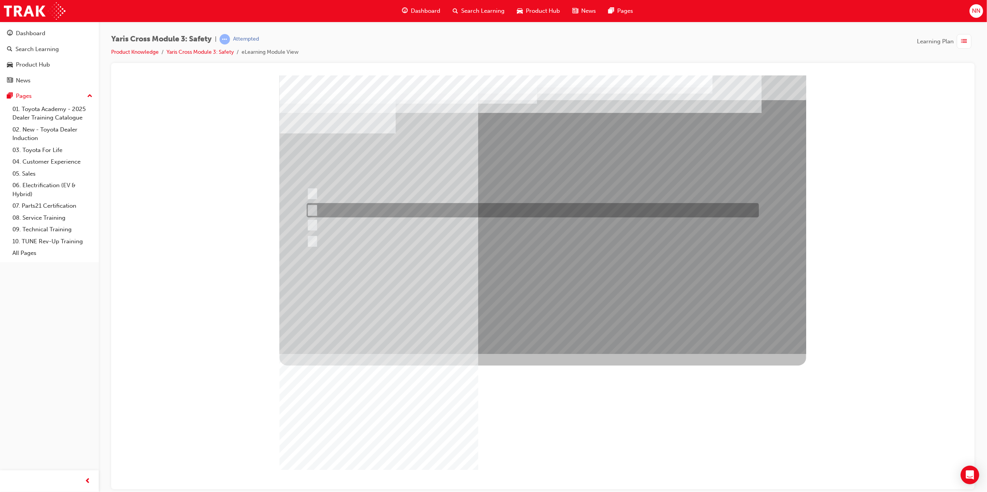
click at [320, 209] on div at bounding box center [530, 210] width 452 height 14
radio input "true"
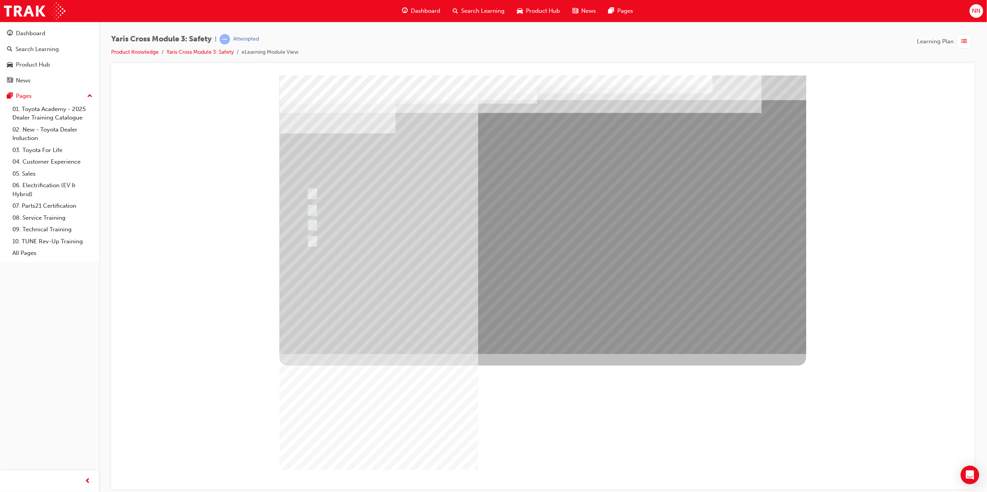
drag, startPoint x: 659, startPoint y: 145, endPoint x: 350, endPoint y: 142, distance: 309.7
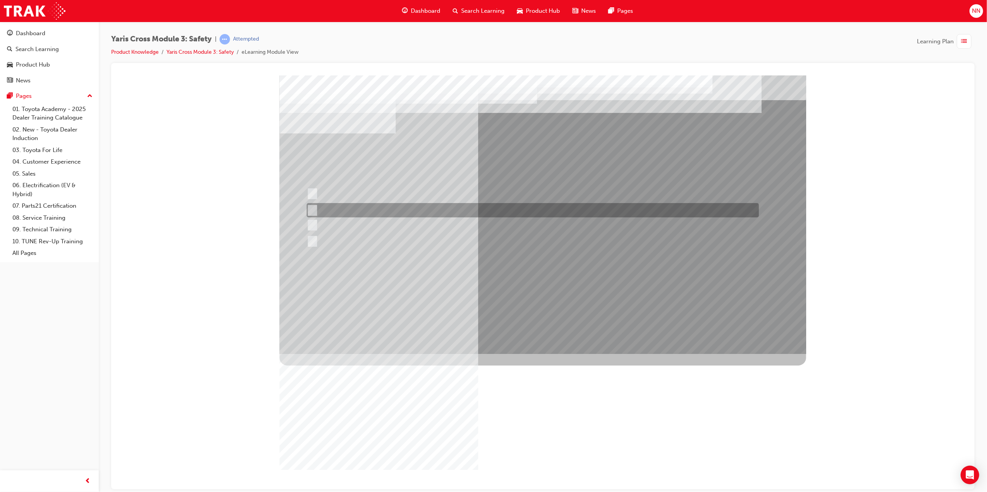
click at [335, 206] on div at bounding box center [530, 210] width 452 height 14
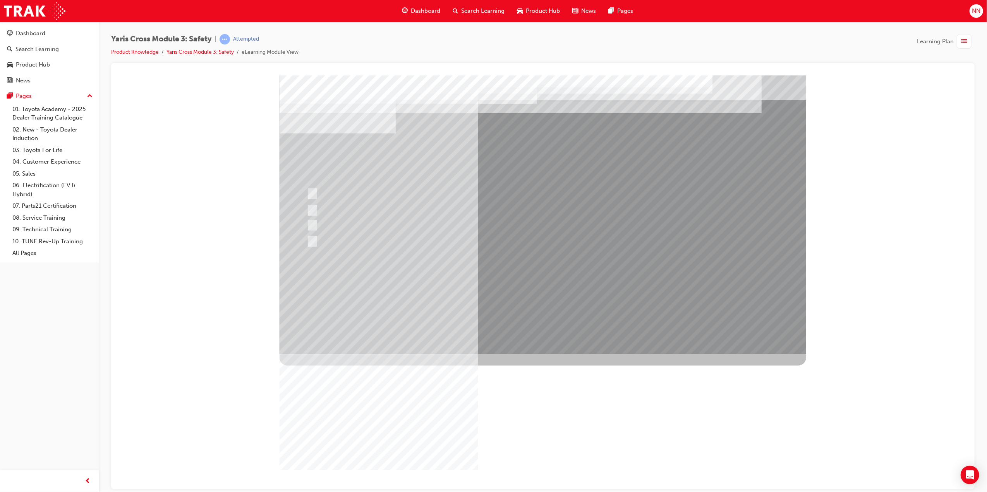
click at [587, 288] on div at bounding box center [542, 214] width 527 height 279
click at [363, 354] on div "Image" at bounding box center [542, 493] width 527 height 279
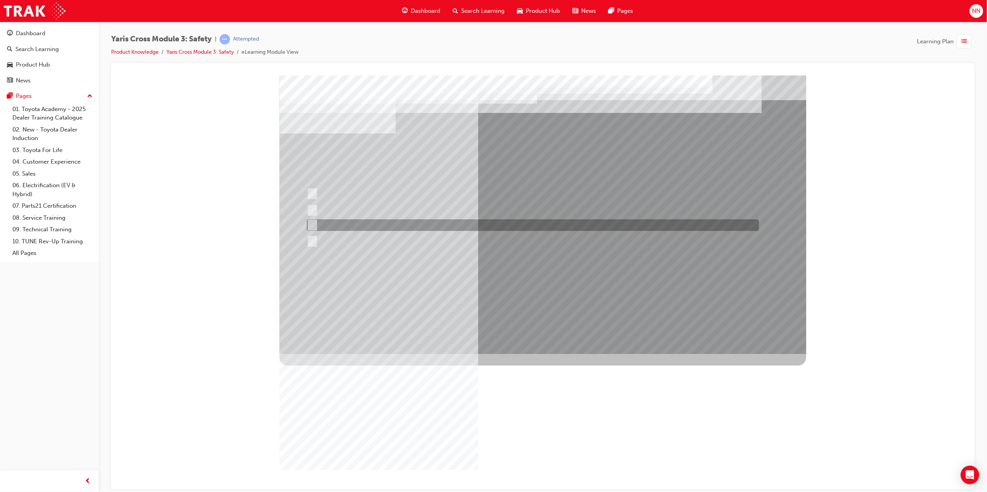
click at [360, 223] on div at bounding box center [530, 226] width 452 height 12
radio input "true"
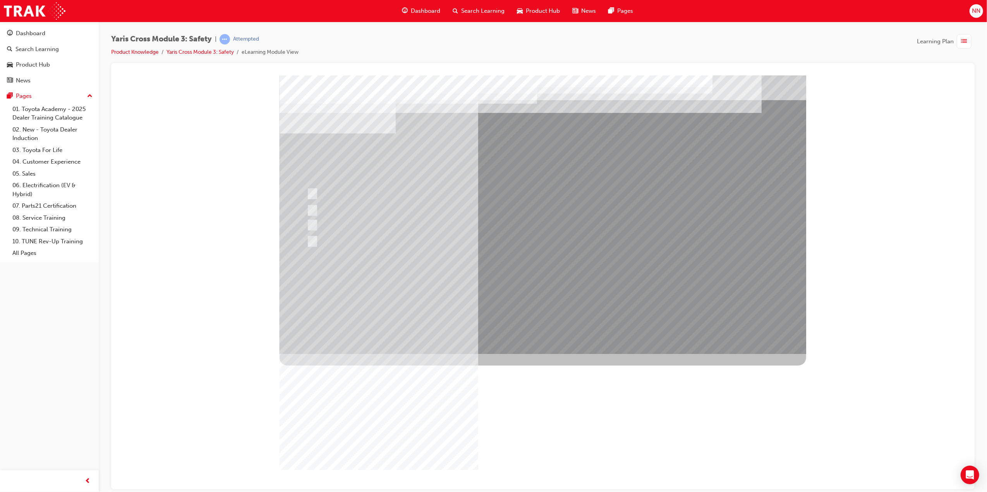
click at [597, 289] on div at bounding box center [542, 214] width 527 height 279
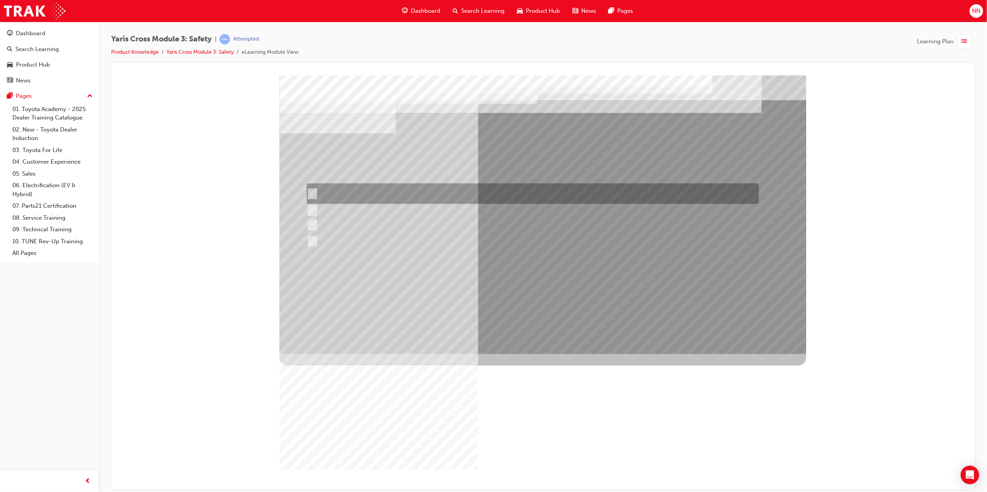
click at [428, 193] on div at bounding box center [530, 194] width 452 height 21
radio input "true"
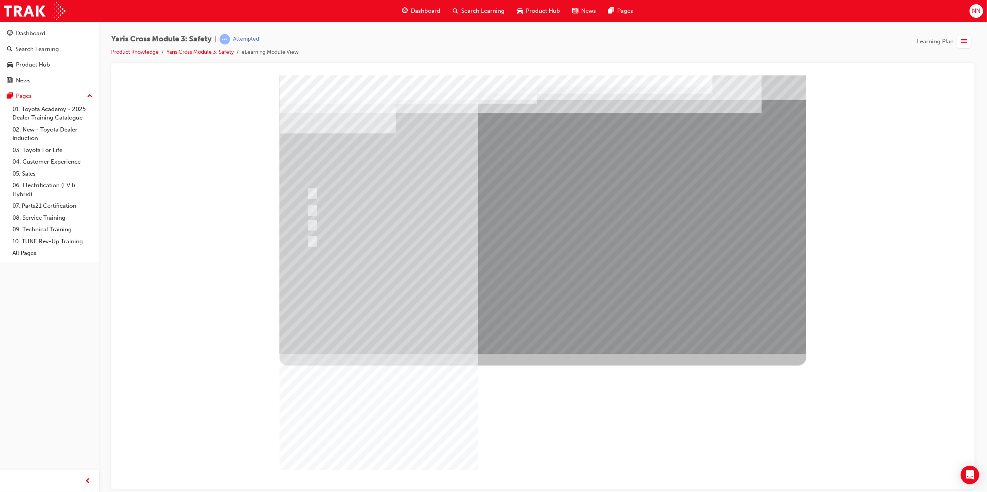
click at [602, 295] on div at bounding box center [542, 214] width 527 height 279
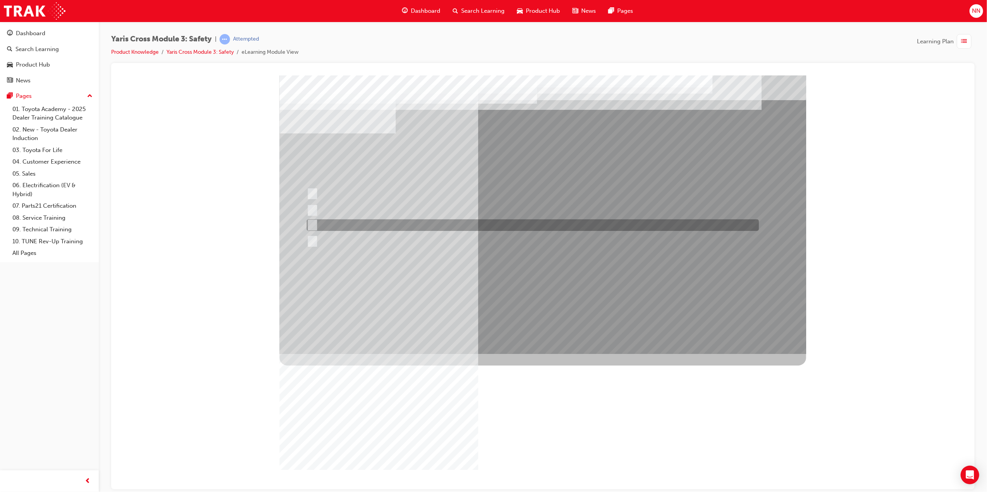
click at [358, 221] on div at bounding box center [530, 226] width 452 height 12
radio input "true"
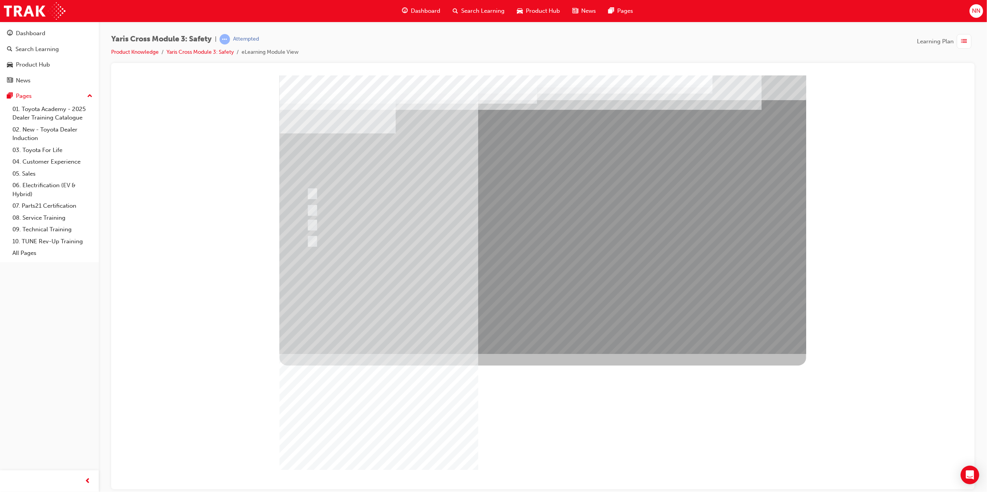
click at [608, 293] on div at bounding box center [542, 214] width 527 height 279
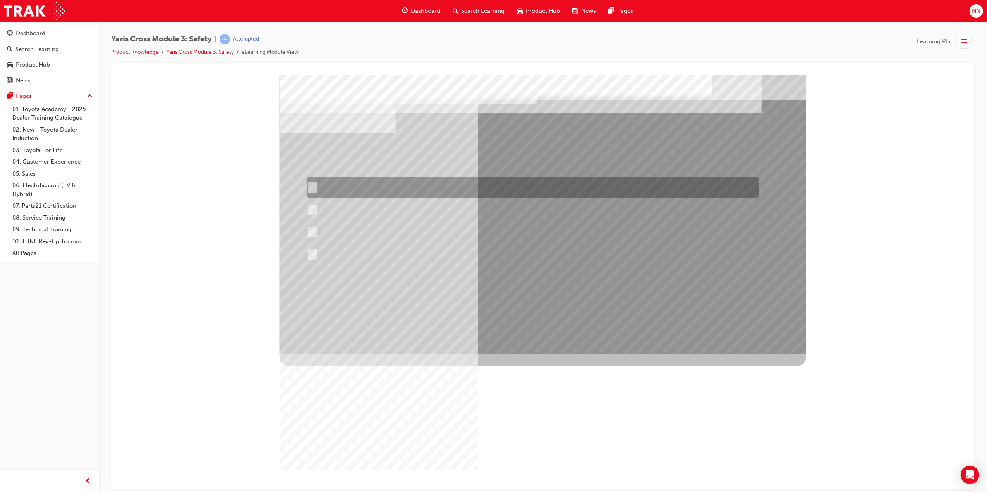
click at [440, 186] on div at bounding box center [530, 187] width 452 height 21
radio input "true"
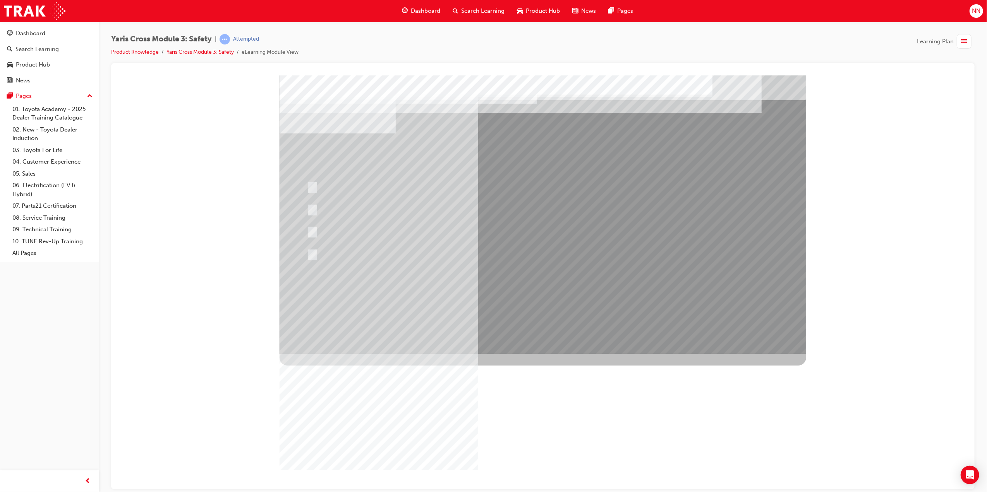
click at [592, 296] on div at bounding box center [542, 214] width 527 height 279
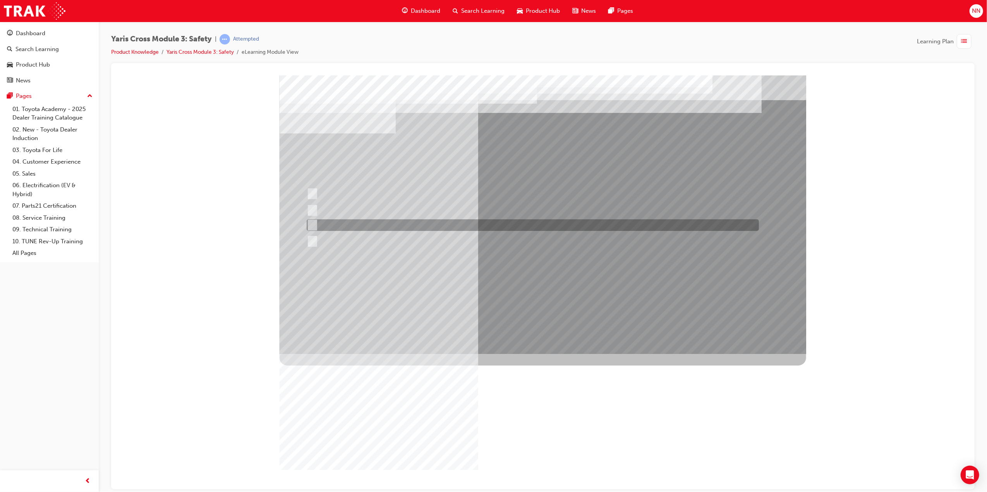
click at [457, 223] on div at bounding box center [530, 226] width 452 height 12
radio input "true"
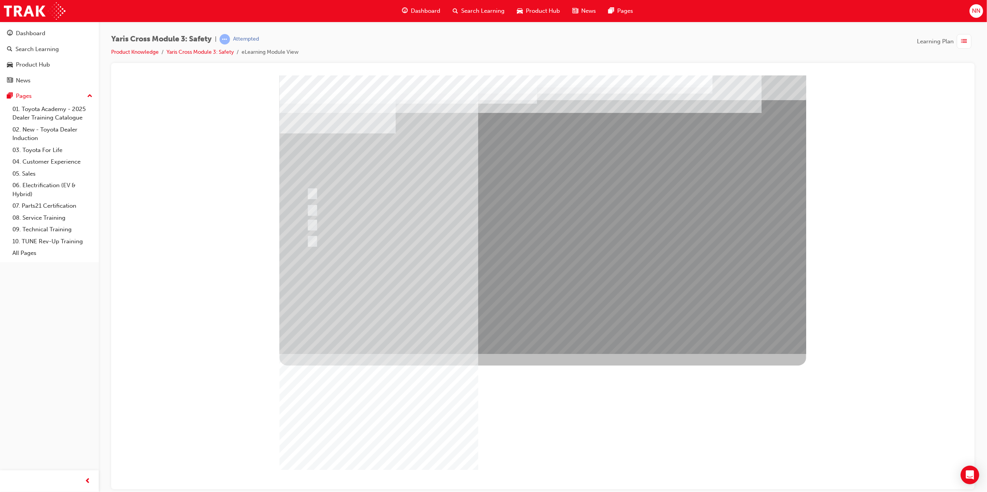
click at [611, 293] on div at bounding box center [542, 214] width 527 height 279
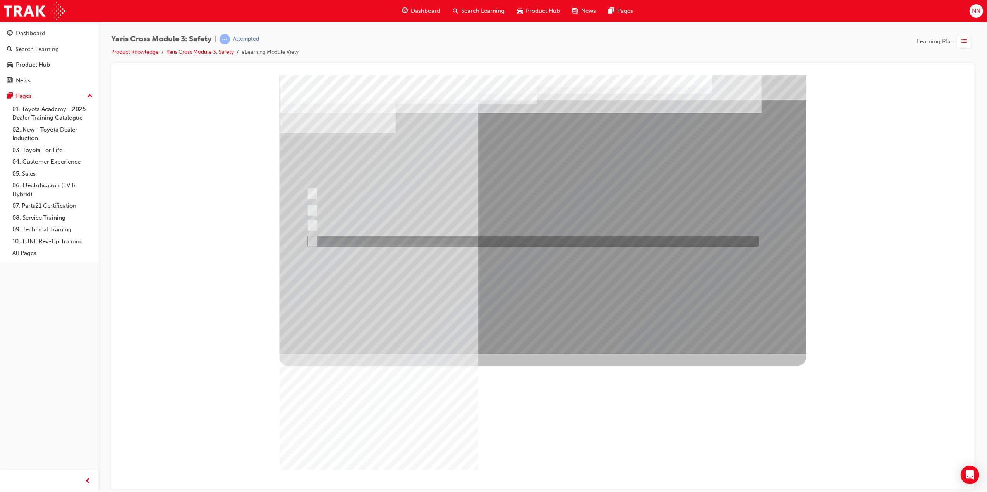
click at [408, 245] on div at bounding box center [530, 242] width 452 height 12
checkbox input "true"
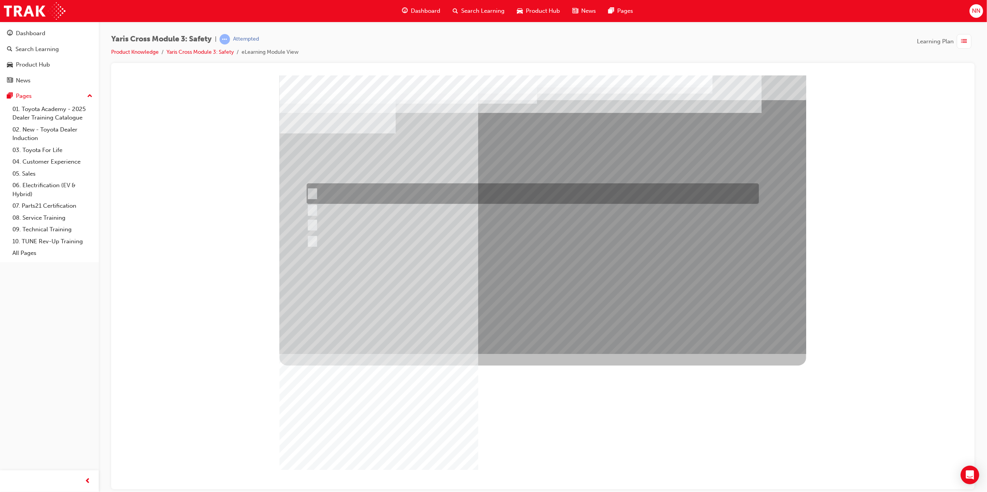
click at [314, 191] on div at bounding box center [530, 194] width 452 height 21
checkbox input "true"
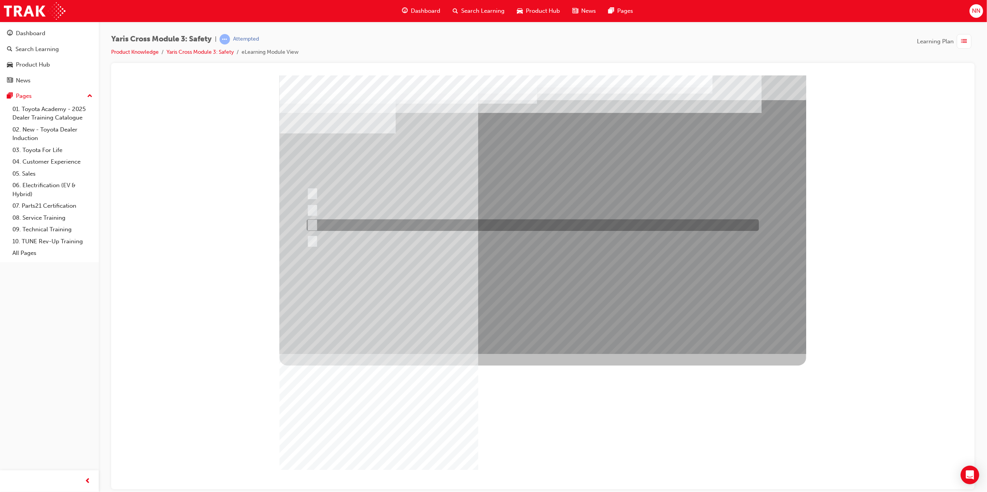
click at [310, 223] on input "ACN – Automatic Collision Notification" at bounding box center [310, 225] width 9 height 9
checkbox input "true"
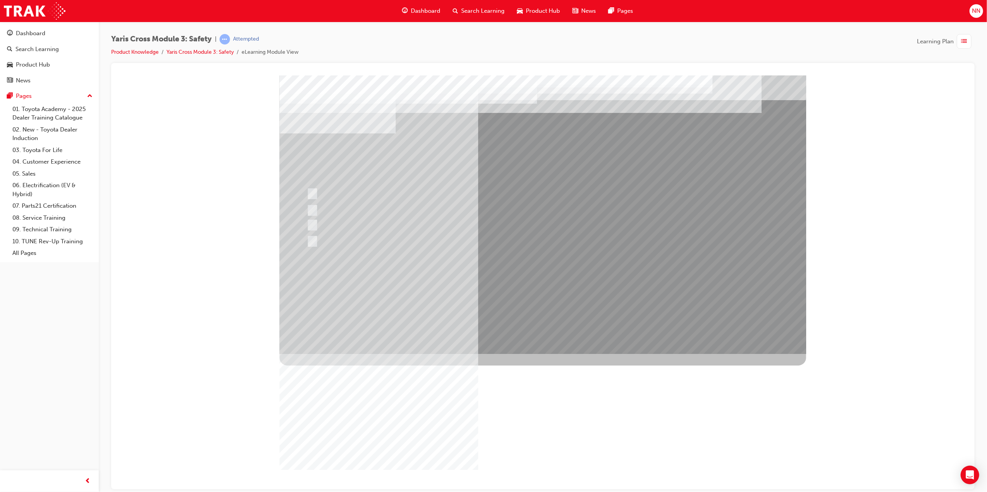
click at [598, 292] on div at bounding box center [542, 214] width 527 height 279
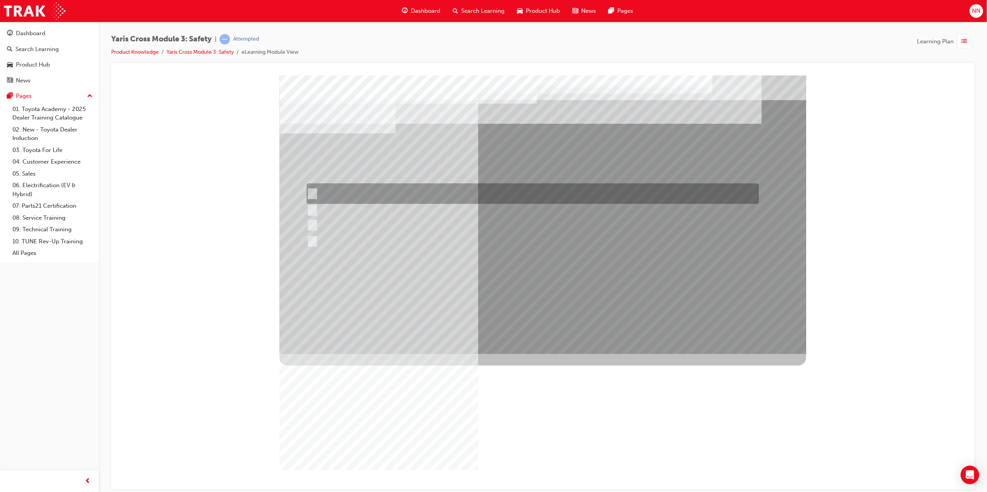
click at [364, 191] on div at bounding box center [530, 194] width 452 height 21
radio input "true"
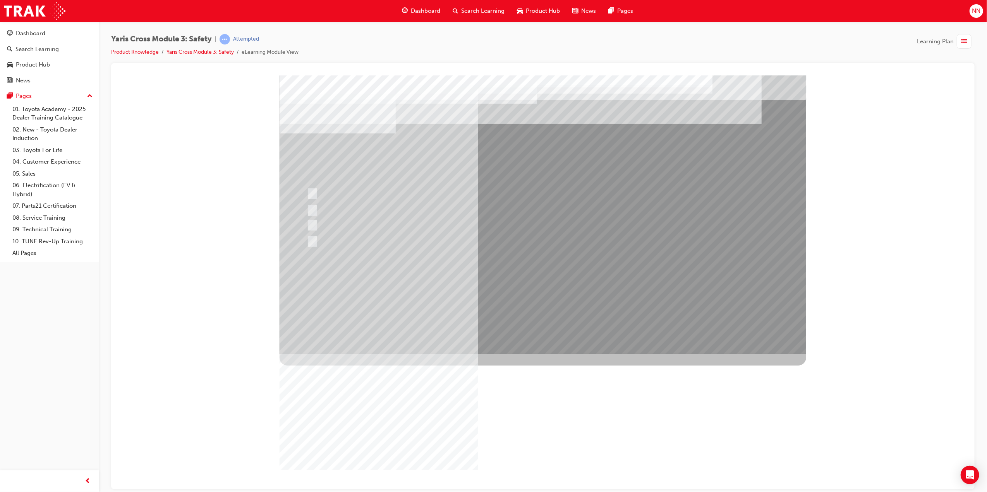
click at [589, 295] on div at bounding box center [542, 214] width 527 height 279
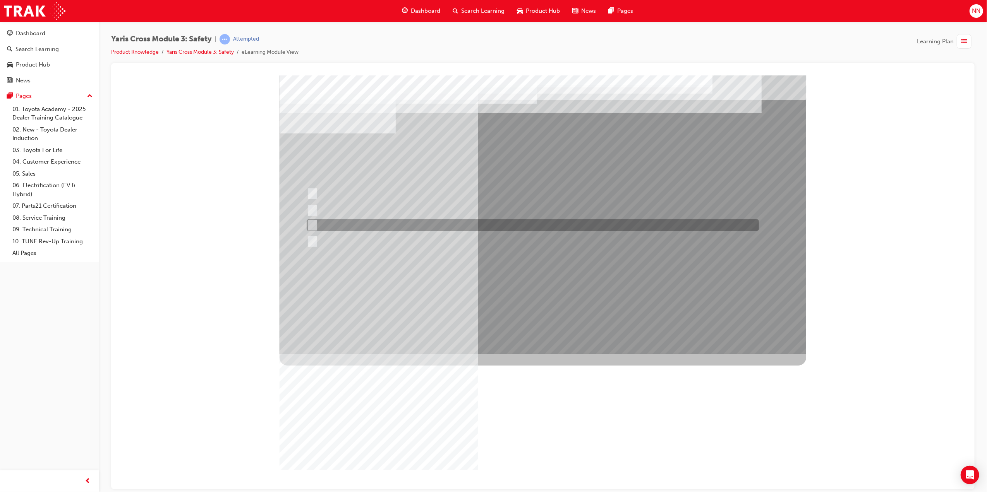
click at [375, 224] on div at bounding box center [530, 226] width 452 height 12
radio input "true"
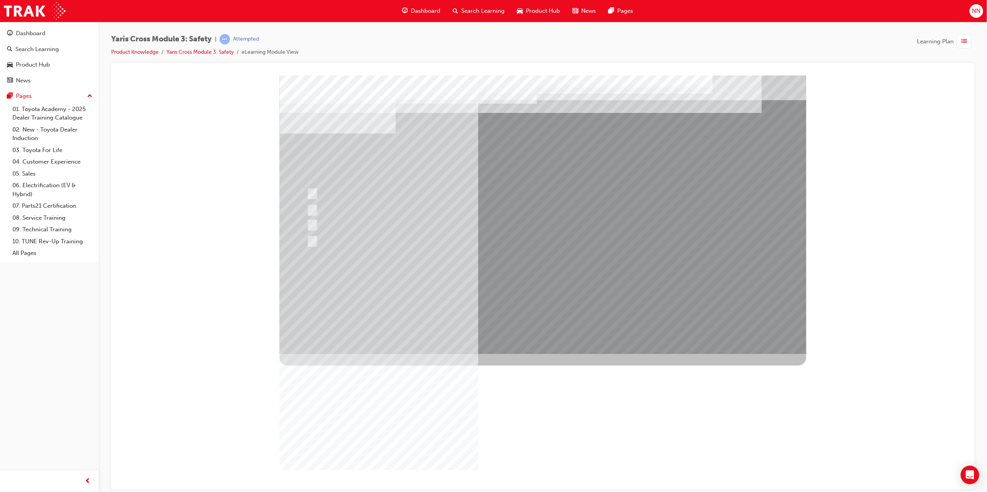
click at [609, 295] on div at bounding box center [542, 214] width 527 height 279
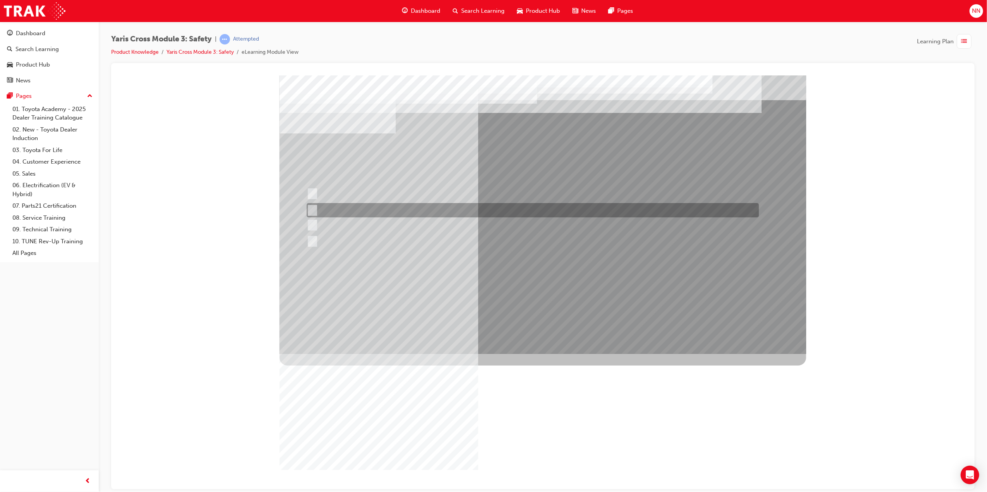
click at [358, 211] on div at bounding box center [530, 210] width 452 height 14
checkbox input "true"
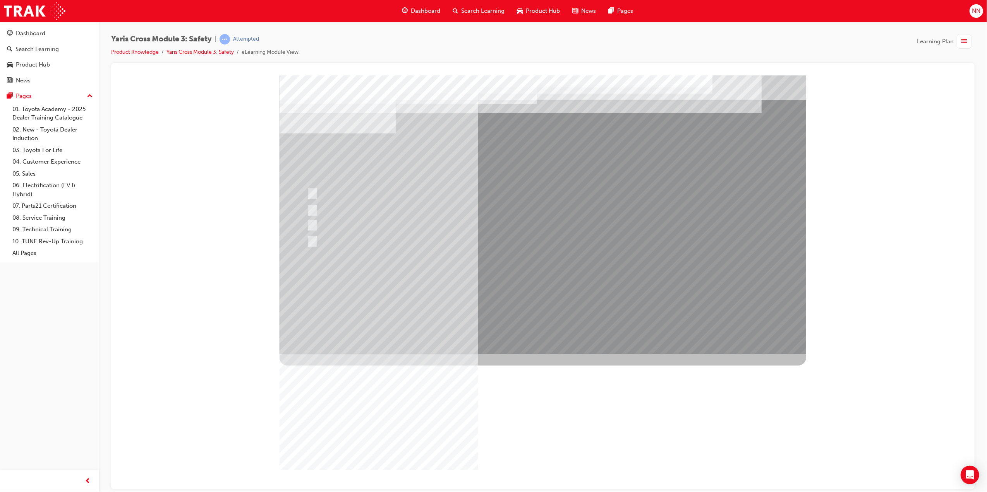
click at [565, 290] on div at bounding box center [542, 214] width 527 height 279
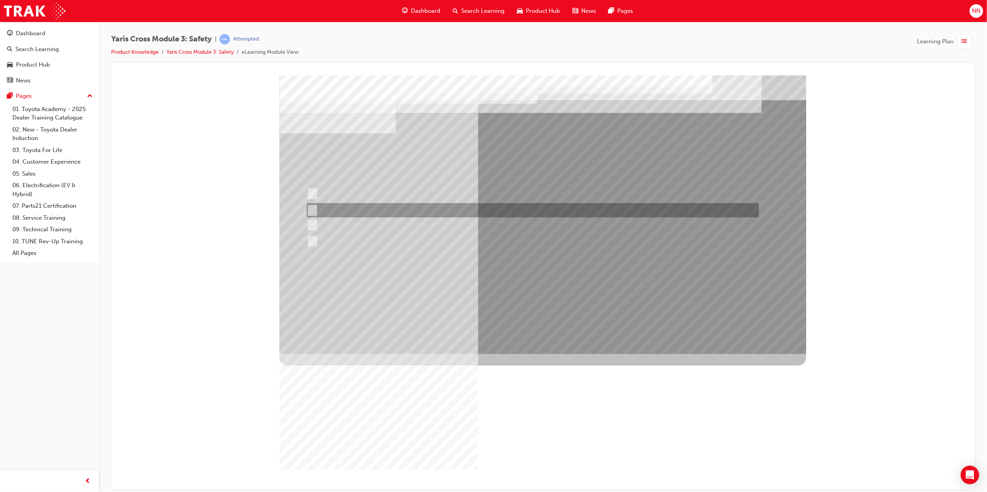
click at [353, 208] on div at bounding box center [530, 210] width 452 height 14
radio input "true"
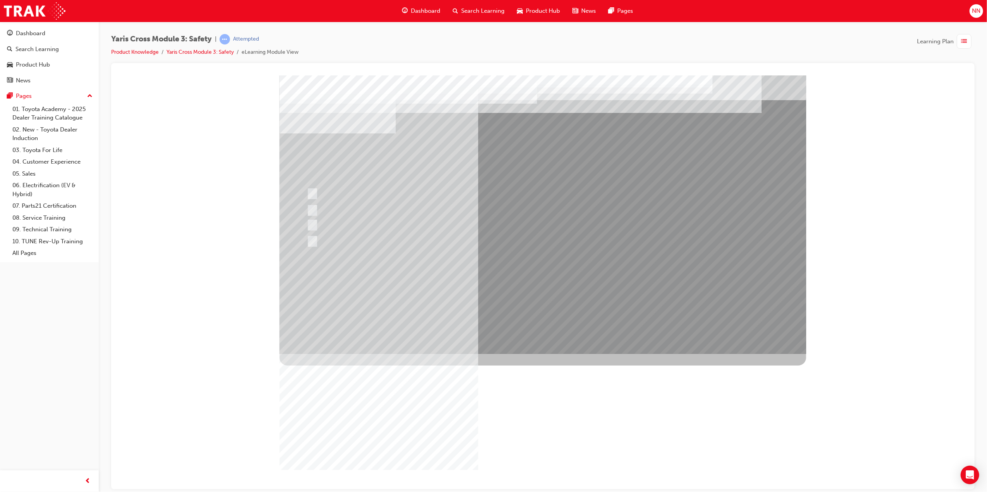
click at [604, 292] on div at bounding box center [542, 214] width 527 height 279
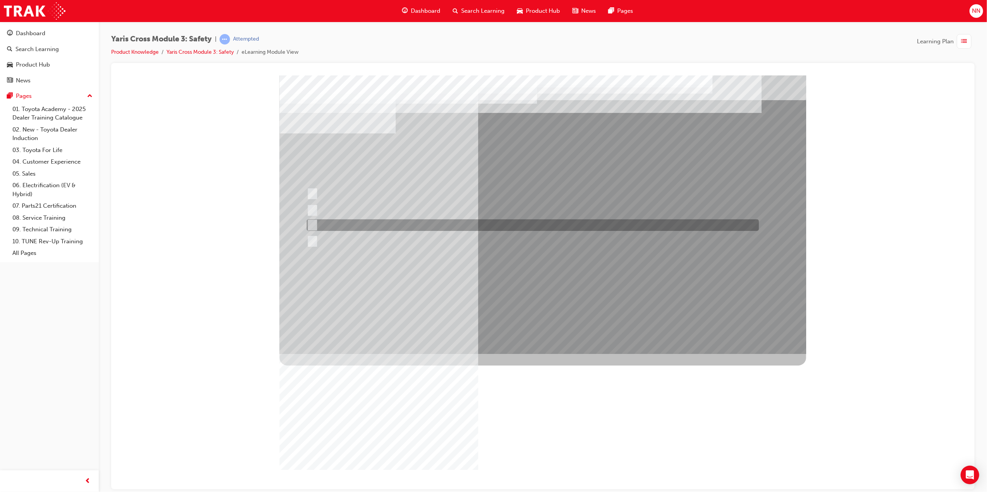
click at [359, 223] on div at bounding box center [530, 226] width 452 height 12
radio input "true"
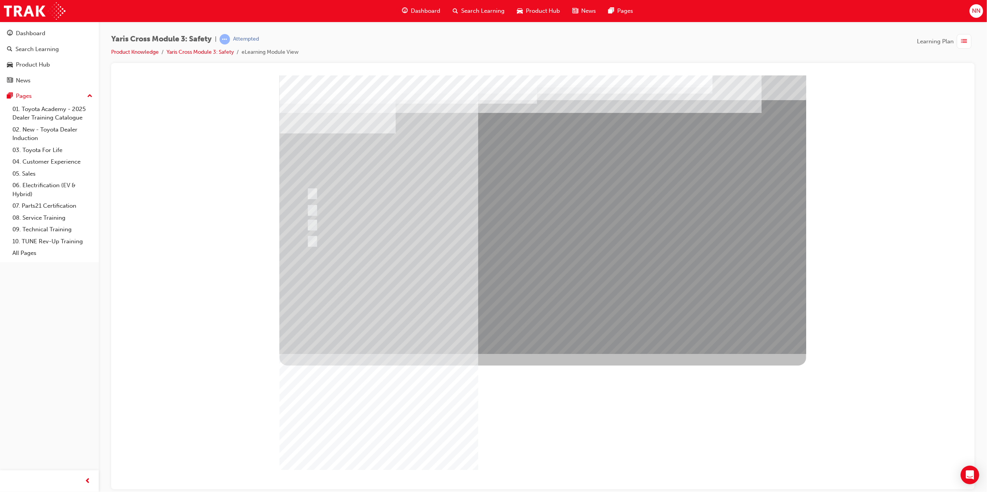
click at [598, 291] on div at bounding box center [542, 214] width 527 height 279
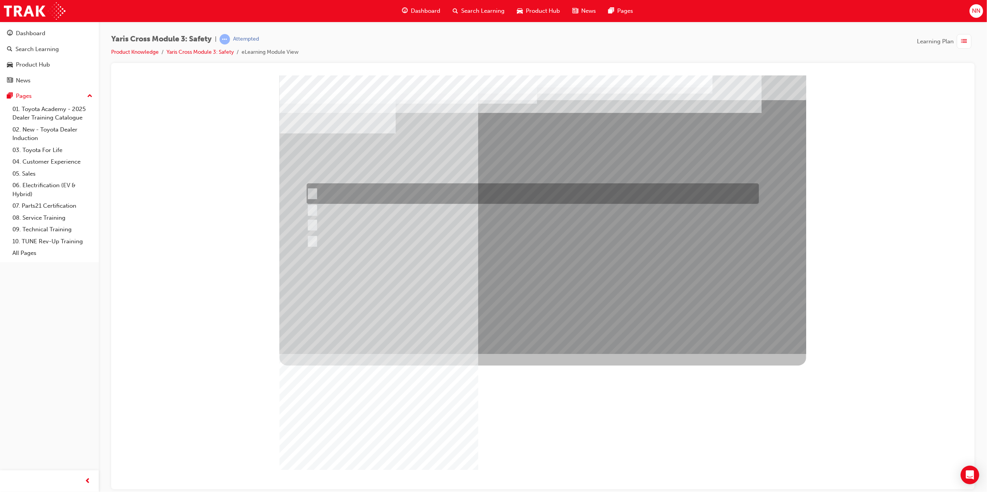
click at [410, 199] on div at bounding box center [530, 194] width 452 height 21
radio input "true"
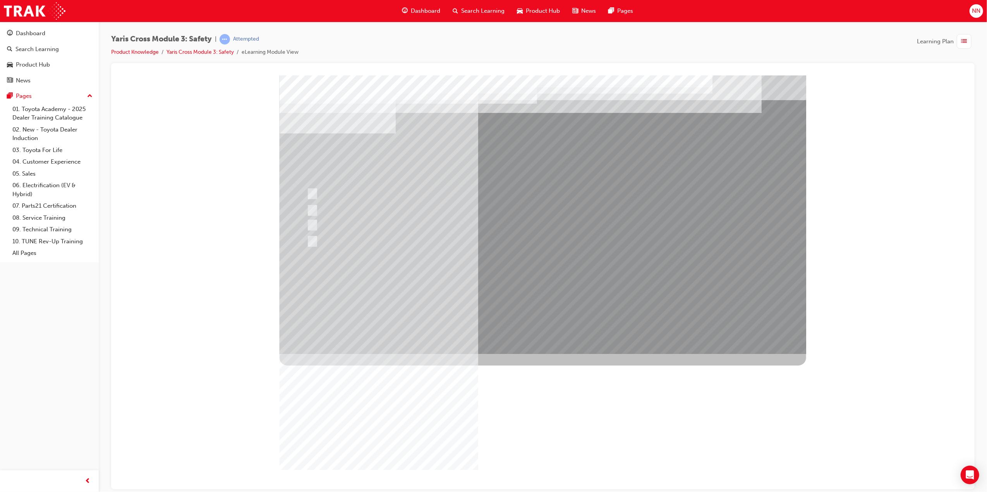
click at [551, 354] on div "Image" at bounding box center [542, 493] width 527 height 279
click at [594, 292] on div at bounding box center [542, 214] width 527 height 279
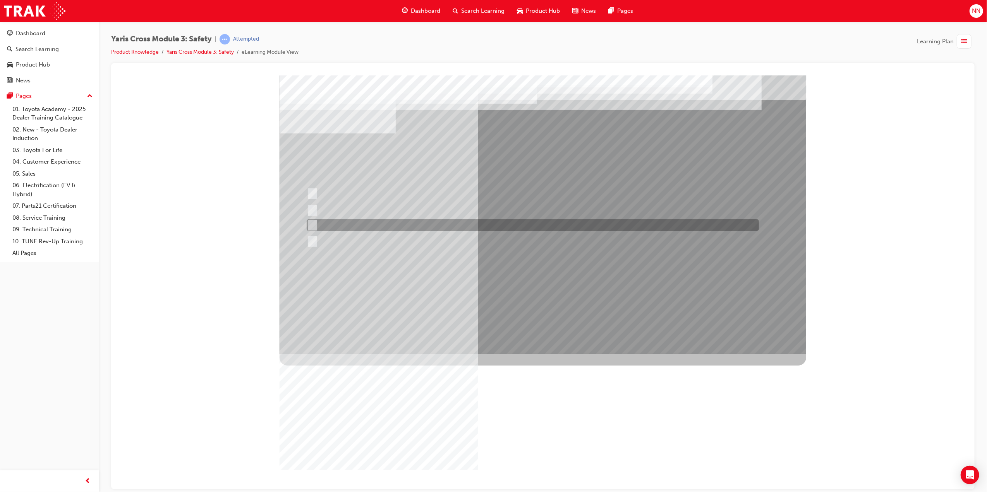
click at [352, 223] on div at bounding box center [530, 226] width 452 height 12
radio input "true"
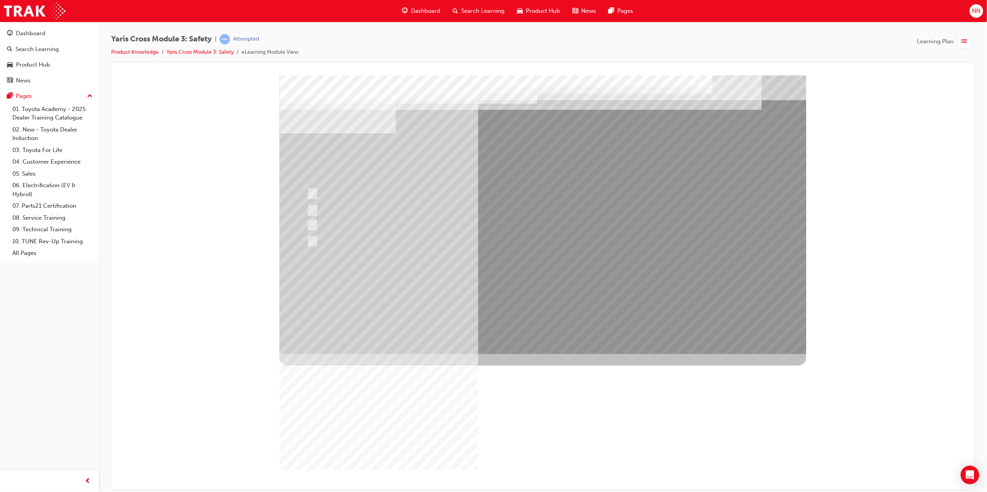
click at [600, 296] on div at bounding box center [542, 214] width 527 height 279
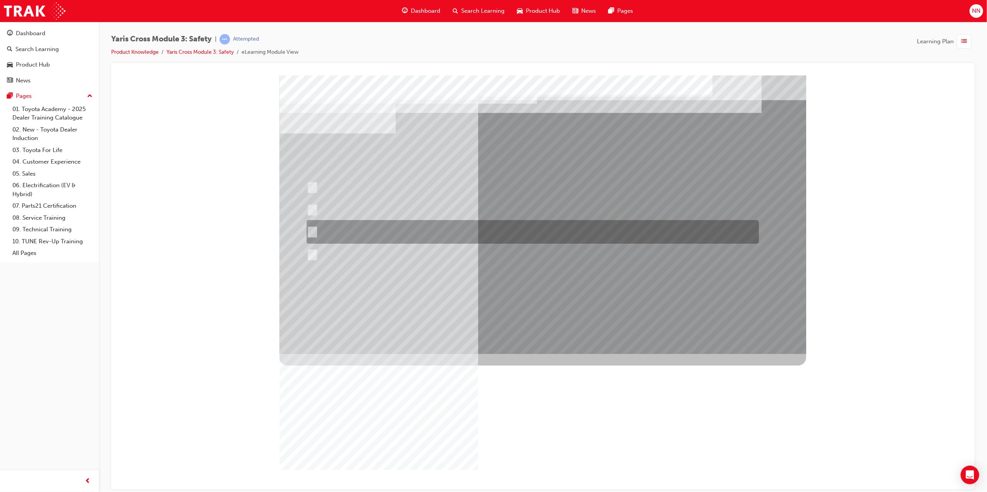
click at [418, 225] on div at bounding box center [530, 232] width 452 height 24
radio input "true"
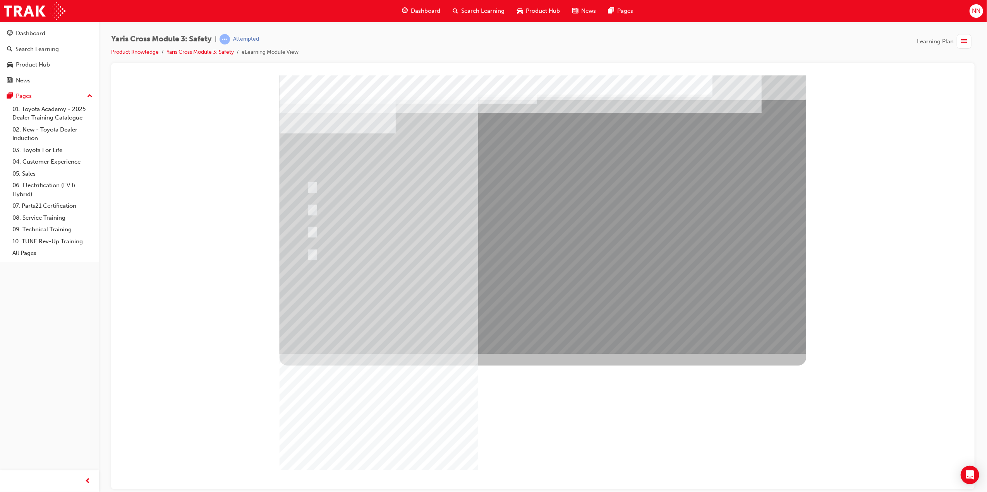
click at [595, 293] on div at bounding box center [542, 214] width 527 height 279
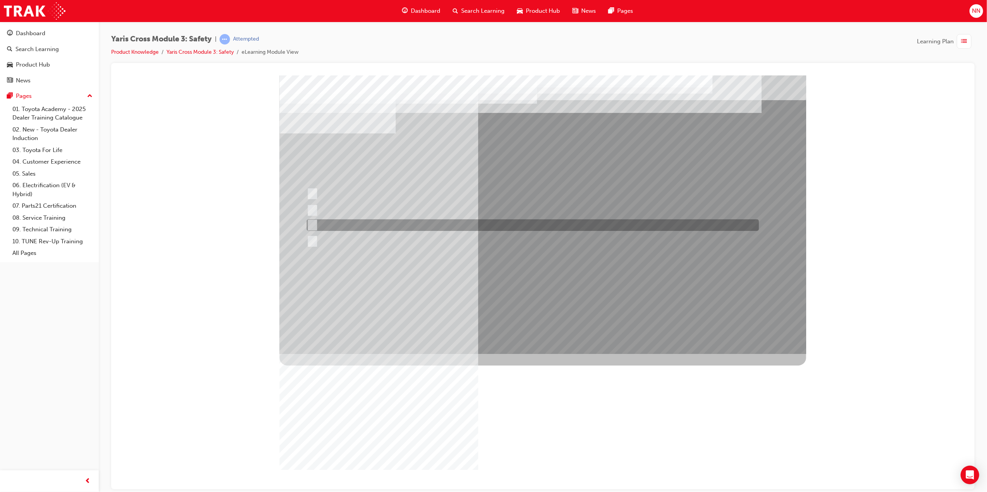
click at [460, 230] on div at bounding box center [530, 226] width 452 height 12
radio input "true"
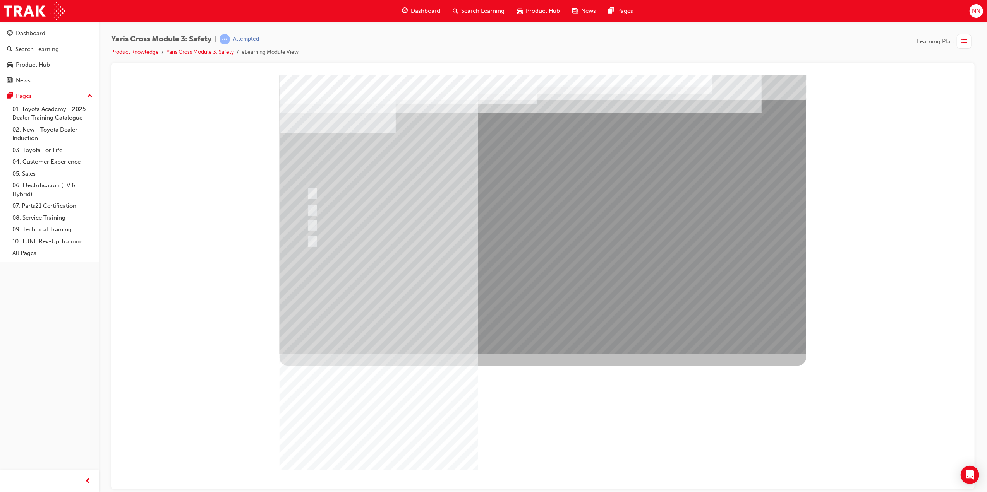
click at [595, 285] on div at bounding box center [542, 214] width 527 height 279
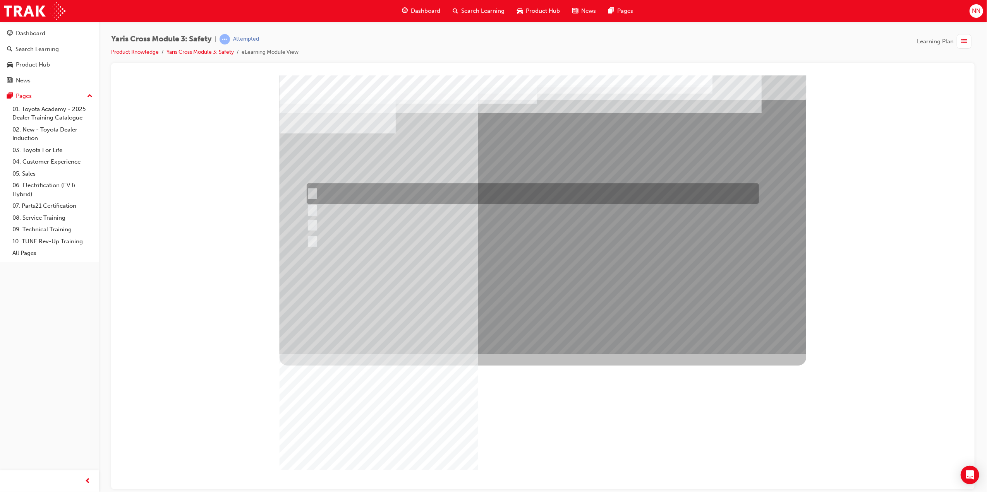
click at [362, 190] on div at bounding box center [530, 194] width 452 height 21
checkbox input "true"
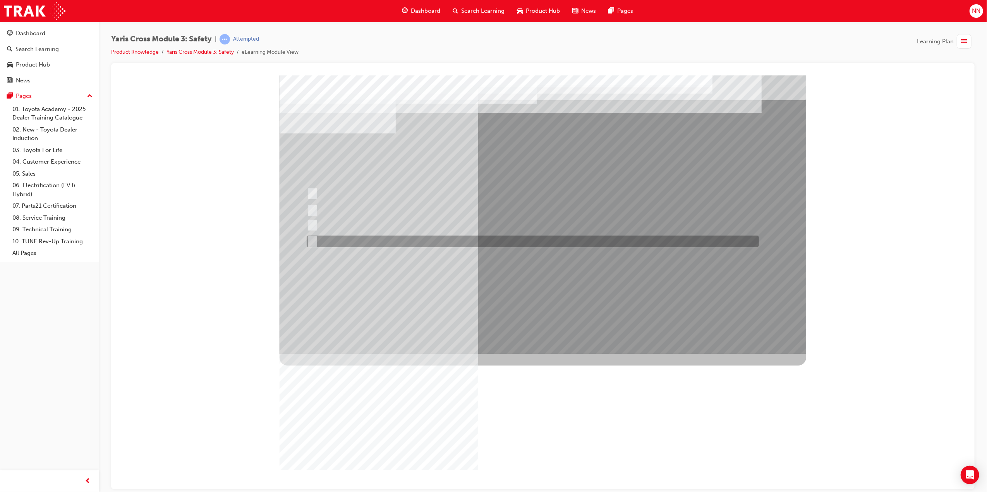
click at [316, 239] on div at bounding box center [530, 242] width 452 height 12
checkbox input "true"
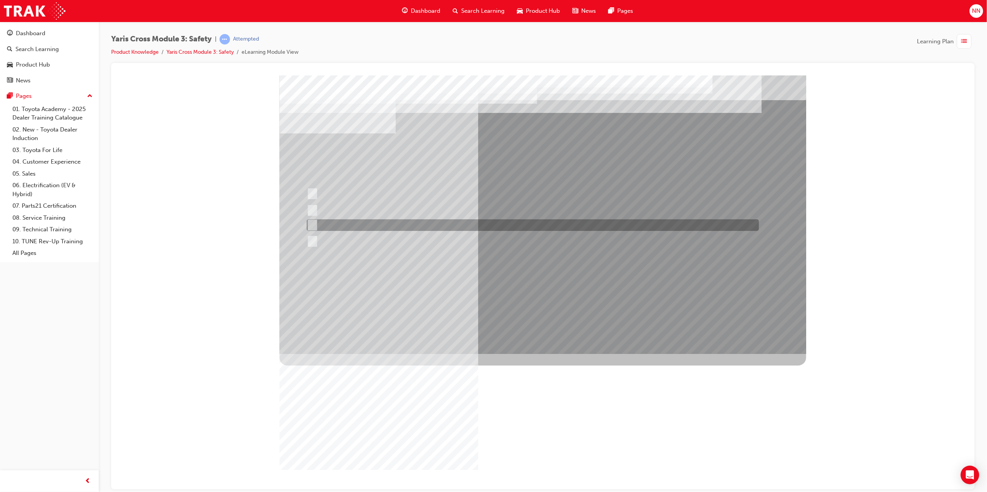
click at [313, 221] on input "ACN – Automatic Collision Notification" at bounding box center [310, 225] width 9 height 9
checkbox input "true"
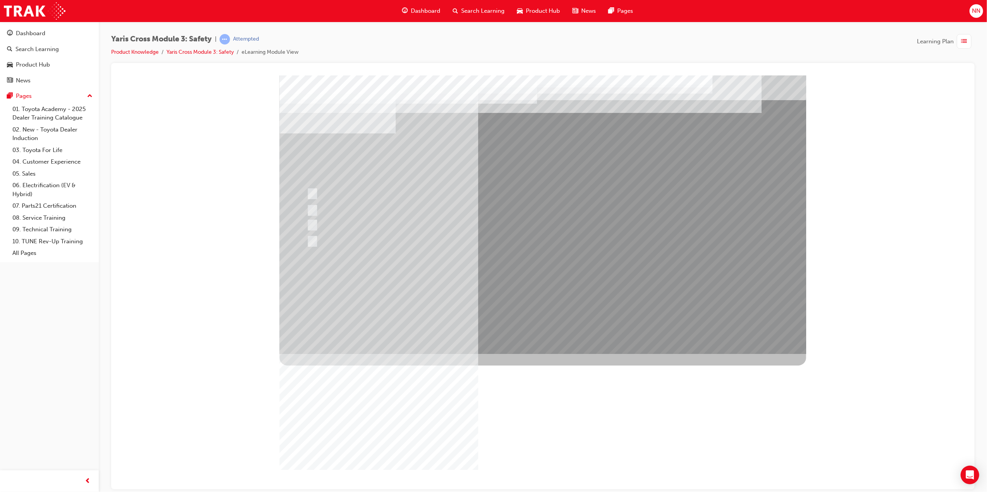
click at [609, 296] on div at bounding box center [542, 214] width 527 height 279
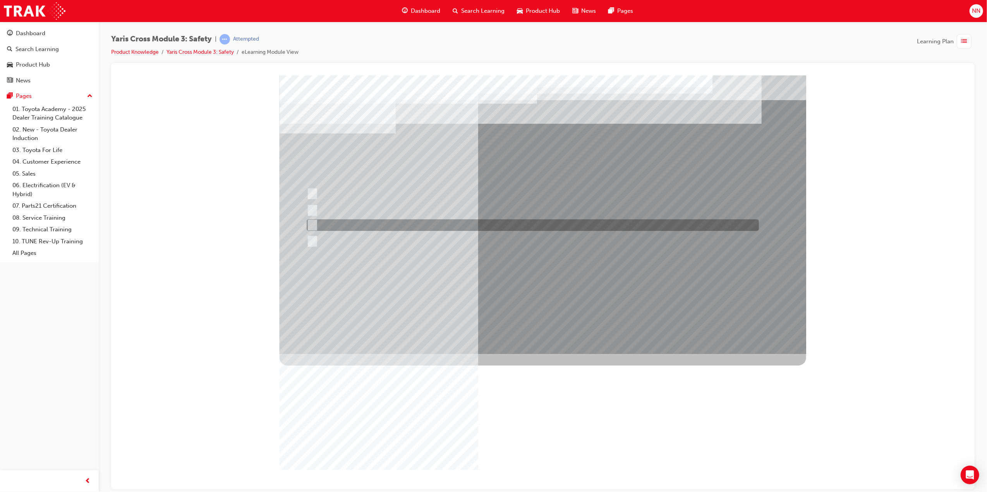
click at [352, 225] on div at bounding box center [530, 226] width 452 height 12
radio input "true"
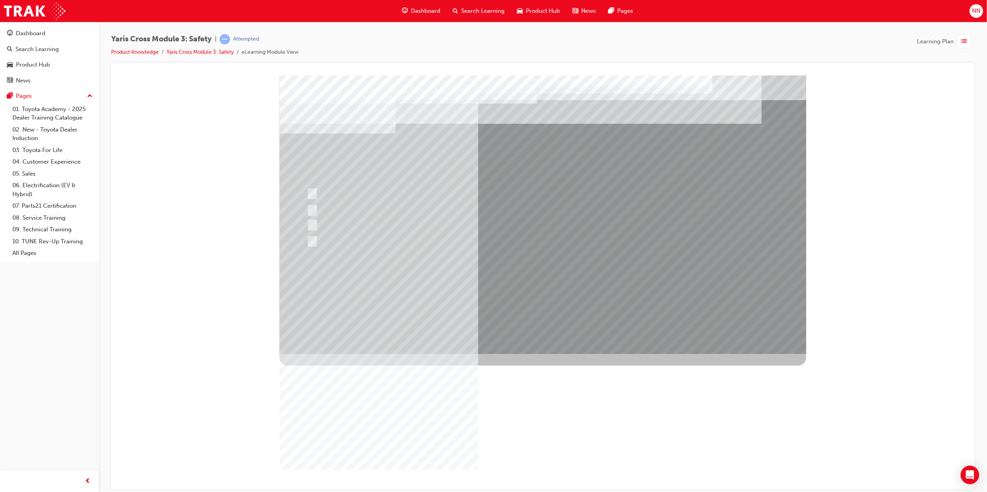
click at [599, 290] on div at bounding box center [542, 214] width 527 height 279
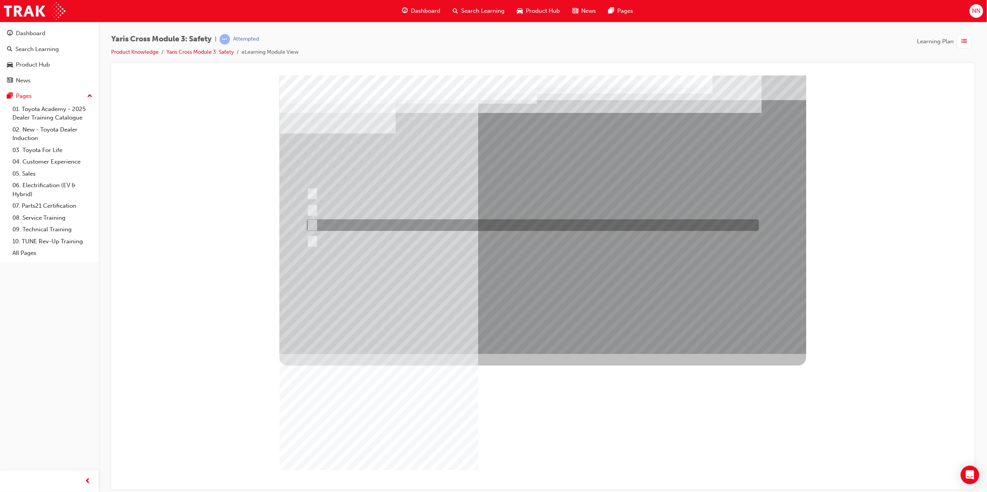
click at [367, 223] on div at bounding box center [530, 226] width 452 height 12
radio input "true"
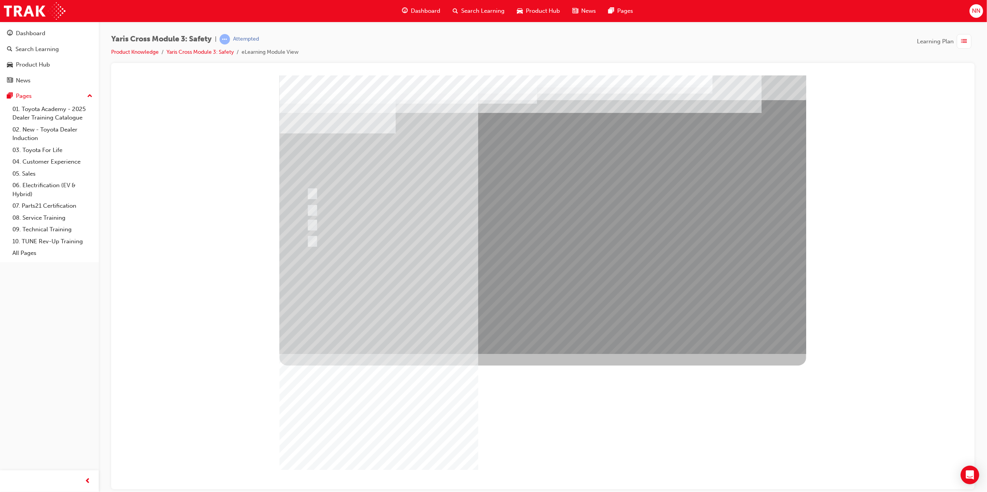
click at [618, 291] on div at bounding box center [542, 214] width 527 height 279
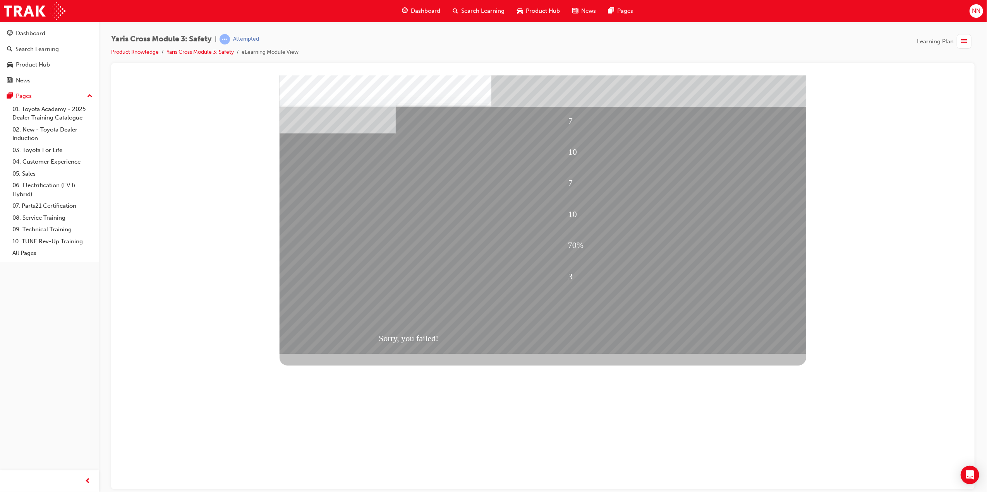
drag, startPoint x: 556, startPoint y: 307, endPoint x: 561, endPoint y: 307, distance: 5.0
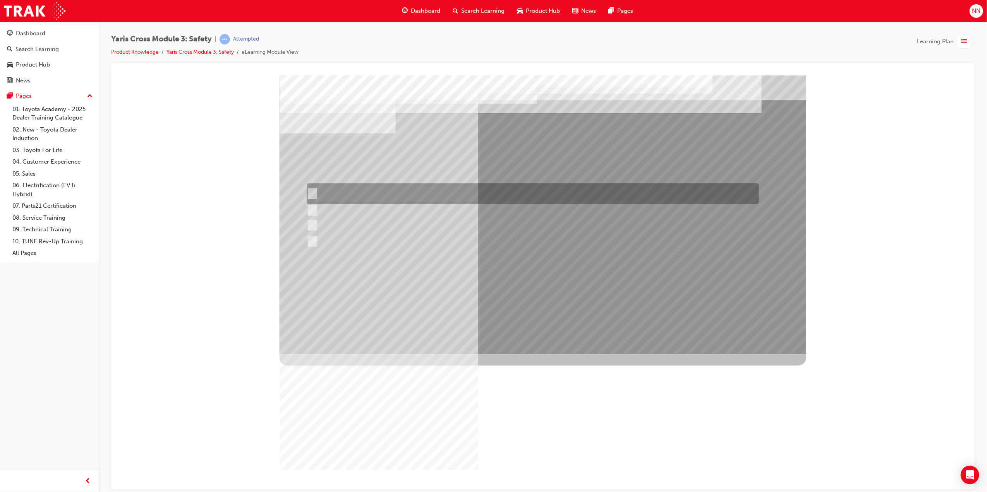
click at [475, 197] on div at bounding box center [530, 194] width 452 height 21
checkbox input "true"
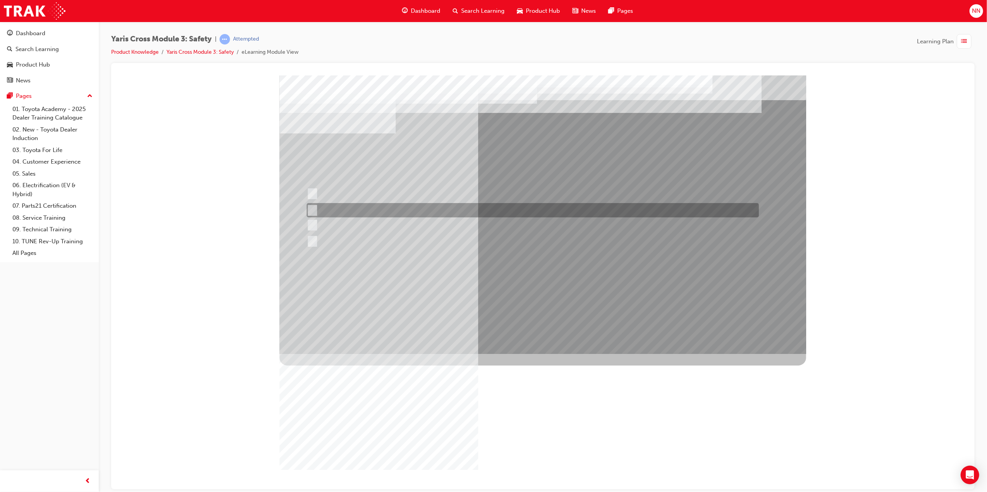
click at [368, 208] on div at bounding box center [530, 210] width 452 height 14
checkbox input "true"
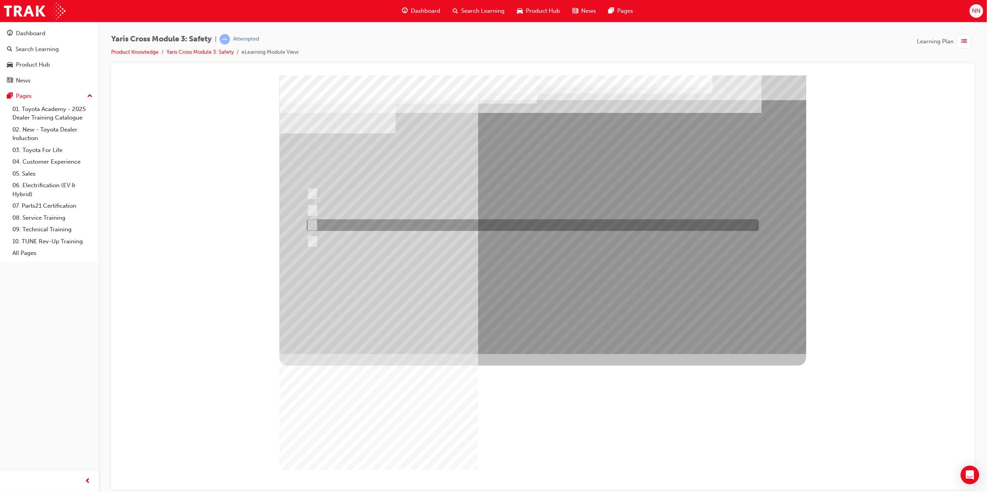
click at [380, 225] on div at bounding box center [530, 226] width 452 height 12
checkbox input "true"
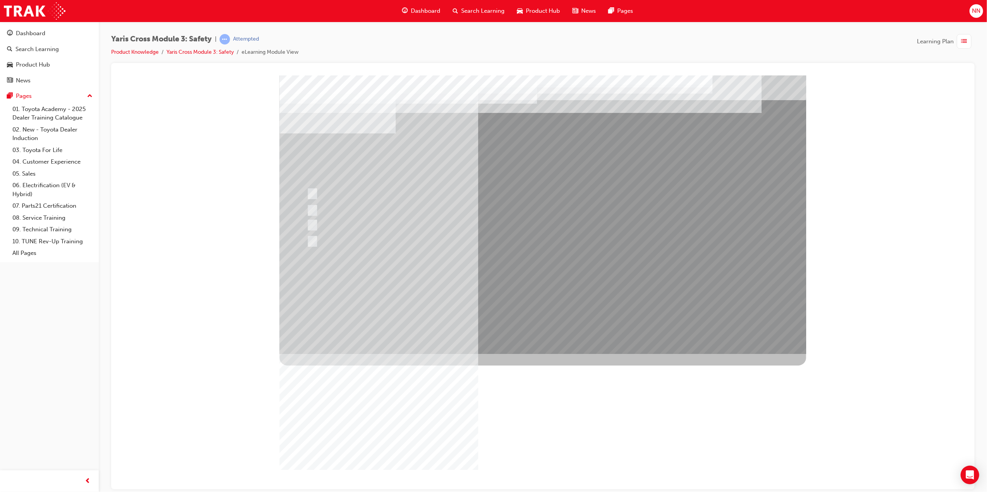
click at [585, 288] on div at bounding box center [542, 214] width 527 height 279
click at [558, 291] on div at bounding box center [542, 214] width 527 height 279
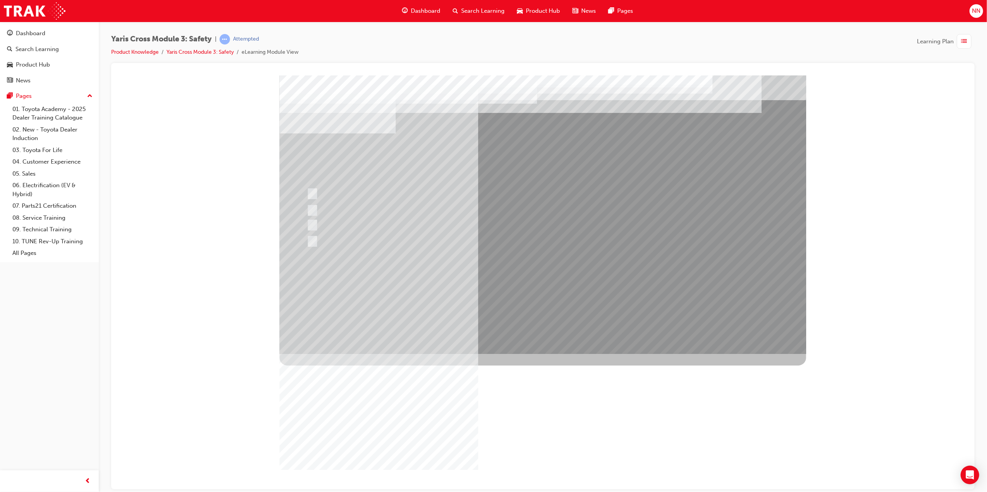
click at [574, 354] on div "Image" at bounding box center [542, 493] width 527 height 279
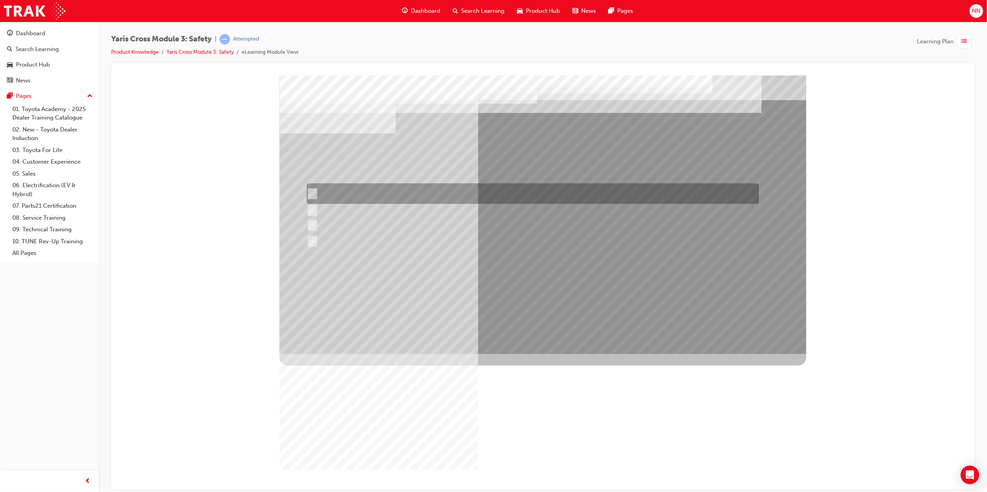
click at [360, 194] on div at bounding box center [530, 194] width 452 height 21
radio input "true"
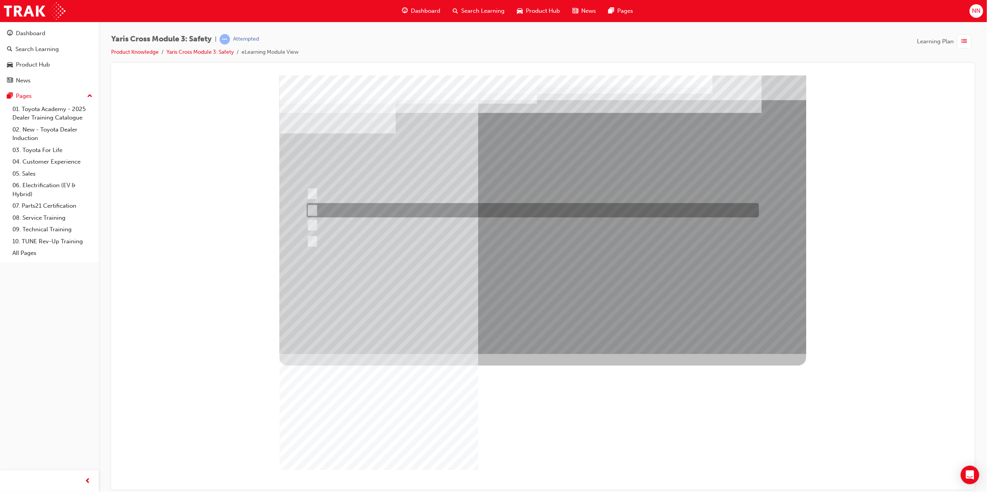
click at [312, 206] on input "SRS Airbags" at bounding box center [310, 210] width 9 height 9
radio input "true"
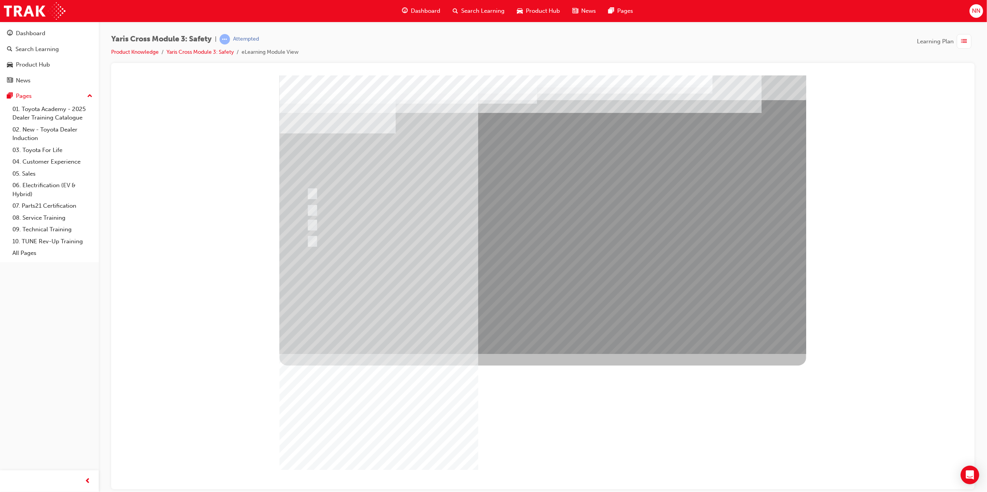
click at [578, 293] on div at bounding box center [542, 214] width 527 height 279
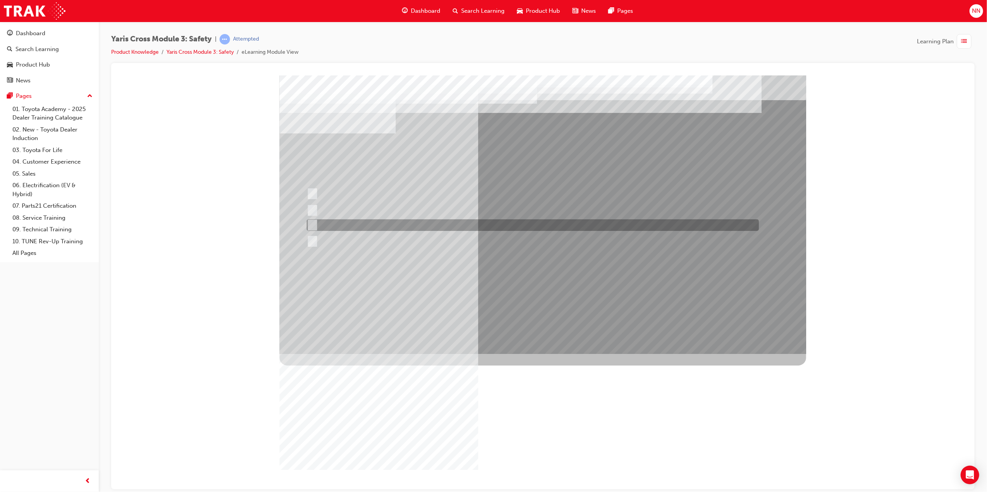
click at [375, 223] on div at bounding box center [530, 226] width 452 height 12
radio input "true"
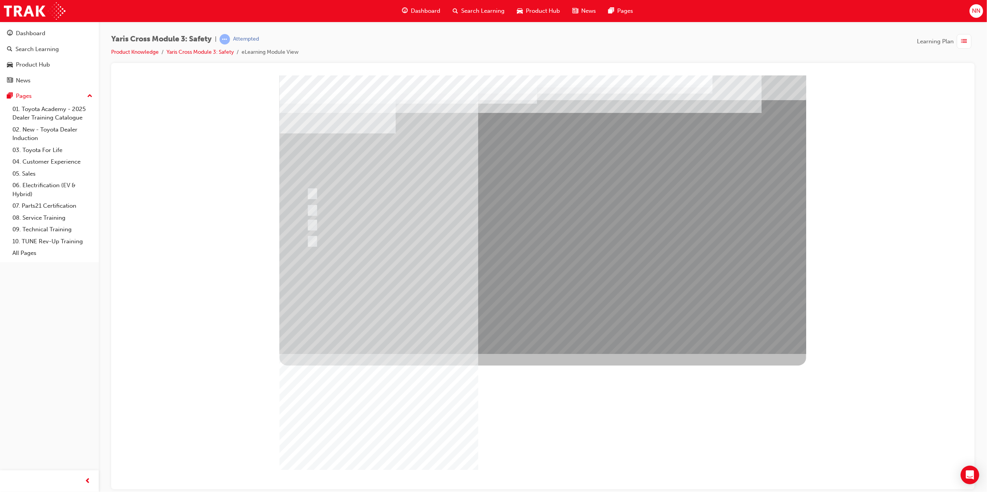
click at [595, 298] on div at bounding box center [542, 214] width 527 height 279
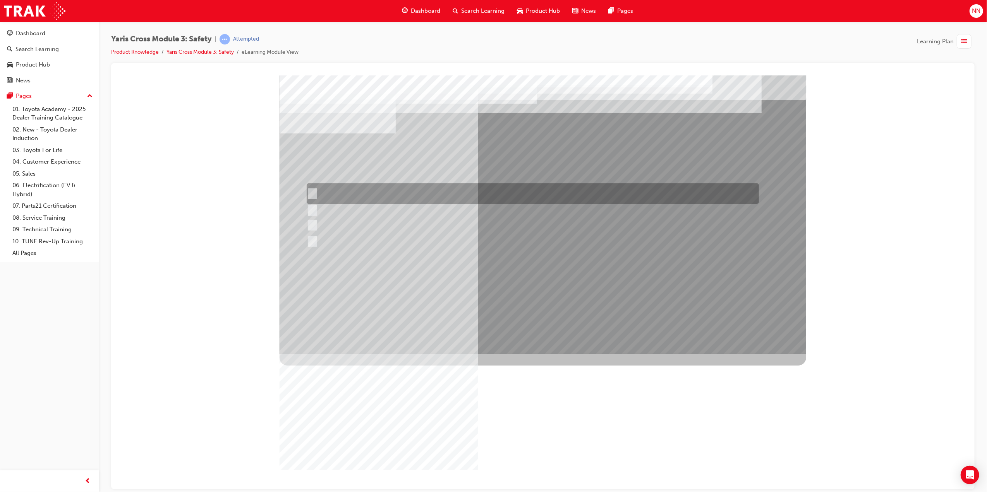
click at [450, 192] on div at bounding box center [530, 194] width 452 height 21
radio input "true"
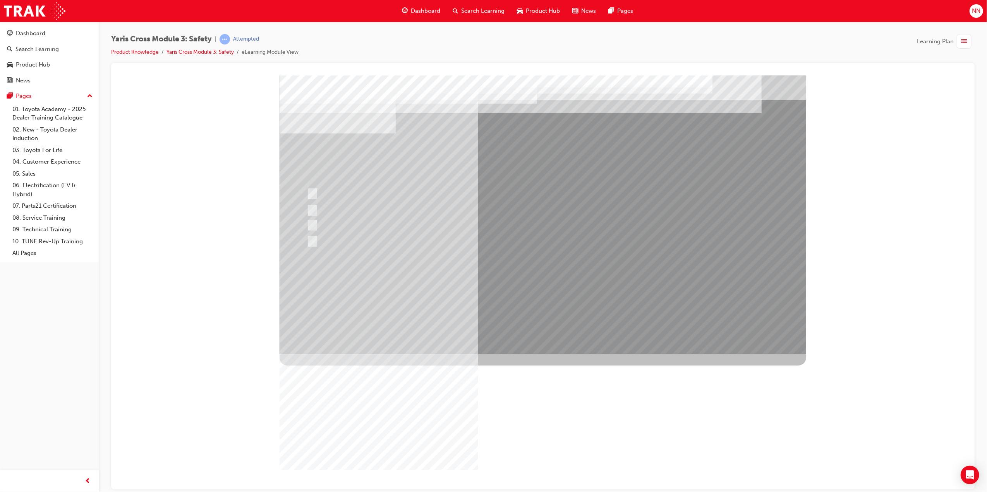
click at [602, 296] on div at bounding box center [542, 214] width 527 height 279
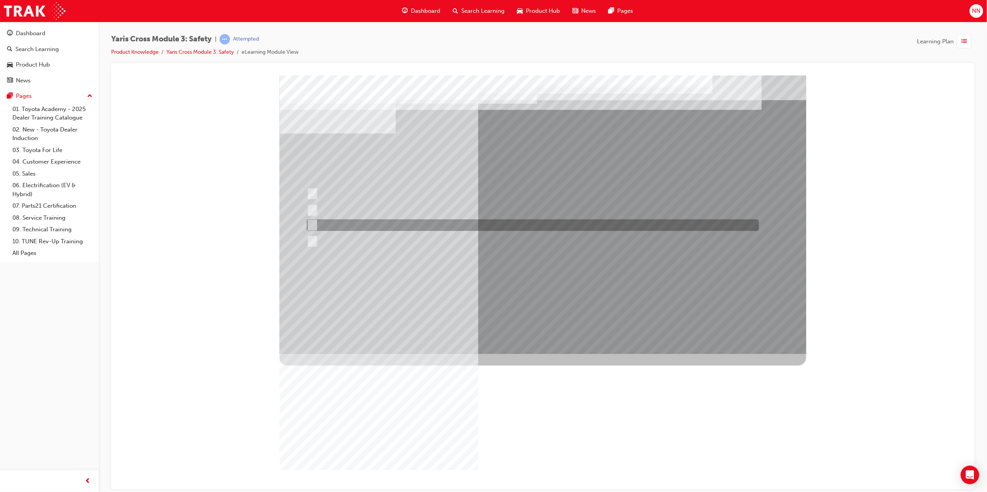
click at [362, 221] on div at bounding box center [530, 226] width 452 height 12
radio input "true"
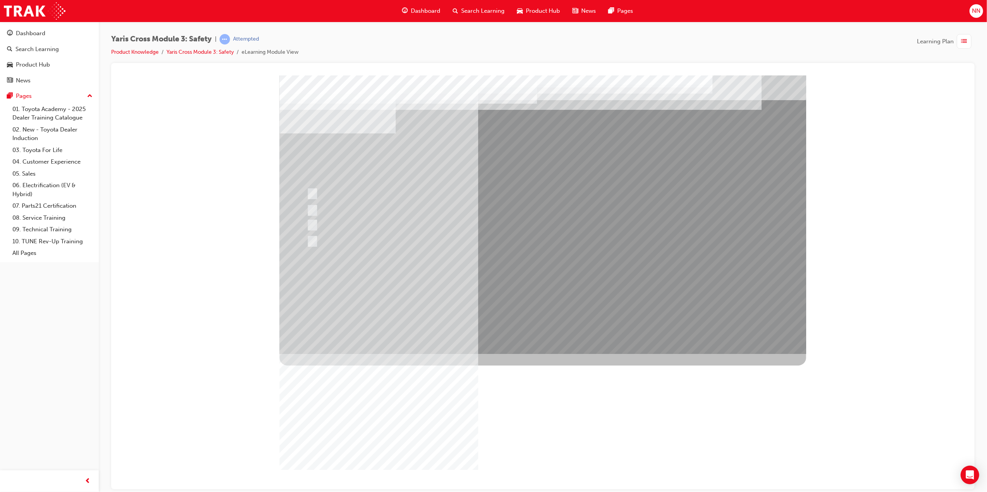
click at [525, 328] on div at bounding box center [542, 214] width 527 height 279
click at [596, 292] on div at bounding box center [542, 214] width 527 height 279
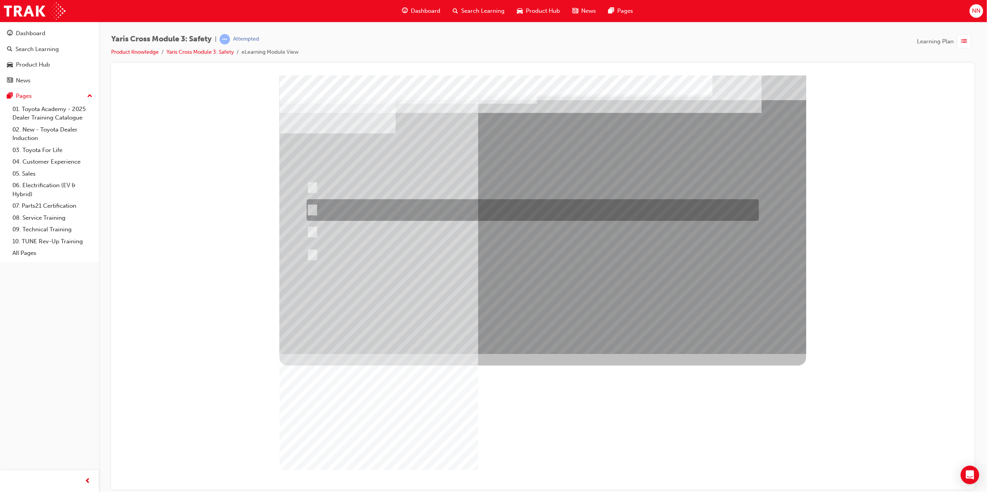
click at [484, 205] on div at bounding box center [530, 210] width 452 height 22
radio input "true"
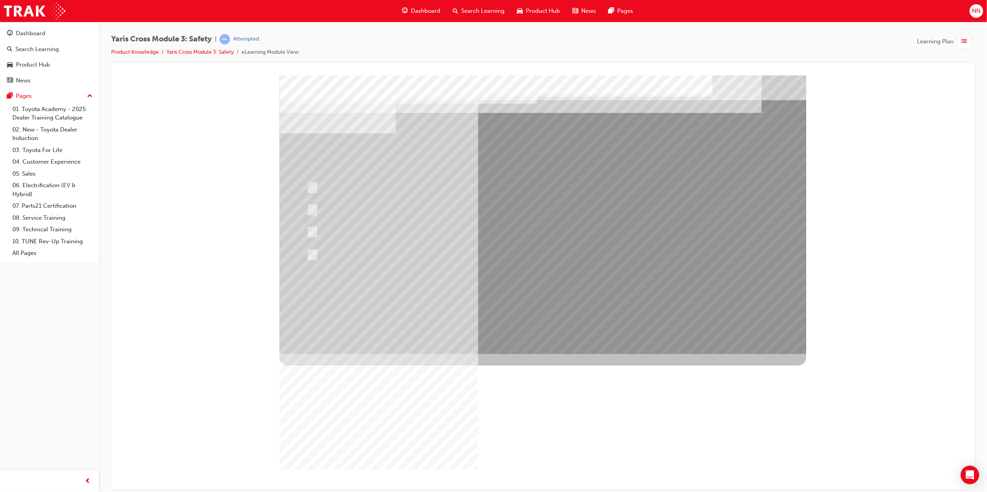
click at [559, 354] on div "Image" at bounding box center [542, 493] width 527 height 279
click at [607, 287] on div at bounding box center [542, 214] width 527 height 279
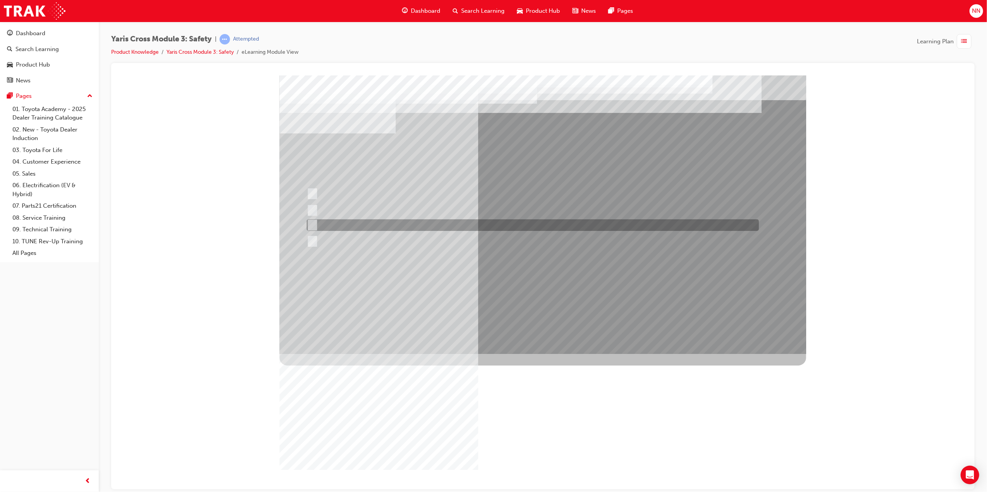
click at [497, 226] on div at bounding box center [530, 226] width 452 height 12
radio input "true"
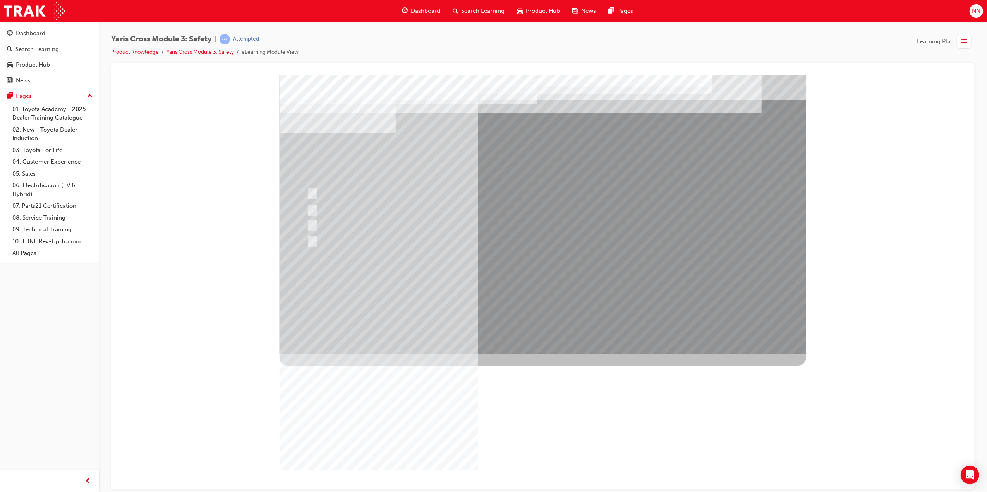
click at [612, 291] on div at bounding box center [542, 214] width 527 height 279
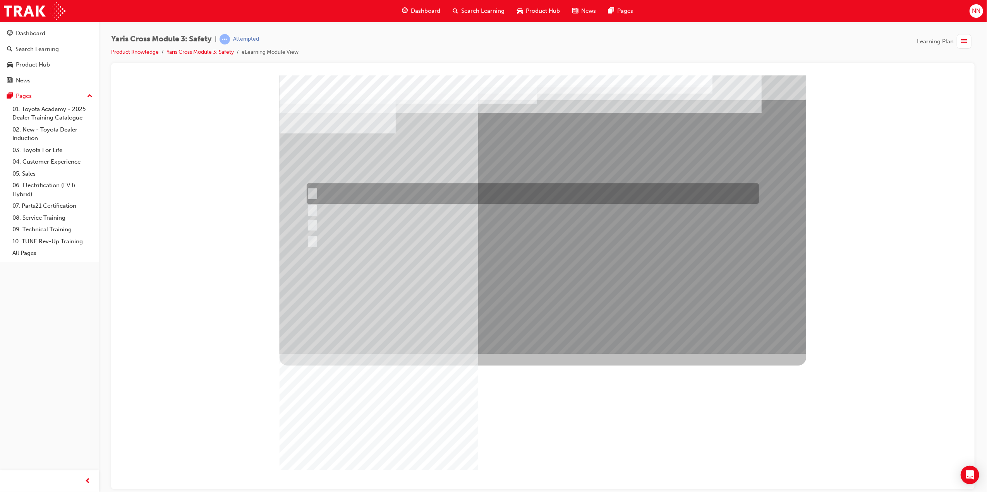
click at [392, 192] on div at bounding box center [530, 194] width 452 height 21
checkbox input "true"
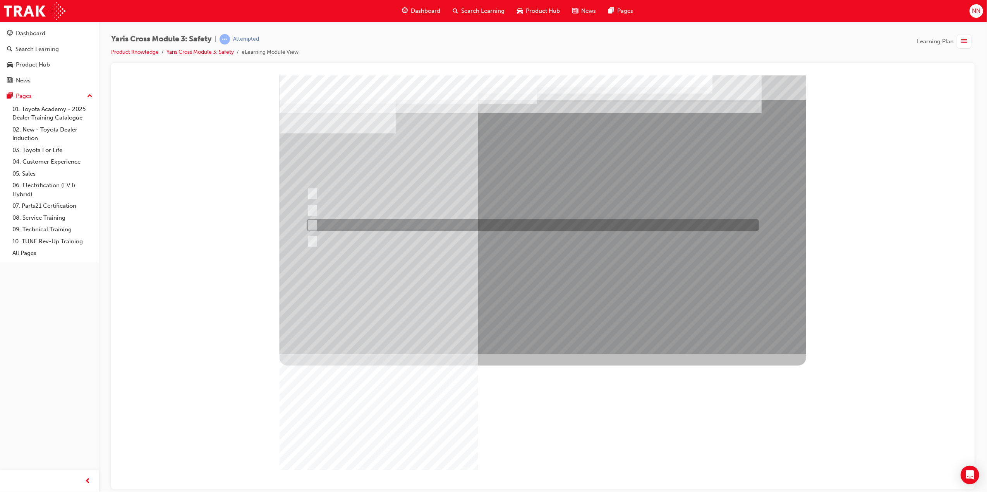
click at [398, 223] on div at bounding box center [530, 226] width 452 height 12
checkbox input "true"
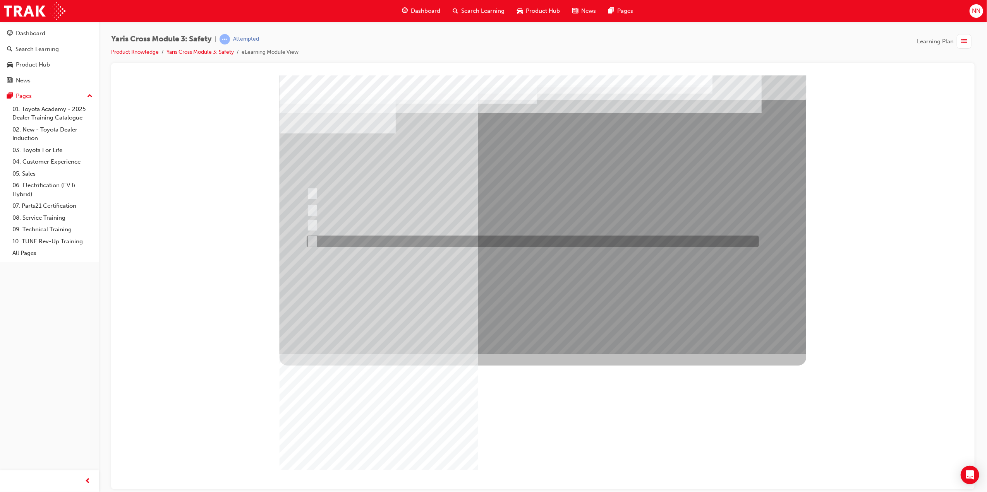
click at [395, 242] on div at bounding box center [530, 242] width 452 height 12
checkbox input "true"
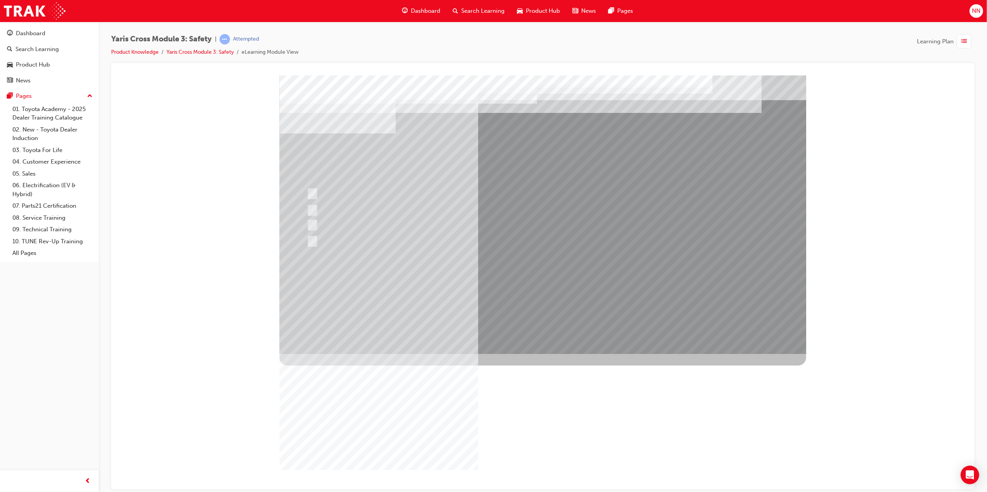
click at [599, 285] on div at bounding box center [542, 214] width 527 height 279
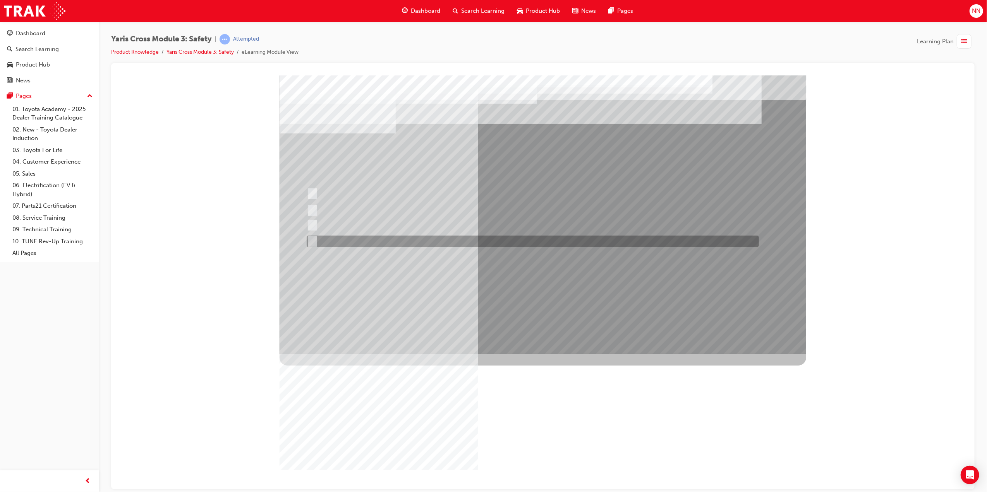
click at [362, 240] on div at bounding box center [530, 242] width 452 height 12
radio input "true"
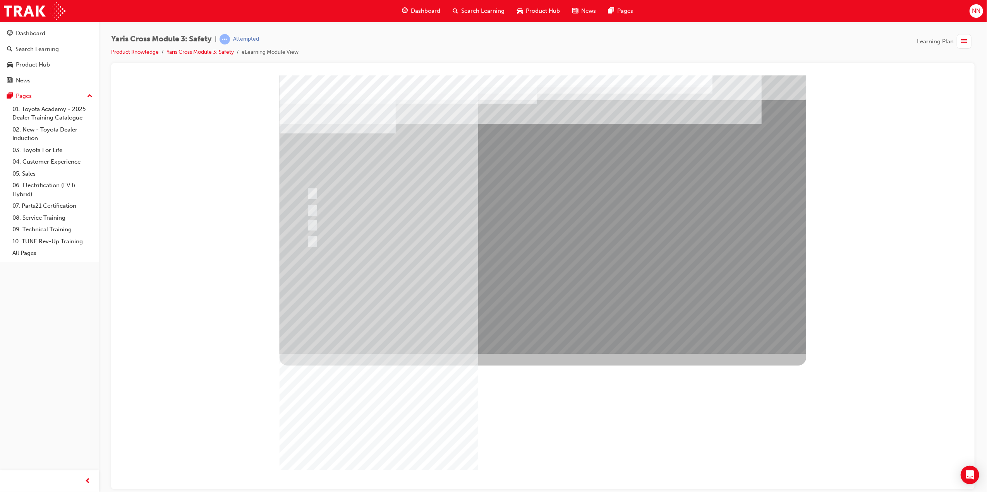
click at [596, 299] on div at bounding box center [542, 214] width 527 height 279
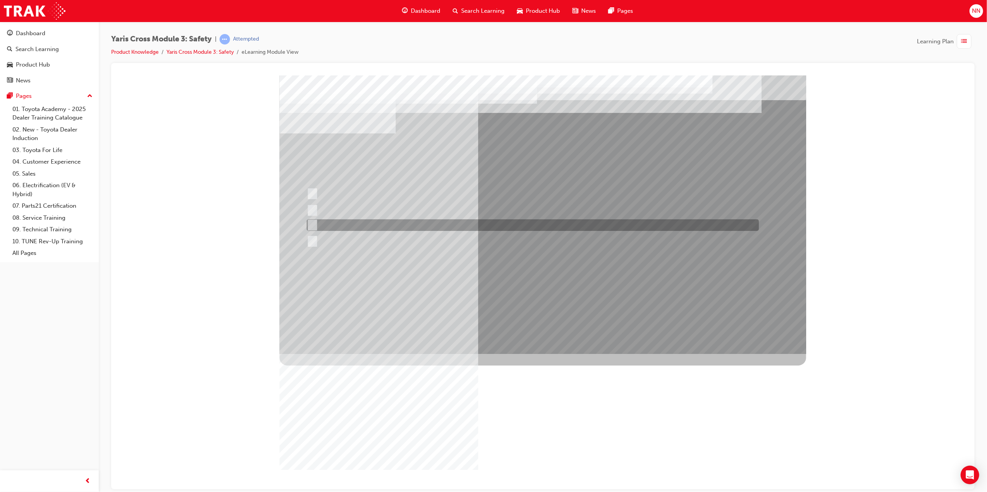
click at [375, 223] on div at bounding box center [530, 226] width 452 height 12
radio input "true"
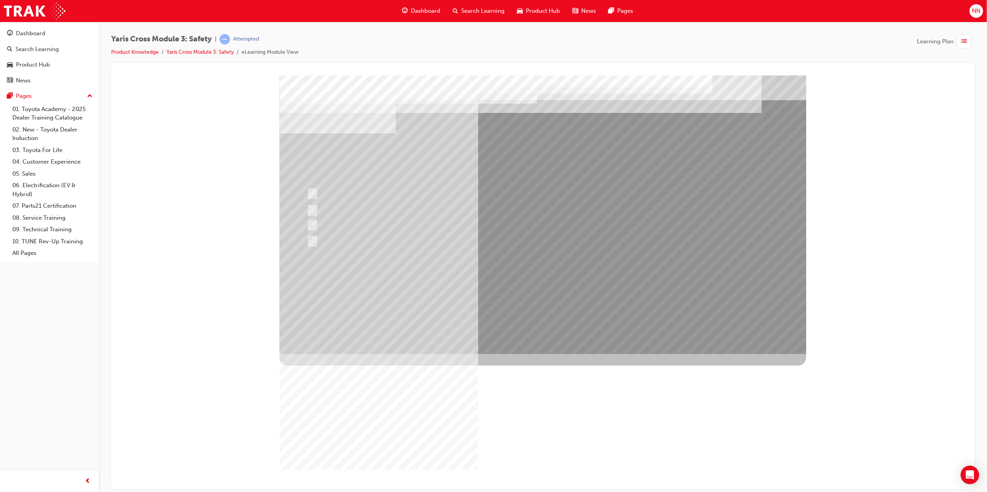
click at [602, 291] on div at bounding box center [542, 214] width 527 height 279
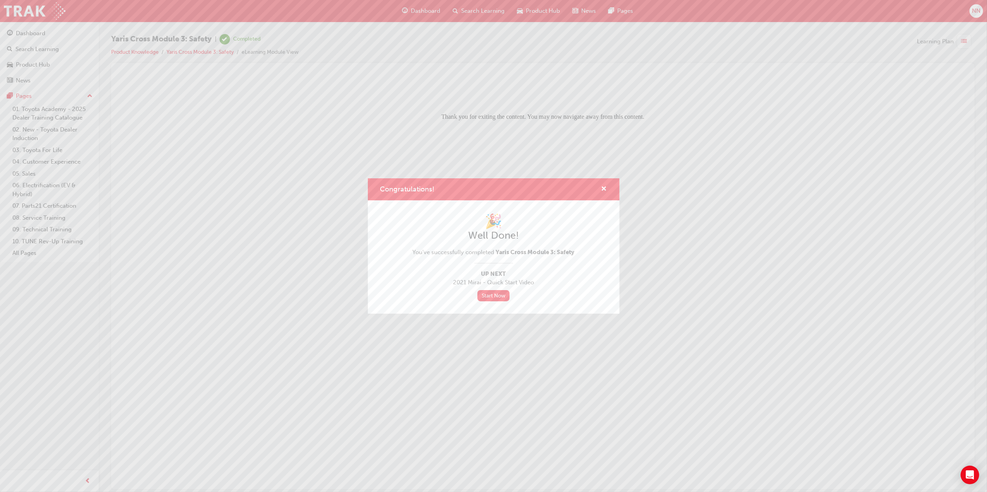
click at [598, 183] on div "Congratulations!" at bounding box center [494, 189] width 252 height 22
click at [606, 187] on span "cross-icon" at bounding box center [604, 189] width 6 height 7
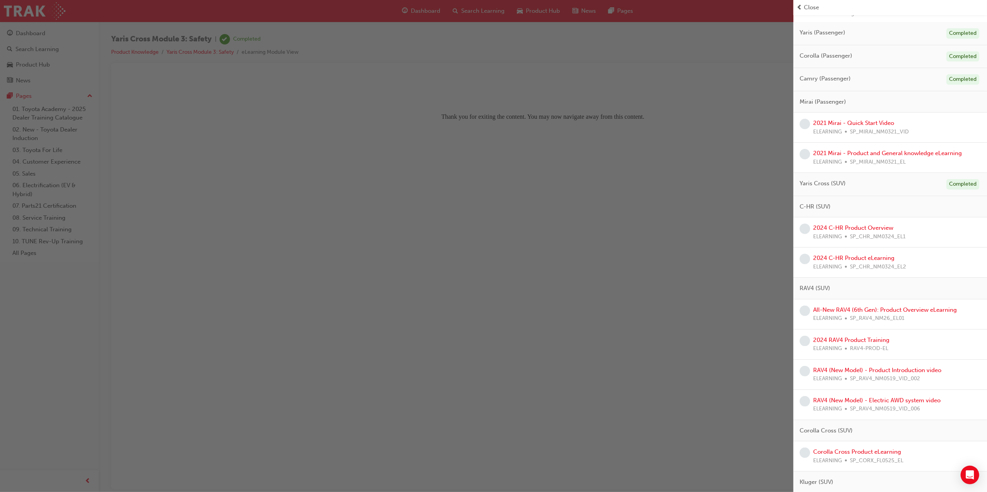
scroll to position [51, 0]
